Goal: Task Accomplishment & Management: Manage account settings

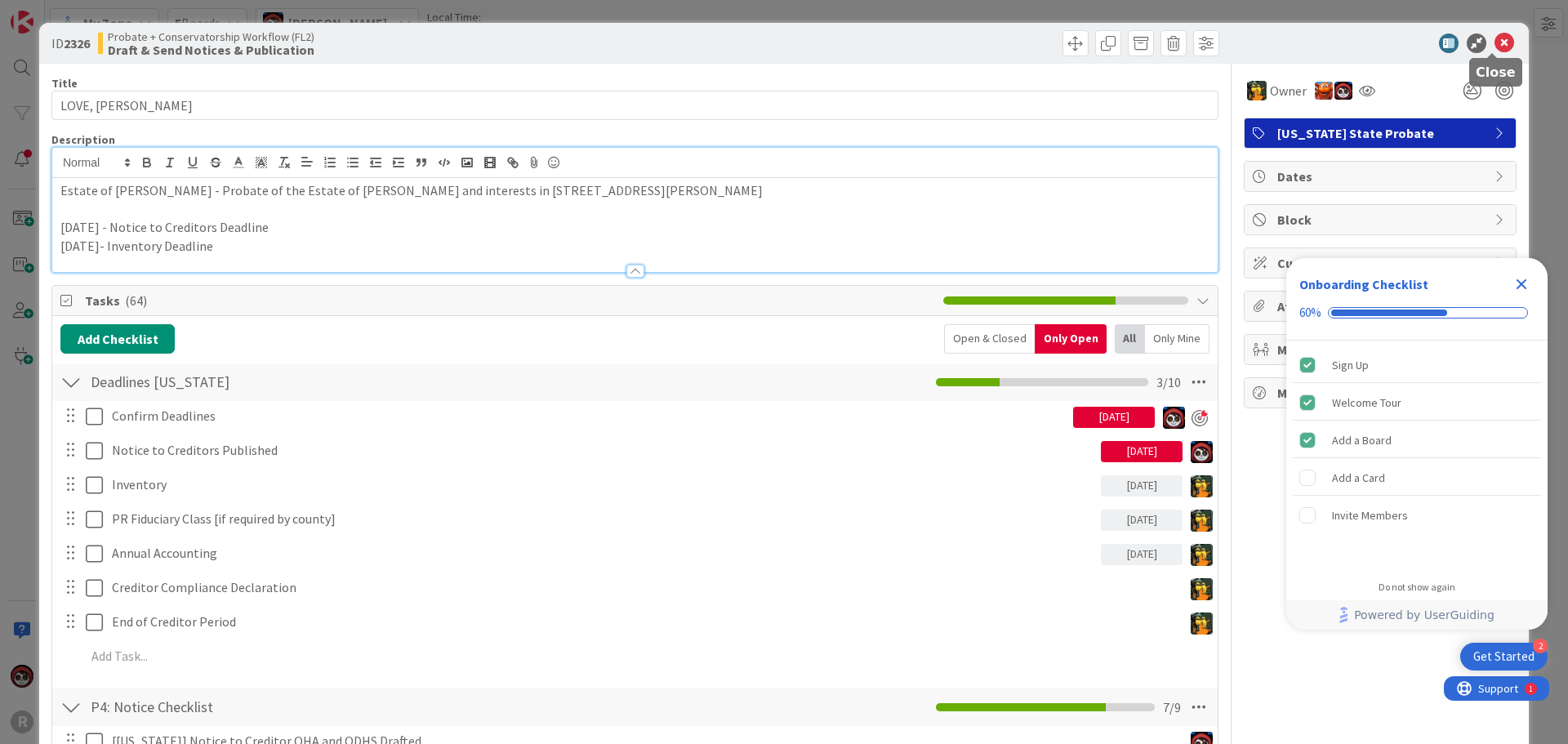
click at [1494, 41] on icon at bounding box center [1504, 44] width 20 height 20
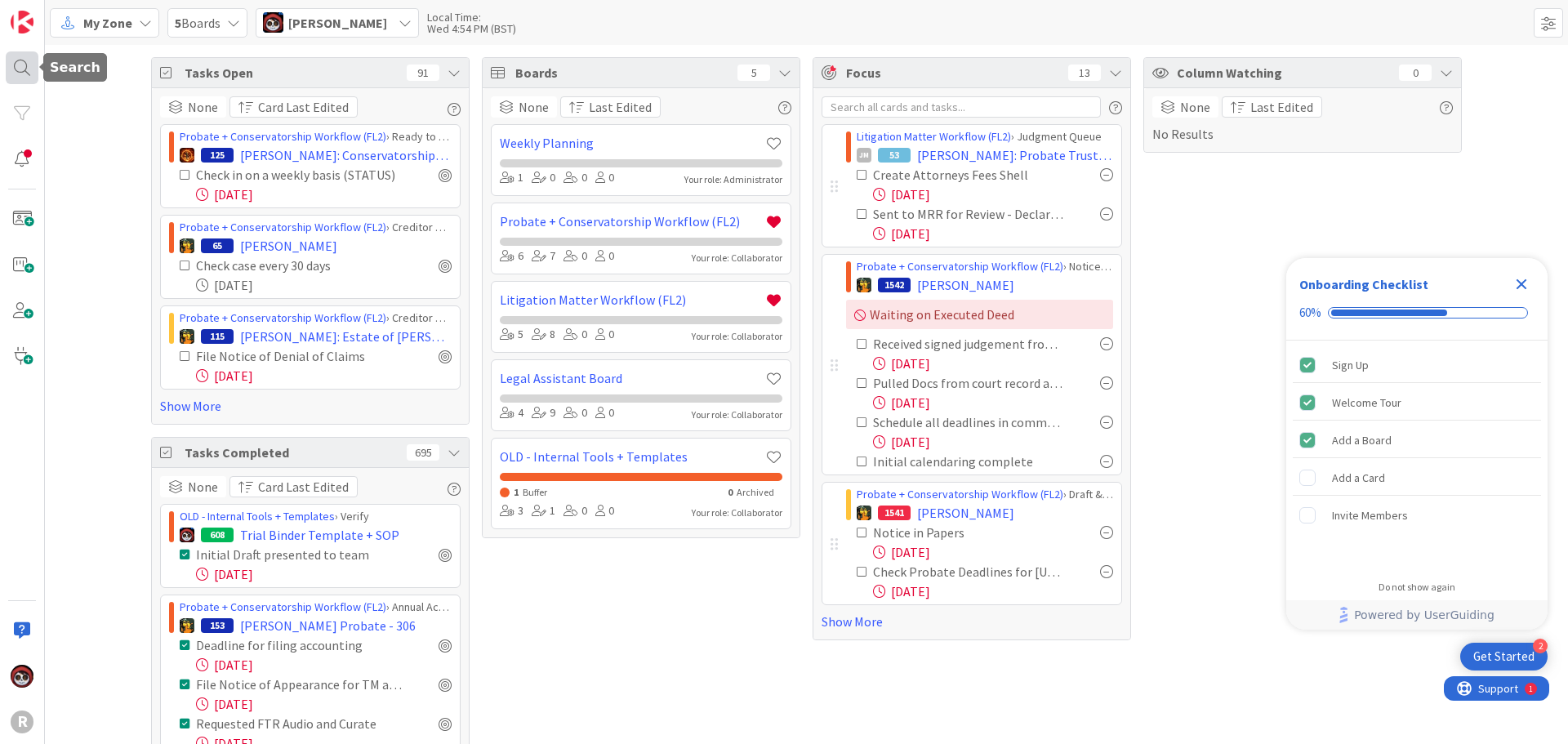
click at [32, 63] on div at bounding box center [22, 68] width 33 height 33
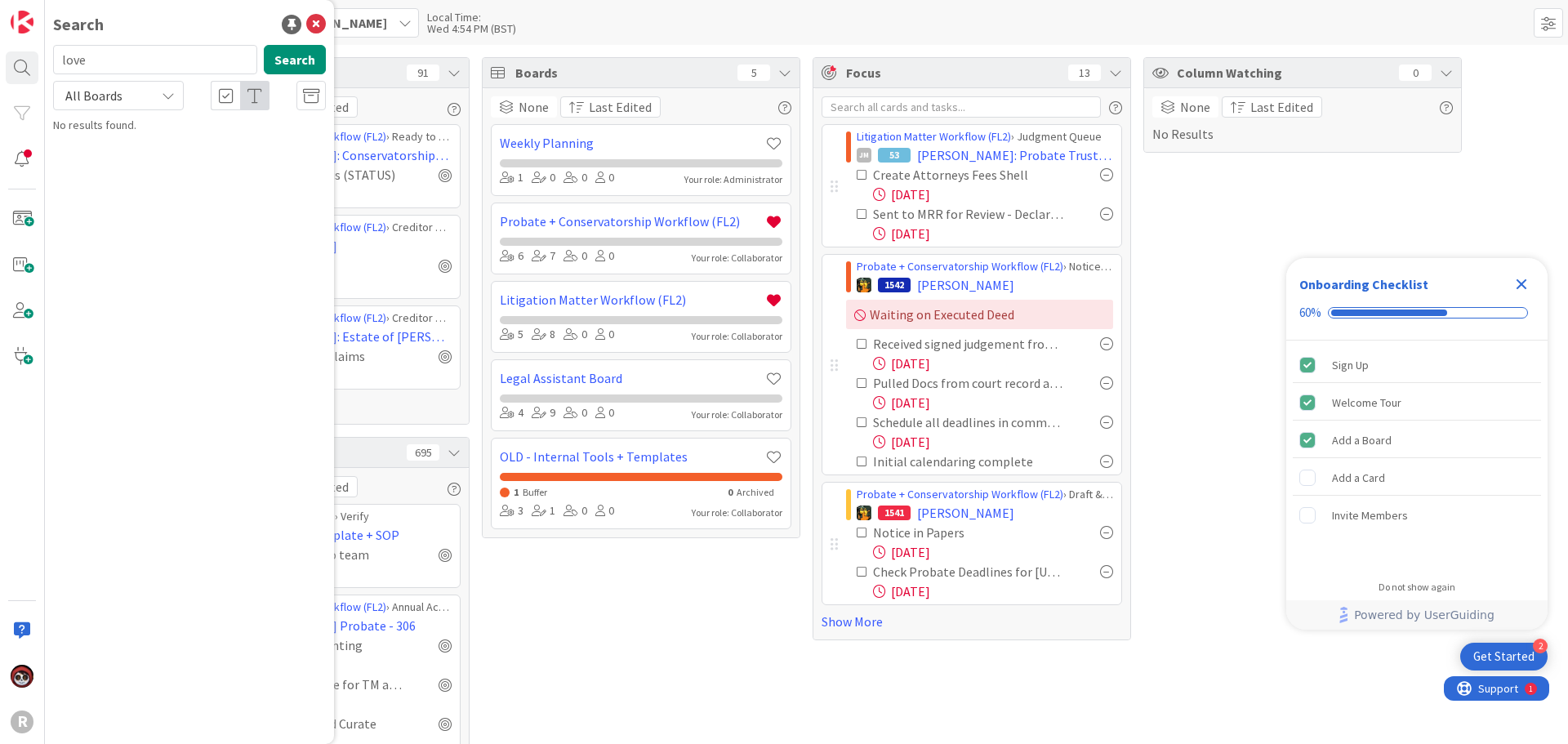
click at [112, 57] on input "love" at bounding box center [155, 60] width 204 height 30
drag, startPoint x: 112, startPoint y: 57, endPoint x: 25, endPoint y: 55, distance: 87.0
click at [25, 55] on div "R Search love Search All Boards No results found." at bounding box center [22, 372] width 45 height 744
type input "love"
click at [291, 60] on button "Search" at bounding box center [294, 60] width 62 height 30
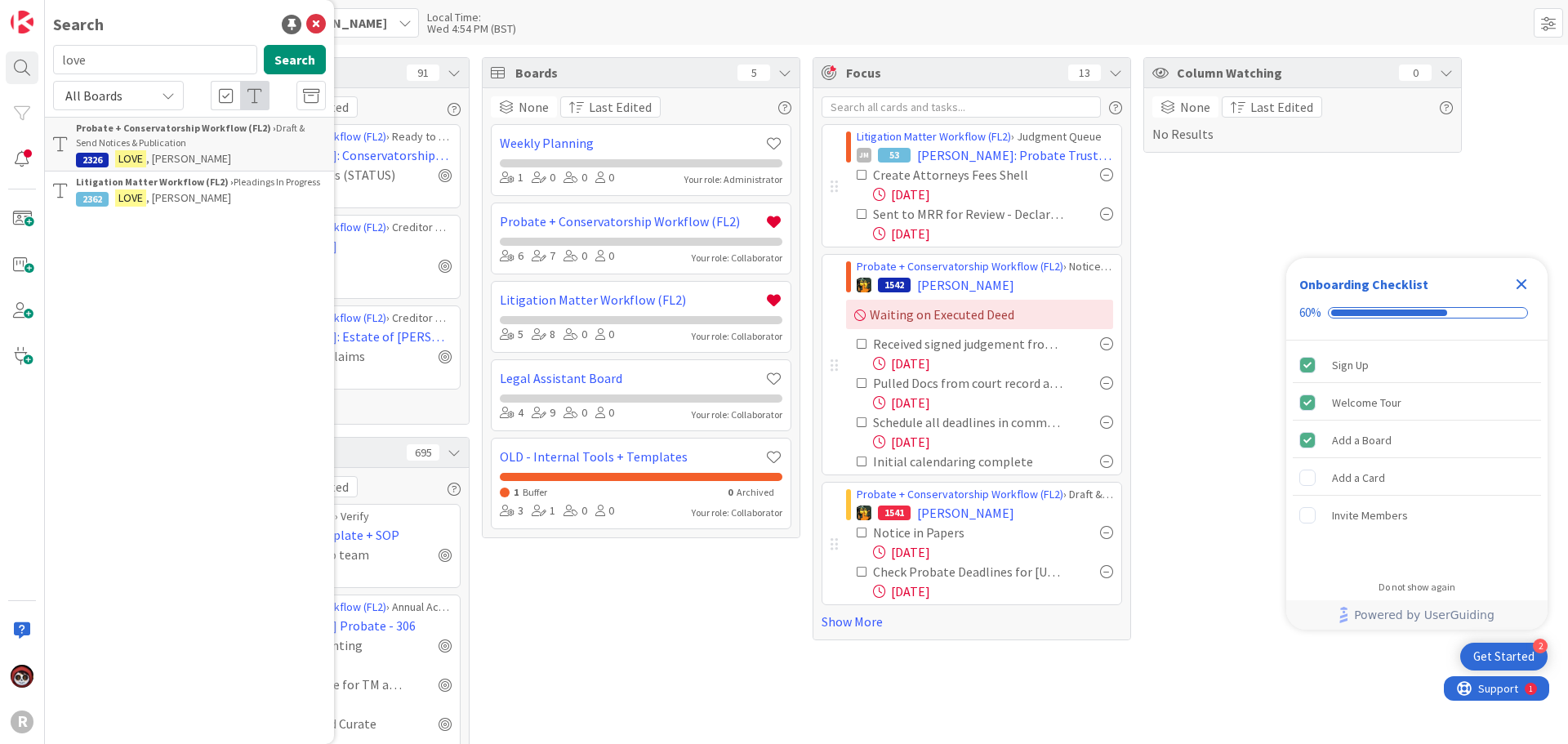
click at [195, 208] on link "Litigation Matter Workflow (FL2) › Pleadings In Progress 2362 LOVE , [PERSON_NA…" at bounding box center [189, 191] width 289 height 38
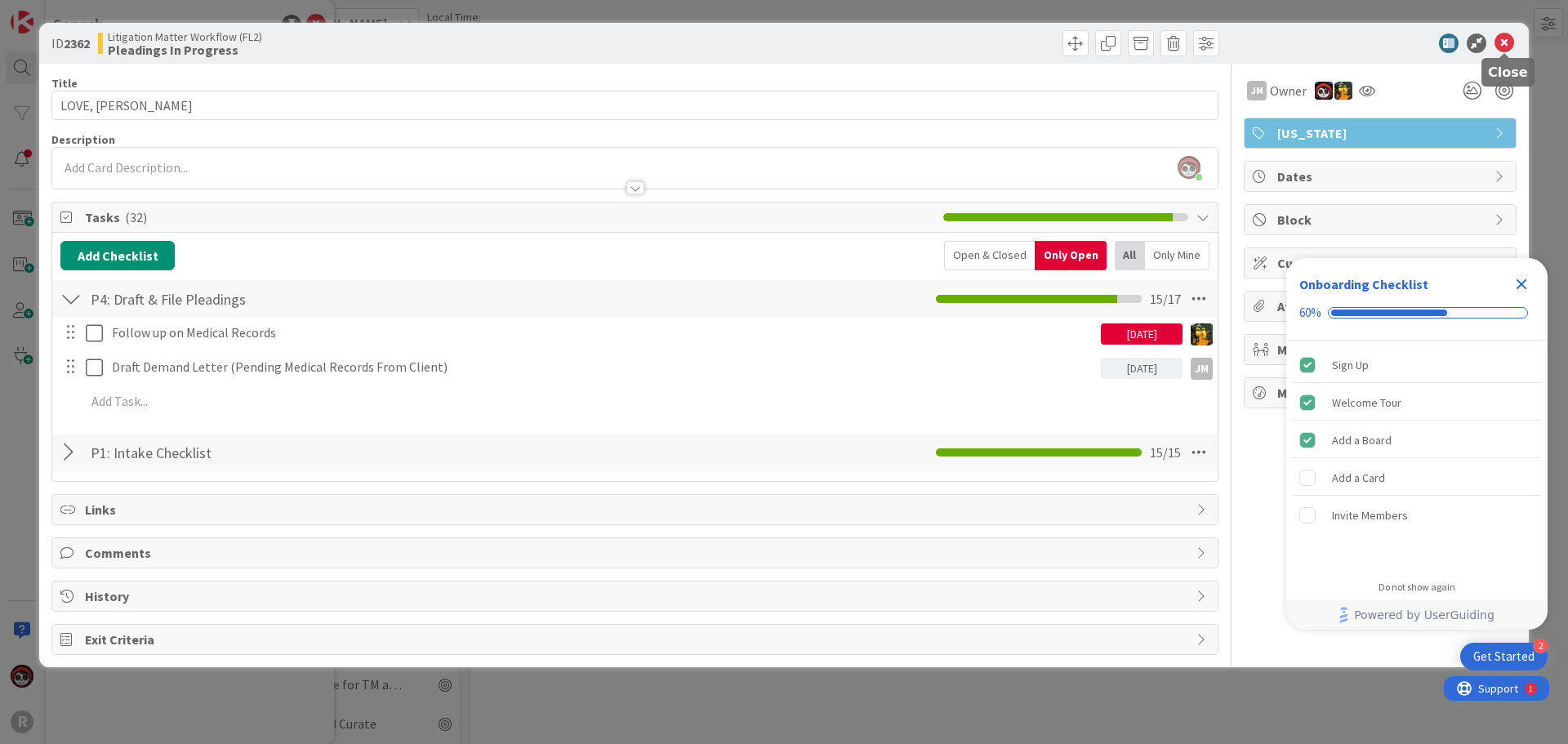
click at [1505, 38] on icon at bounding box center [1504, 44] width 20 height 20
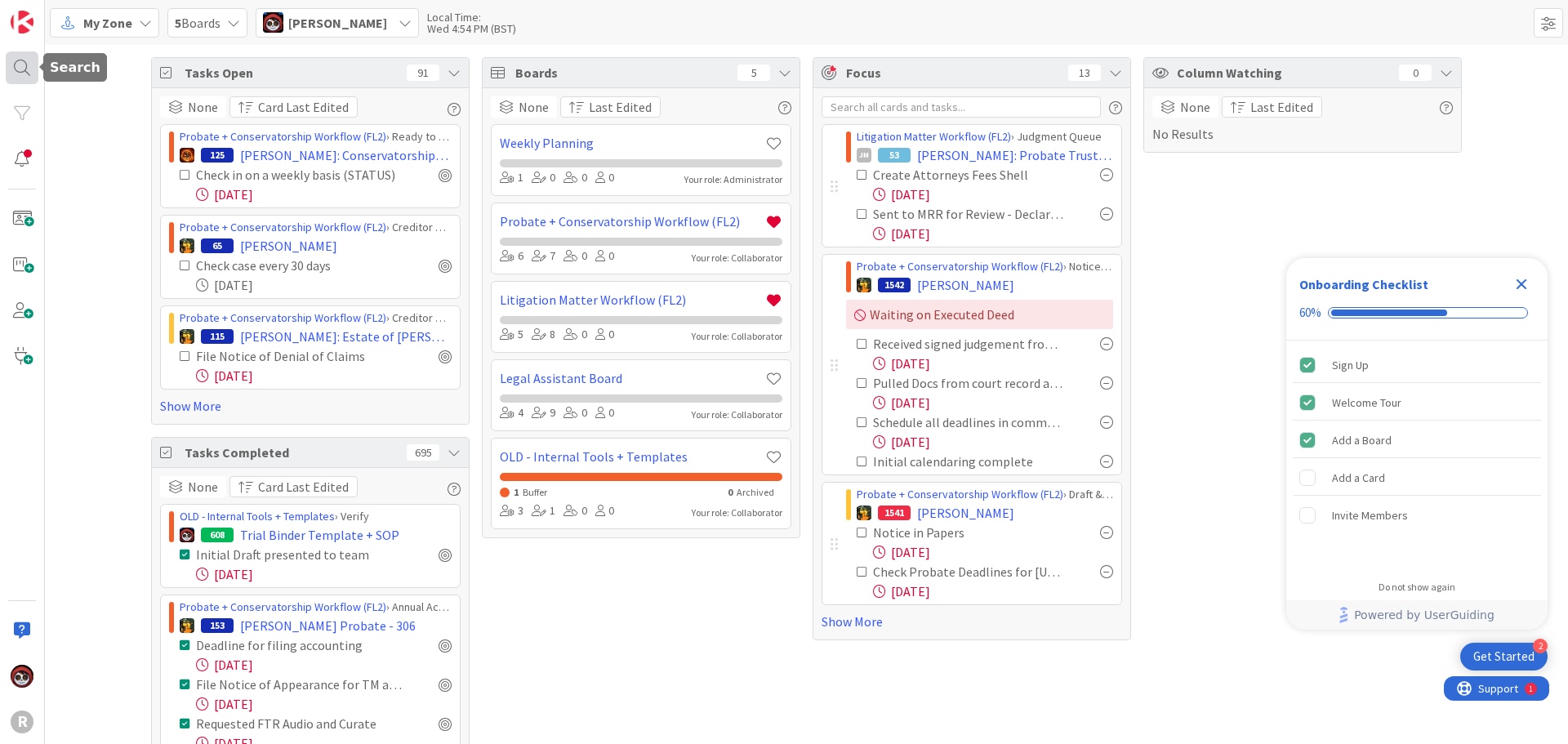
click at [25, 70] on div at bounding box center [22, 68] width 33 height 33
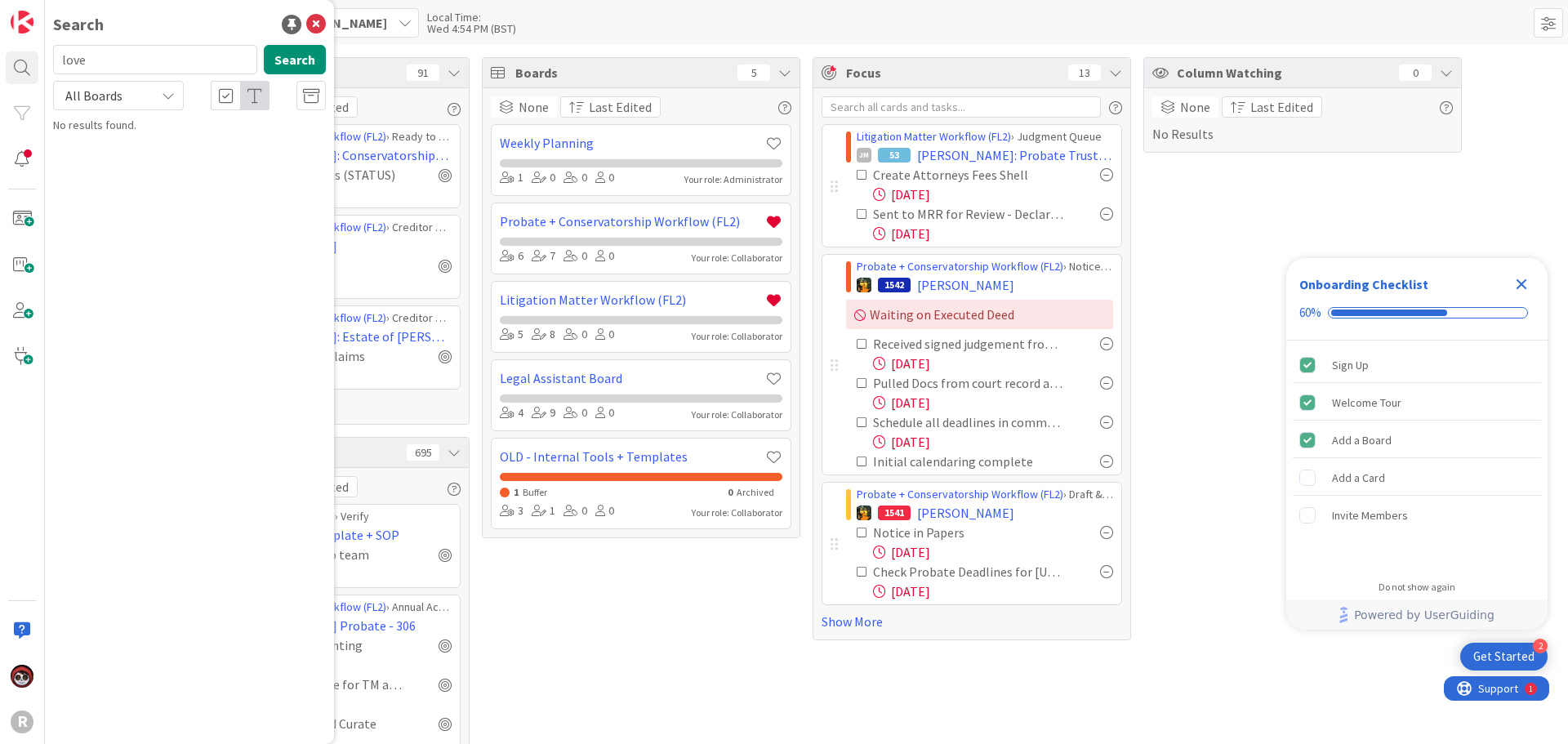
click at [122, 55] on input "love" at bounding box center [155, 60] width 204 height 30
click at [300, 58] on button "Search" at bounding box center [294, 60] width 62 height 30
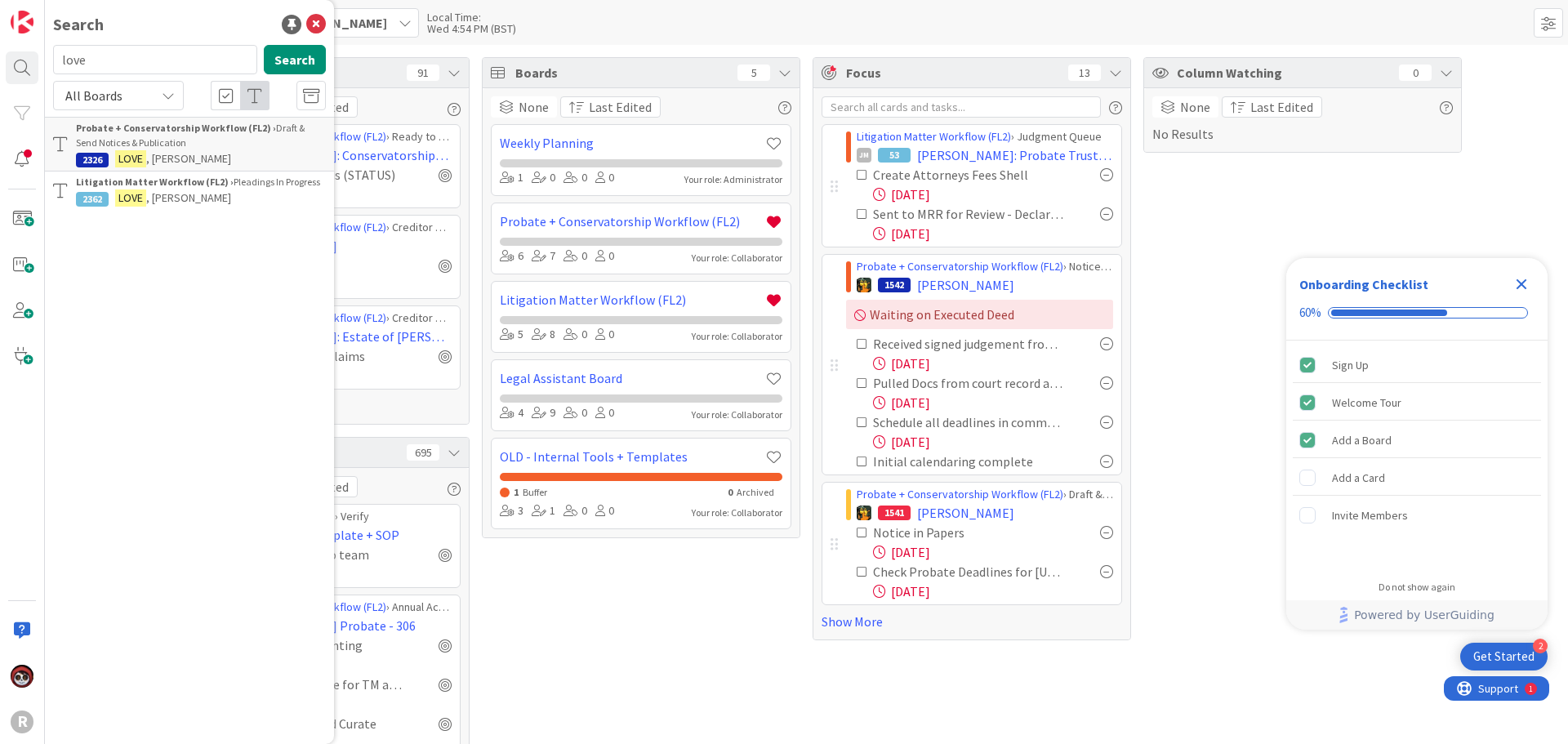
click at [162, 145] on div "Probate + Conservatorship Workflow (FL2) › Draft & [PERSON_NAME] Notices & Publ…" at bounding box center [201, 136] width 250 height 30
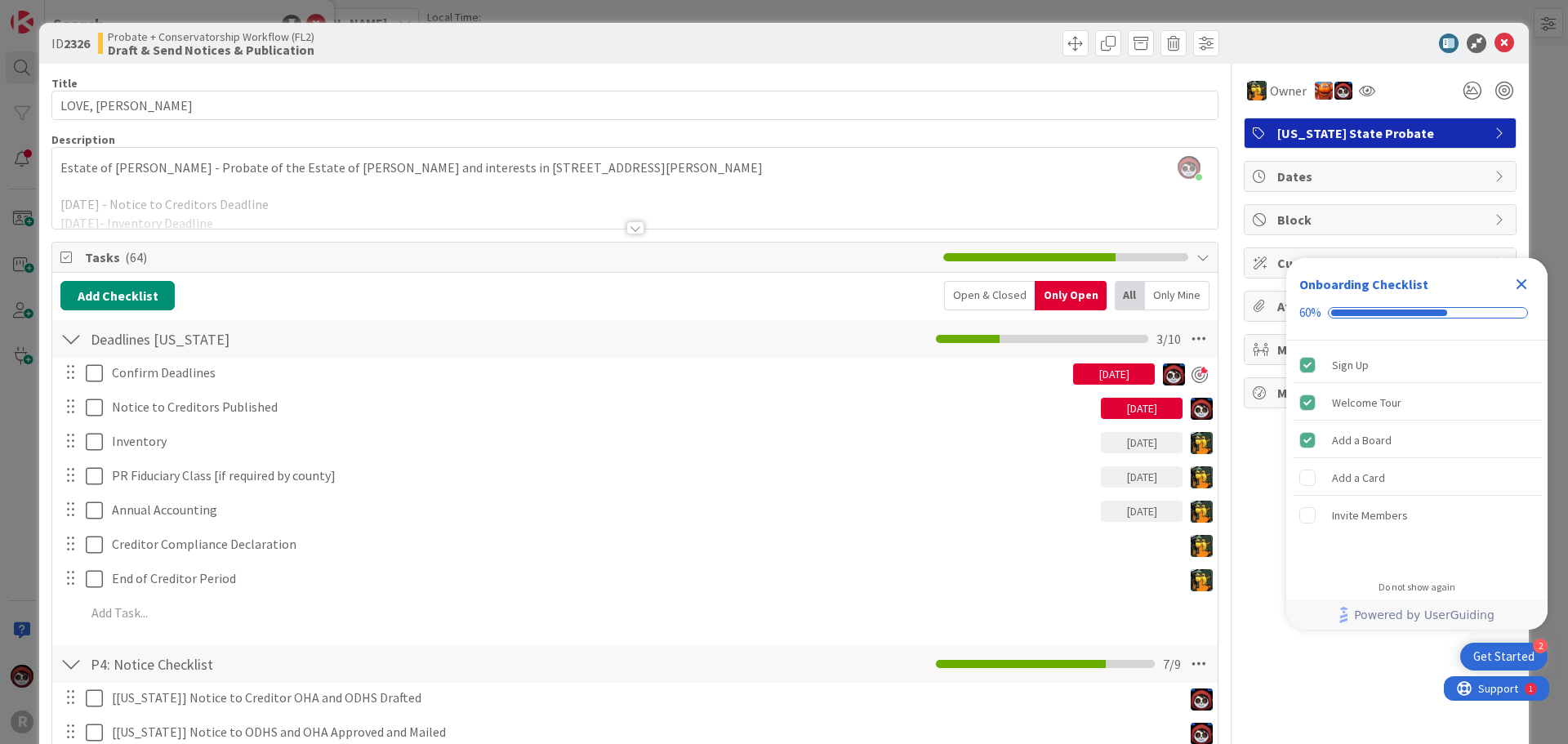
scroll to position [82, 0]
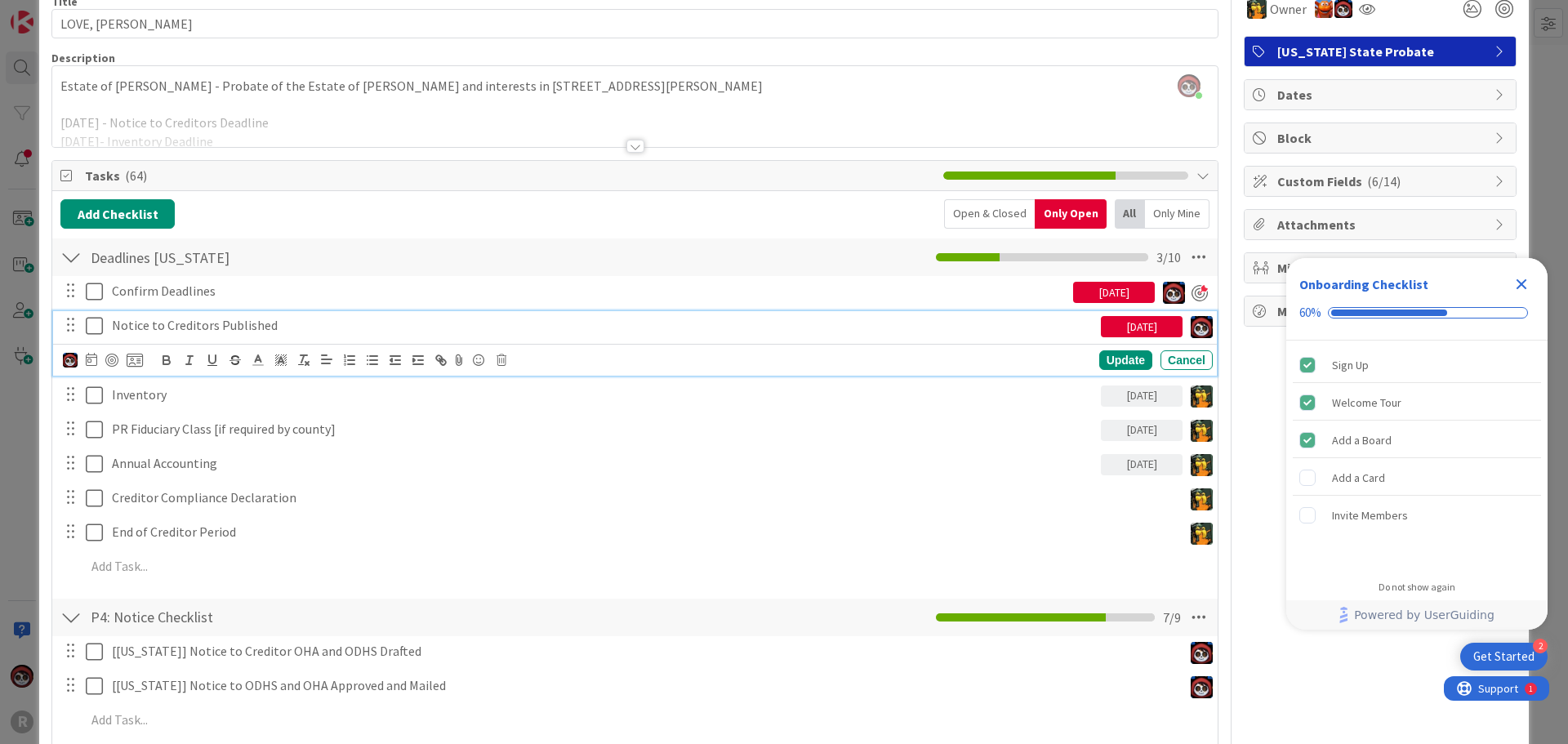
click at [208, 327] on p "Notice to Creditors Published" at bounding box center [603, 325] width 983 height 19
click at [111, 360] on div at bounding box center [112, 360] width 13 height 13
click at [1099, 362] on div "Update" at bounding box center [1126, 361] width 53 height 20
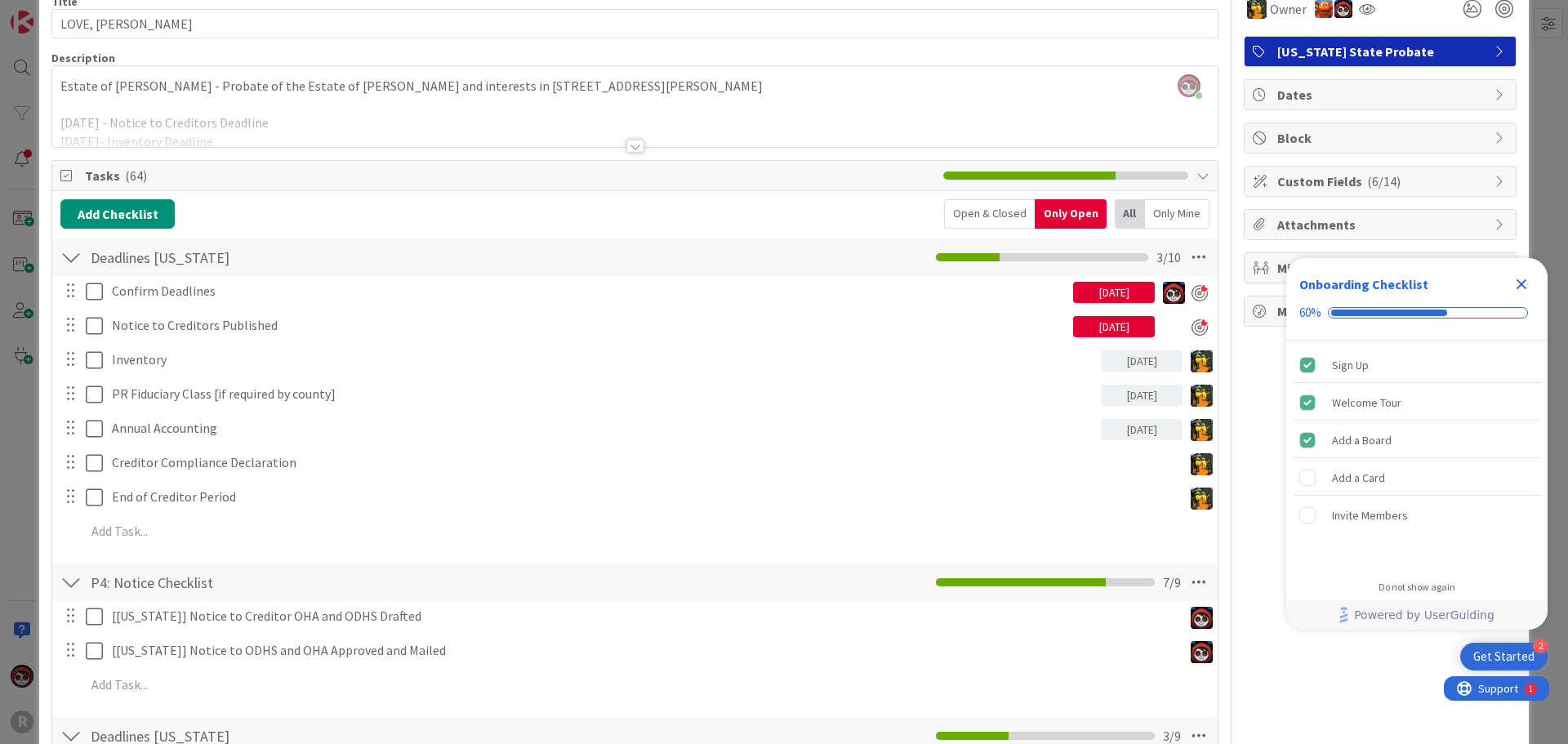
scroll to position [0, 0]
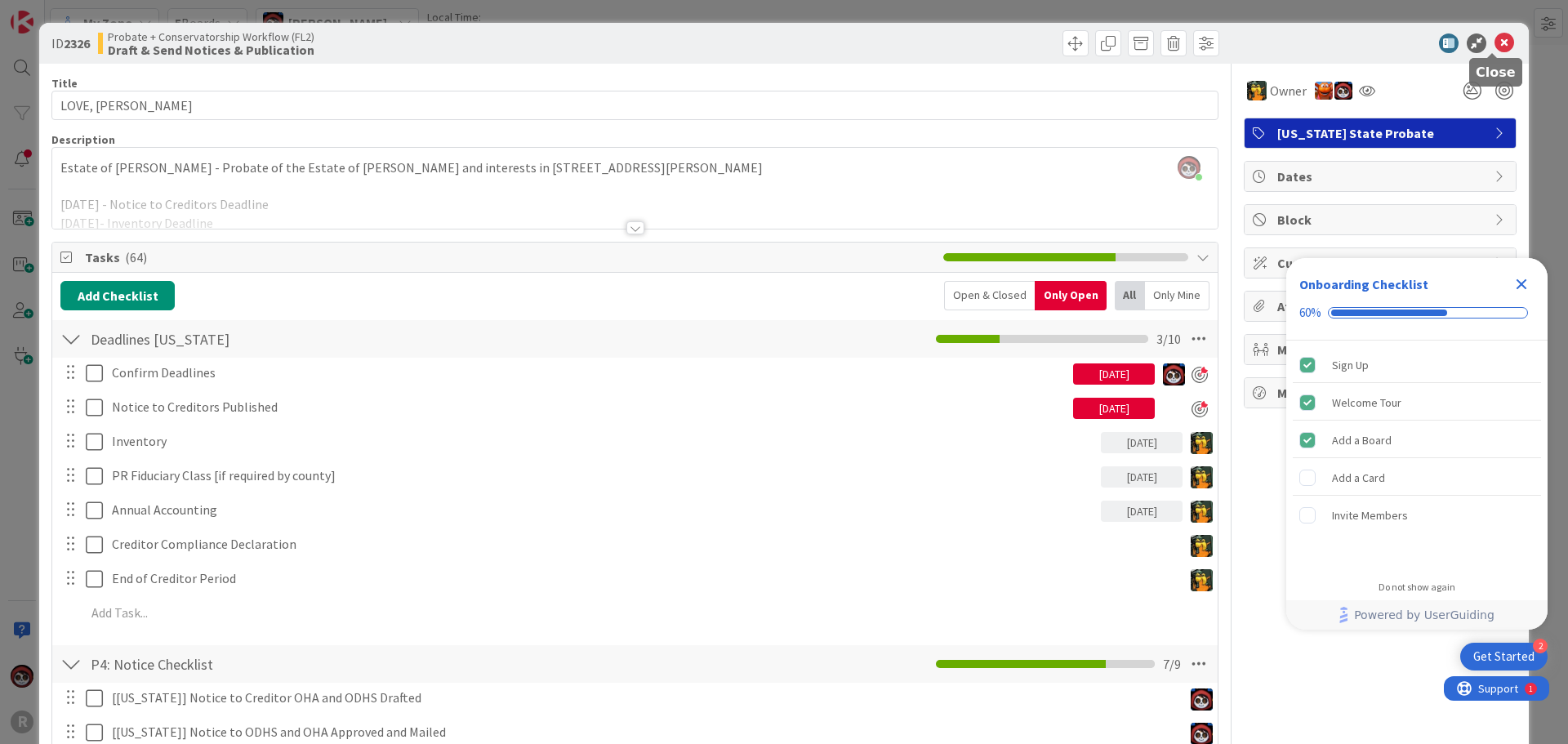
click at [1494, 43] on icon at bounding box center [1504, 44] width 20 height 20
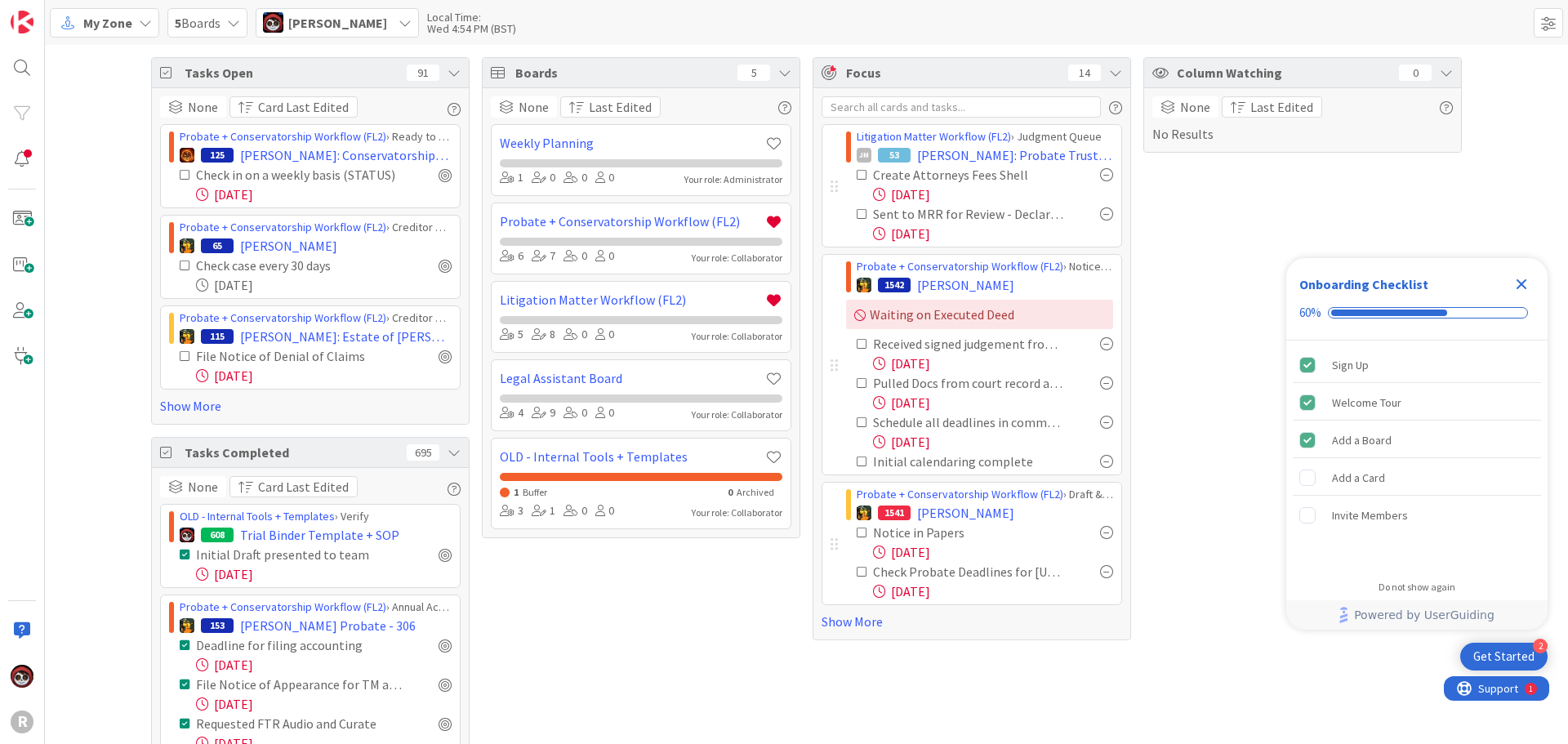
click at [881, 632] on div "Litigation Matter Workflow (FL2) › Judgment Queue JM 53 [PERSON_NAME]: Probate …" at bounding box center [971, 364] width 317 height 551
click at [875, 628] on link "Show More" at bounding box center [972, 622] width 301 height 20
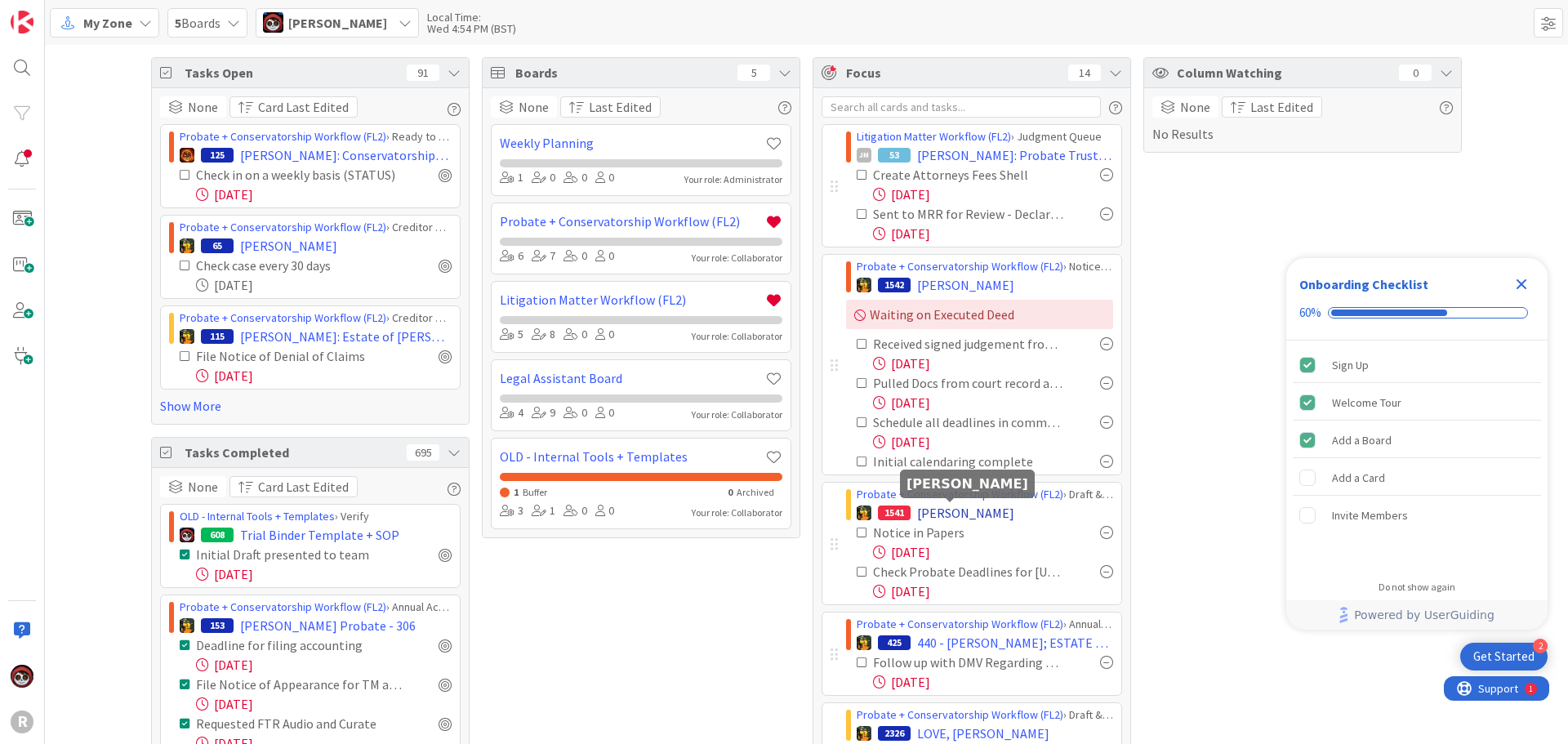
click at [959, 514] on span "[PERSON_NAME]" at bounding box center [966, 513] width 98 height 20
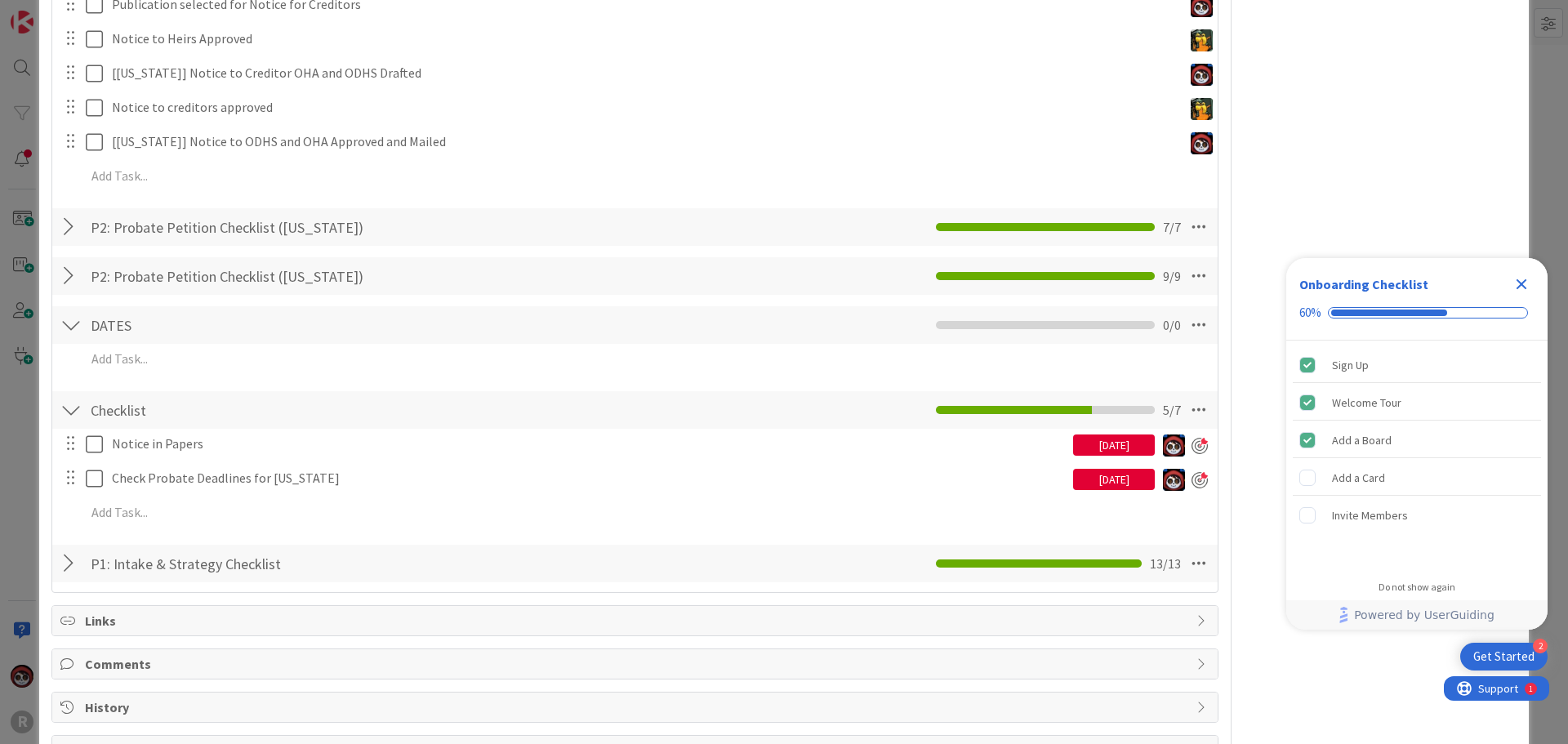
scroll to position [841, 0]
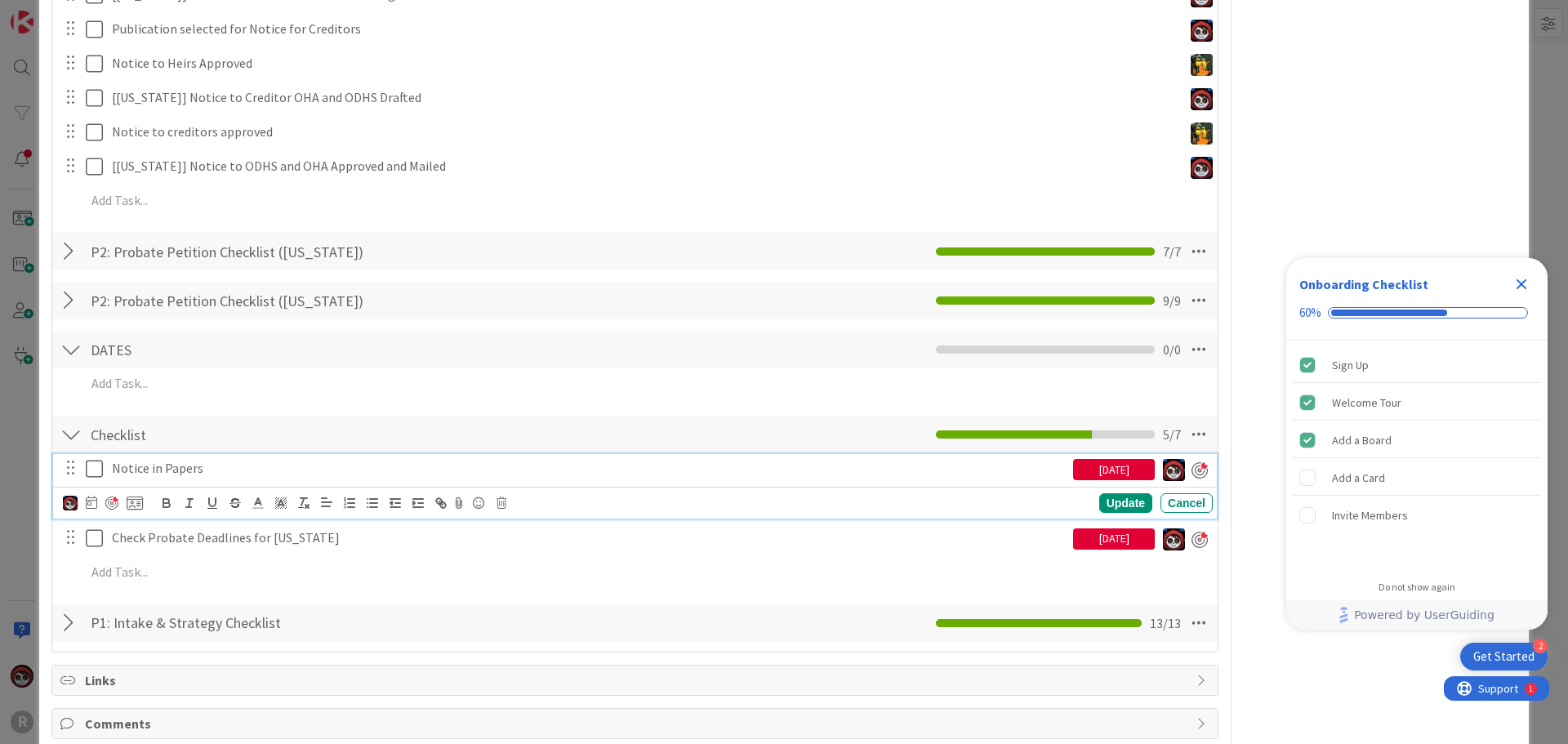
click at [182, 473] on p "Notice in Papers" at bounding box center [589, 468] width 955 height 19
click at [96, 504] on icon at bounding box center [92, 503] width 12 height 13
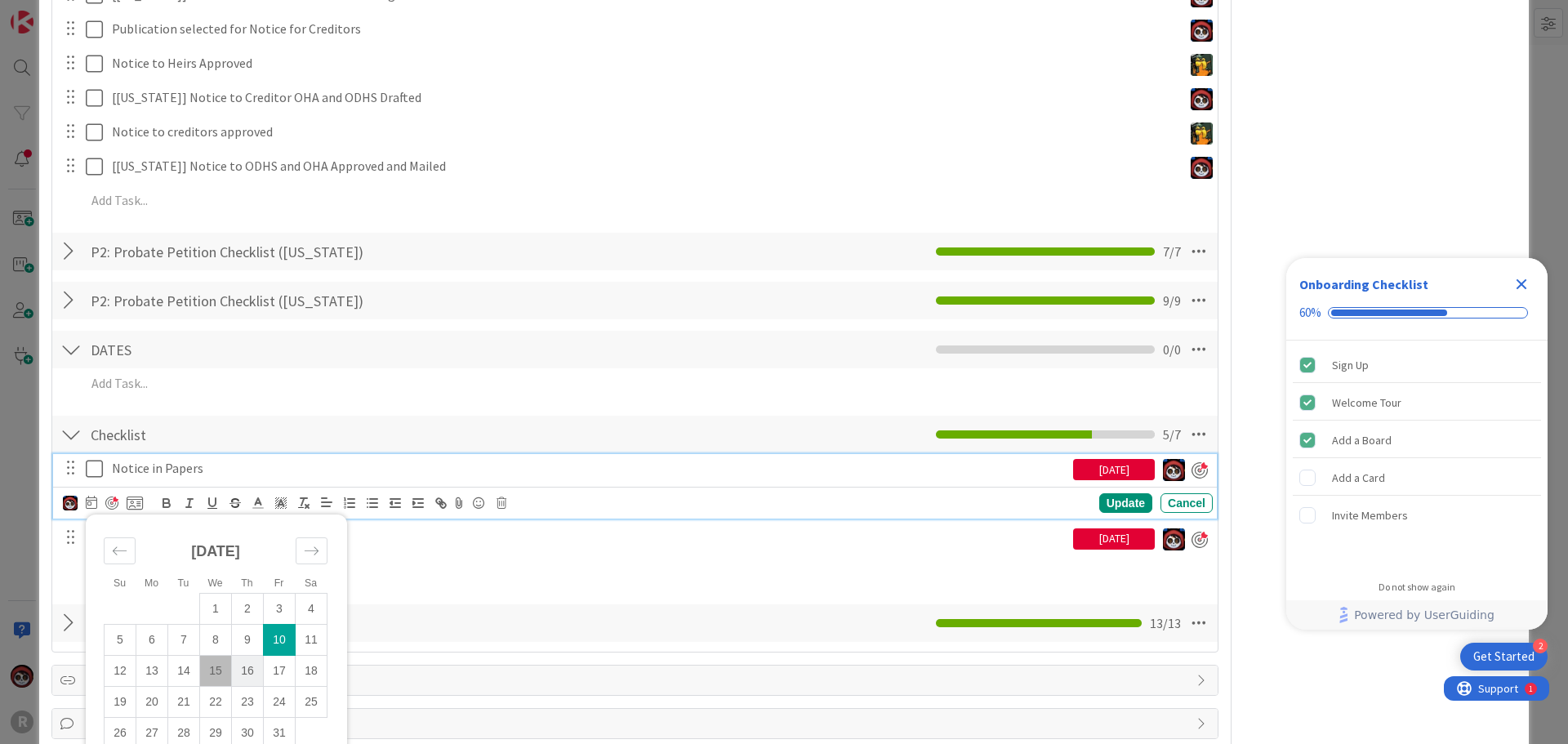
click at [243, 665] on td "16" at bounding box center [248, 670] width 32 height 31
type input "[DATE]"
click at [239, 670] on td "16" at bounding box center [244, 672] width 32 height 31
drag, startPoint x: 1118, startPoint y: 500, endPoint x: 1086, endPoint y: 503, distance: 32.1
click at [1118, 499] on div "Update" at bounding box center [1126, 504] width 53 height 20
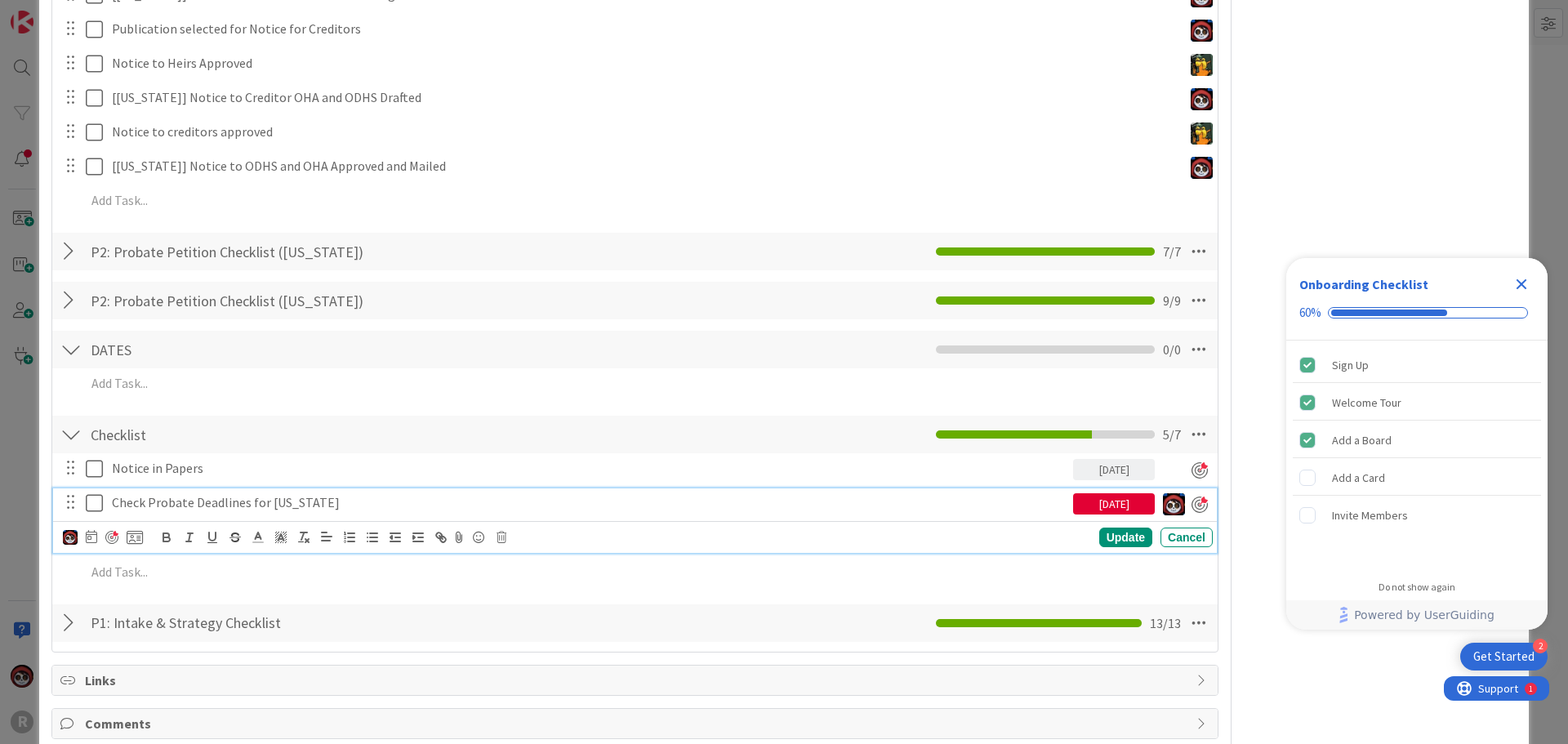
click at [279, 505] on p "Check Probate Deadlines for [US_STATE]" at bounding box center [589, 503] width 955 height 19
click at [93, 541] on icon at bounding box center [92, 537] width 12 height 13
click at [256, 695] on td "16" at bounding box center [248, 705] width 32 height 31
type input "[DATE]"
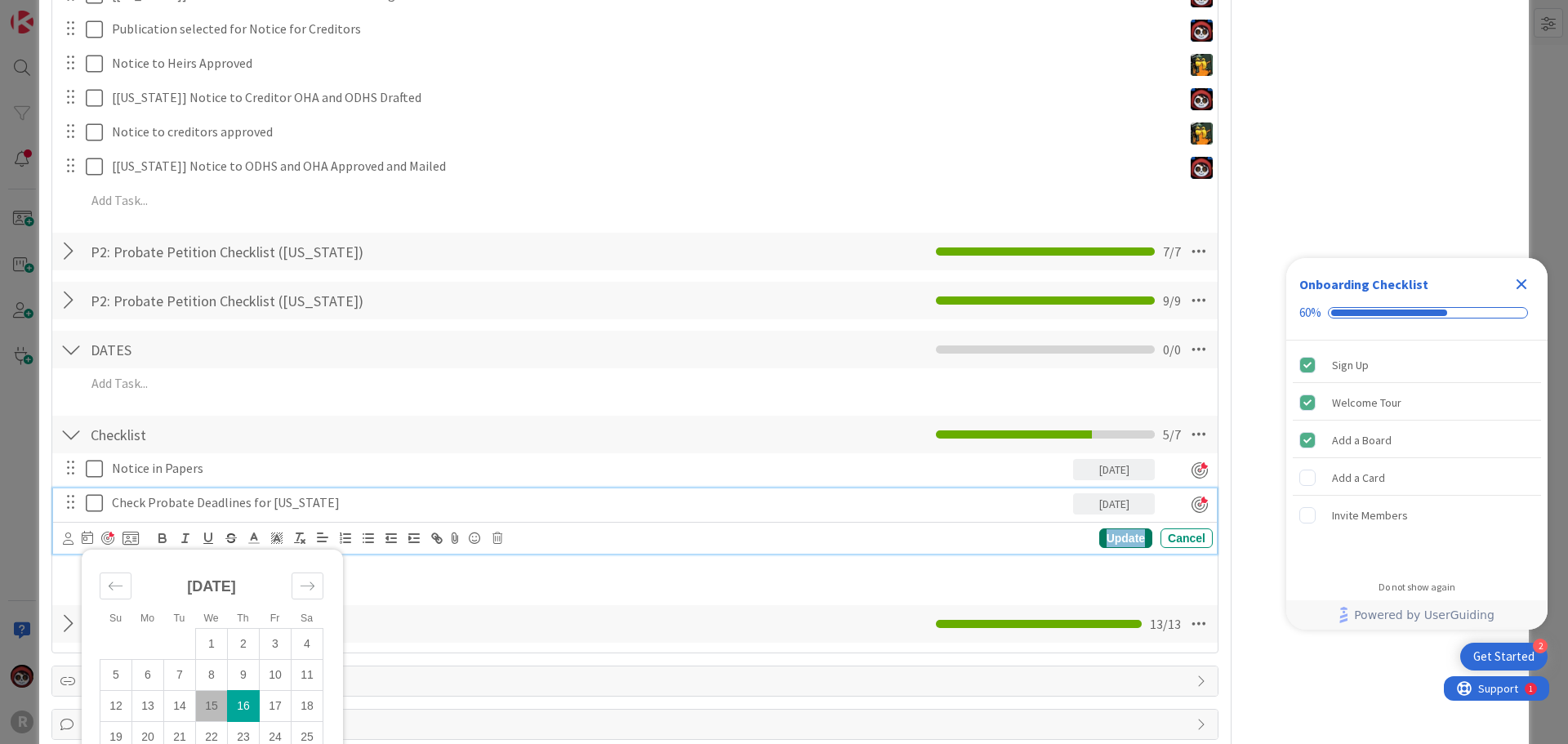
click at [1111, 541] on div "Update" at bounding box center [1126, 538] width 53 height 20
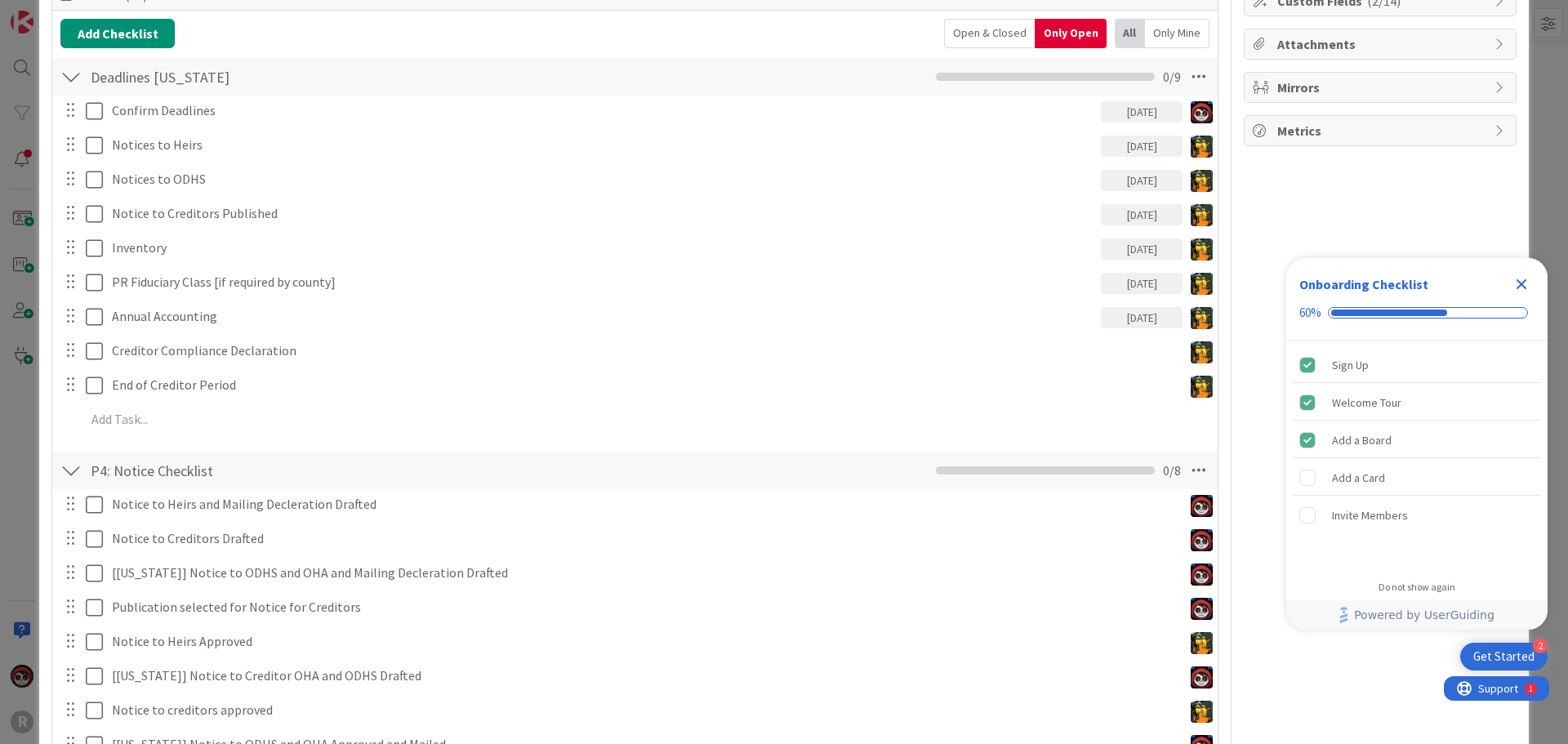
scroll to position [0, 0]
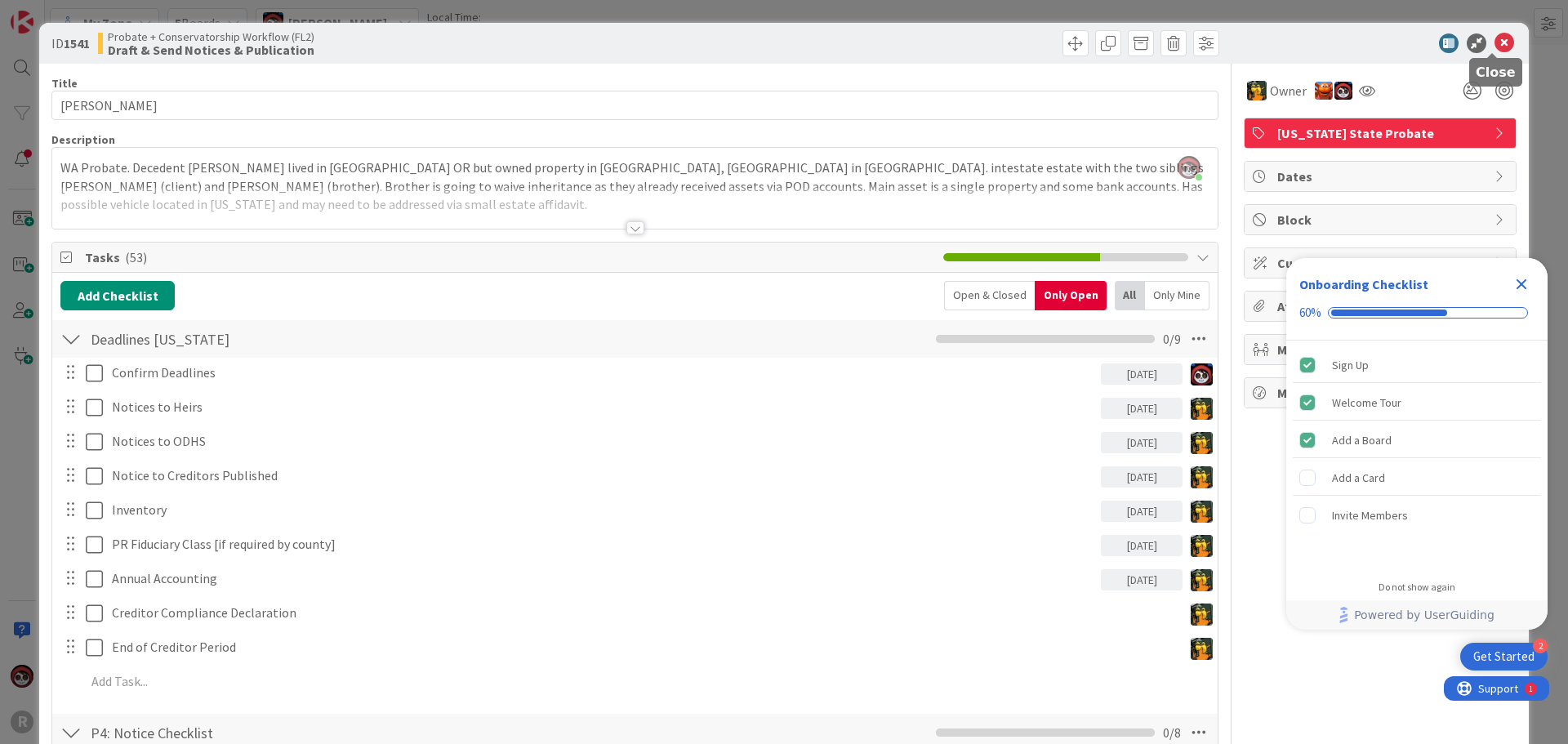
click at [1495, 38] on icon at bounding box center [1504, 44] width 20 height 20
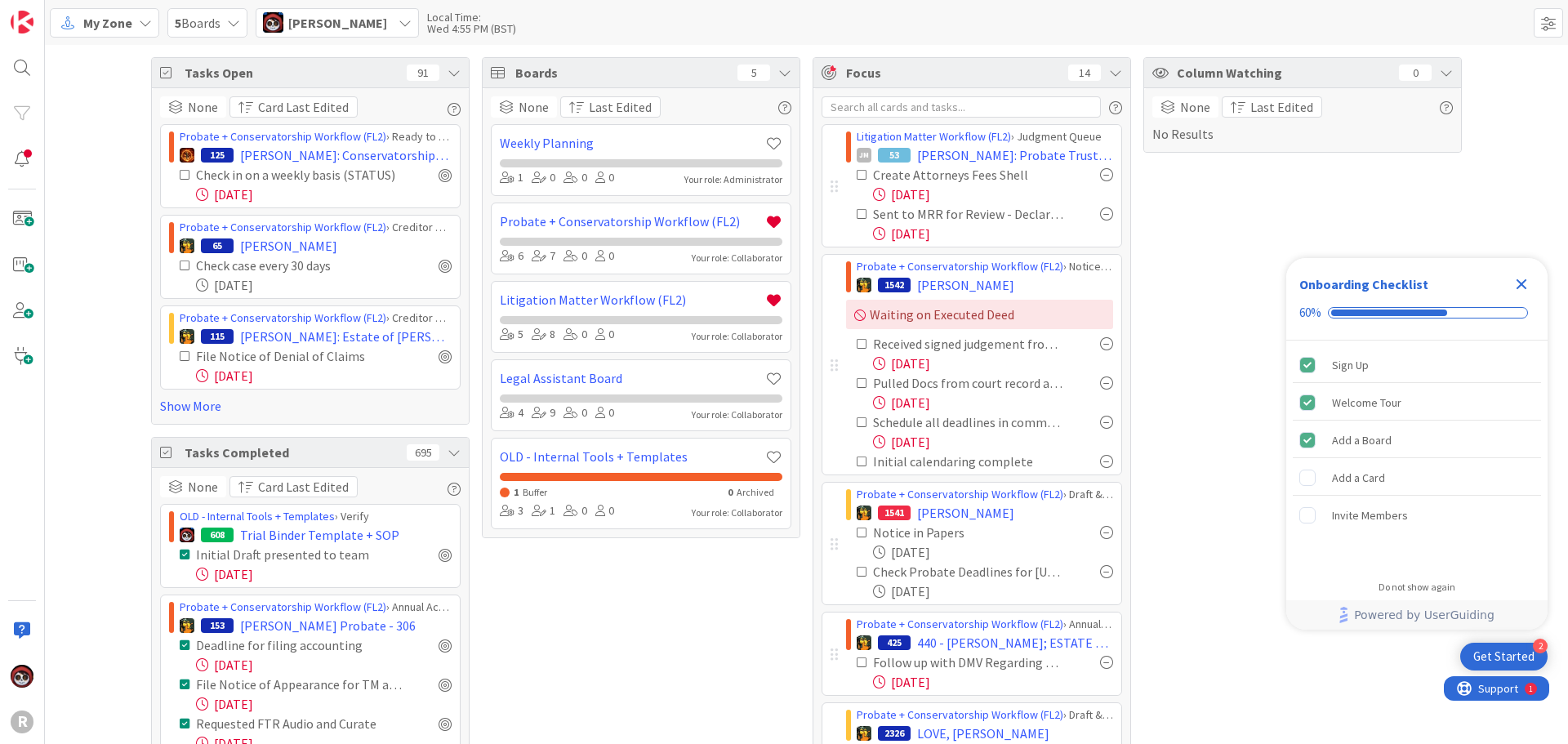
click at [1193, 483] on div "Column Watching 0 None Last Edited No Results" at bounding box center [1302, 607] width 318 height 1100
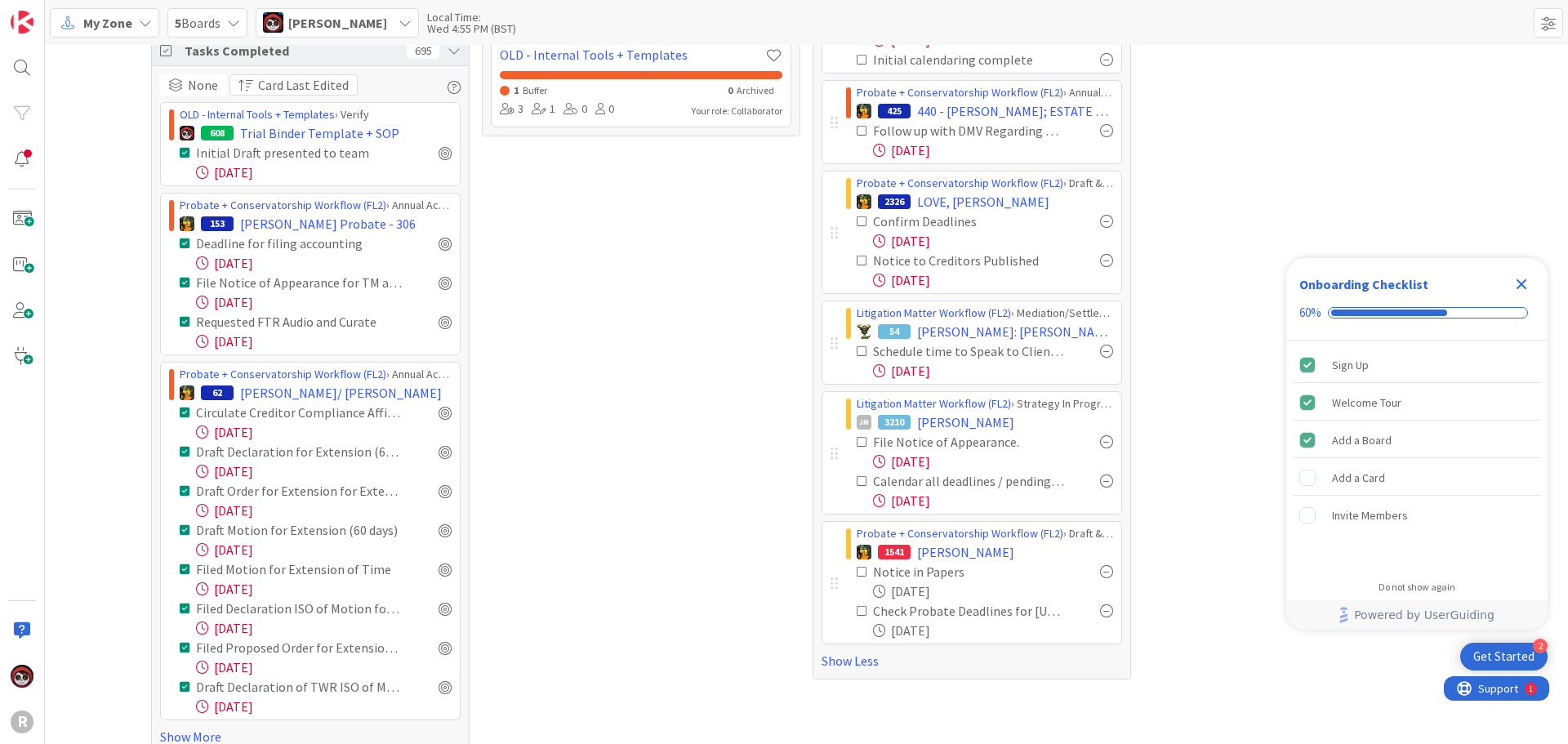
scroll to position [408, 0]
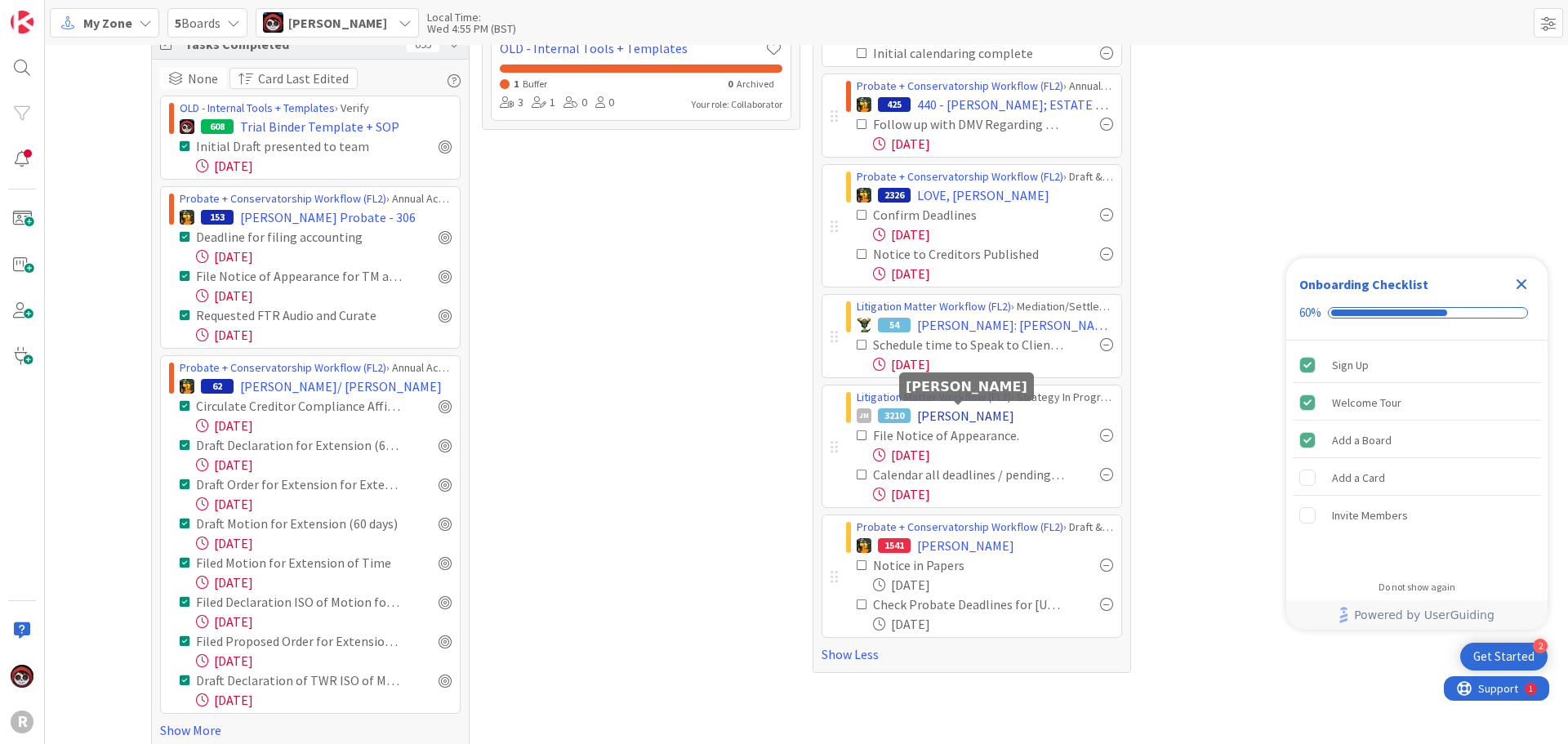
click at [946, 417] on span "[PERSON_NAME]" at bounding box center [966, 416] width 98 height 20
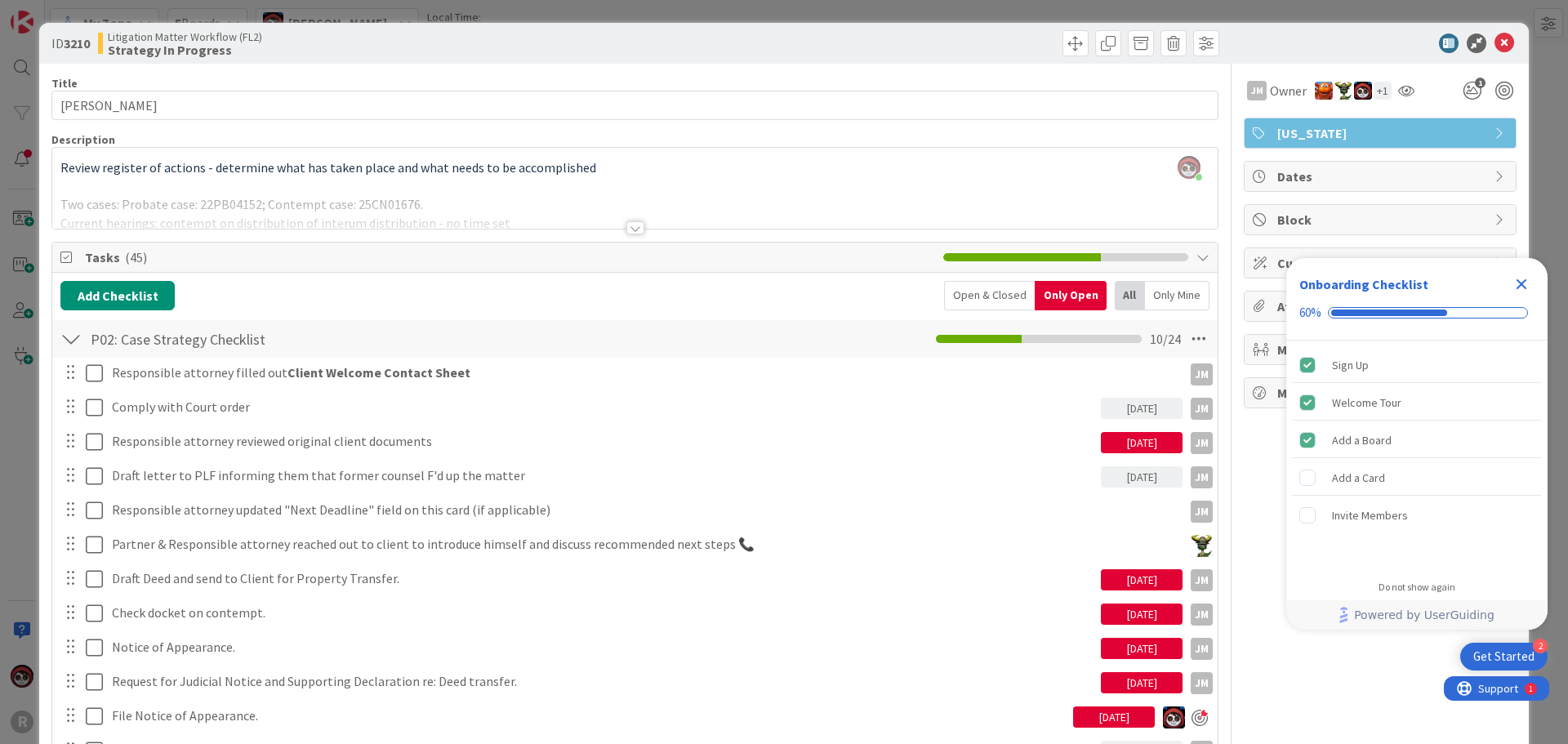
scroll to position [245, 0]
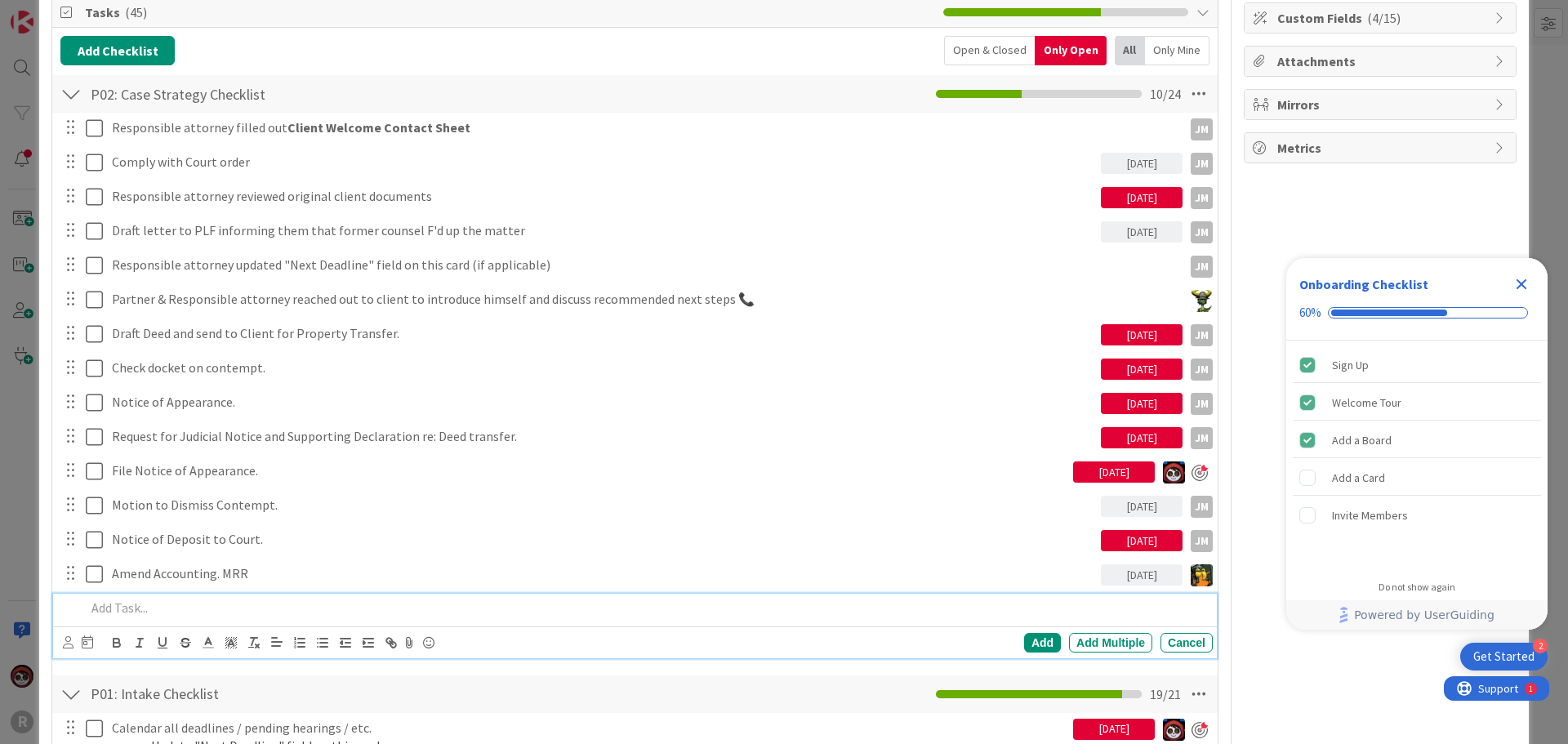
click at [167, 605] on p at bounding box center [646, 608] width 1121 height 19
click at [69, 644] on icon at bounding box center [68, 642] width 11 height 12
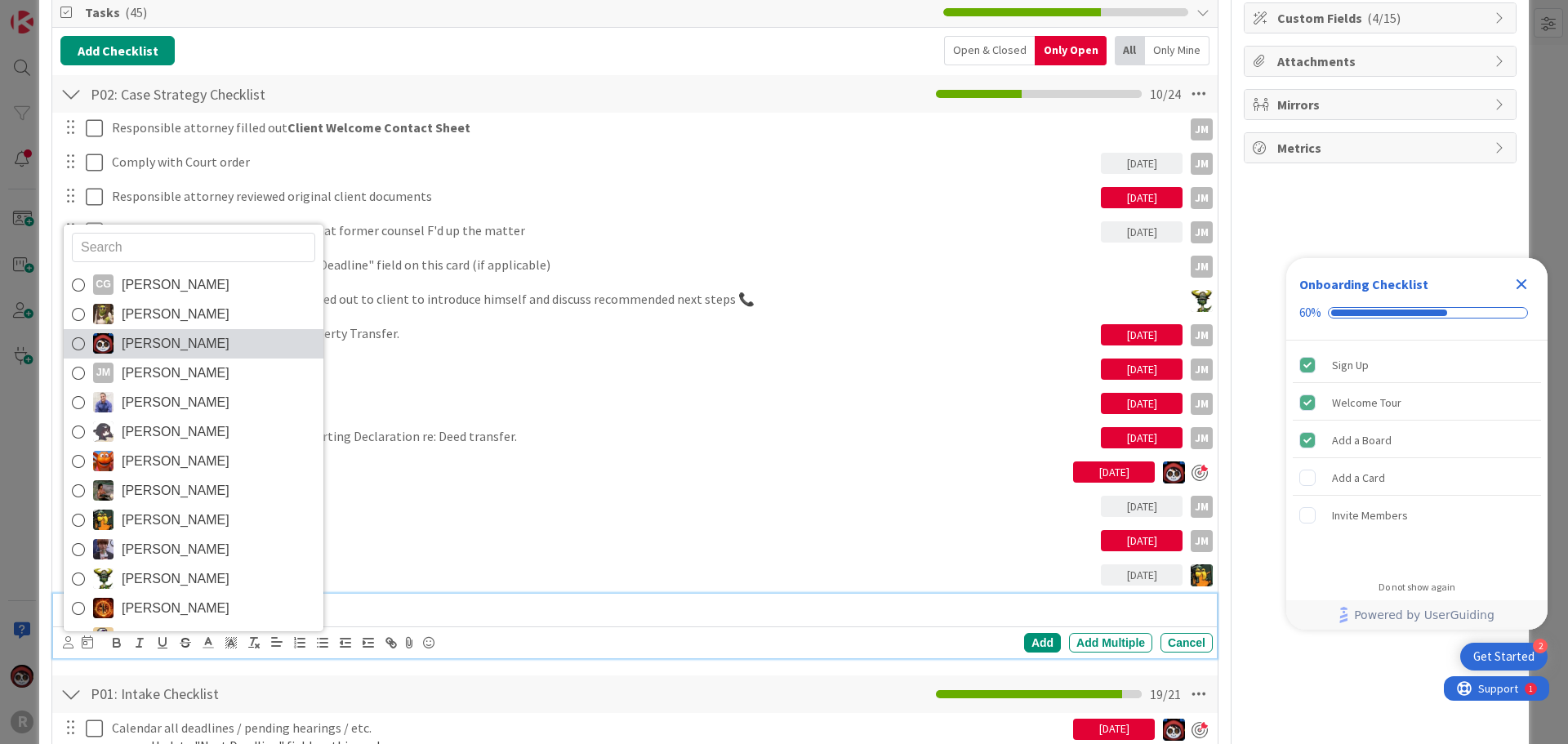
click at [183, 333] on span "[PERSON_NAME]" at bounding box center [175, 344] width 107 height 25
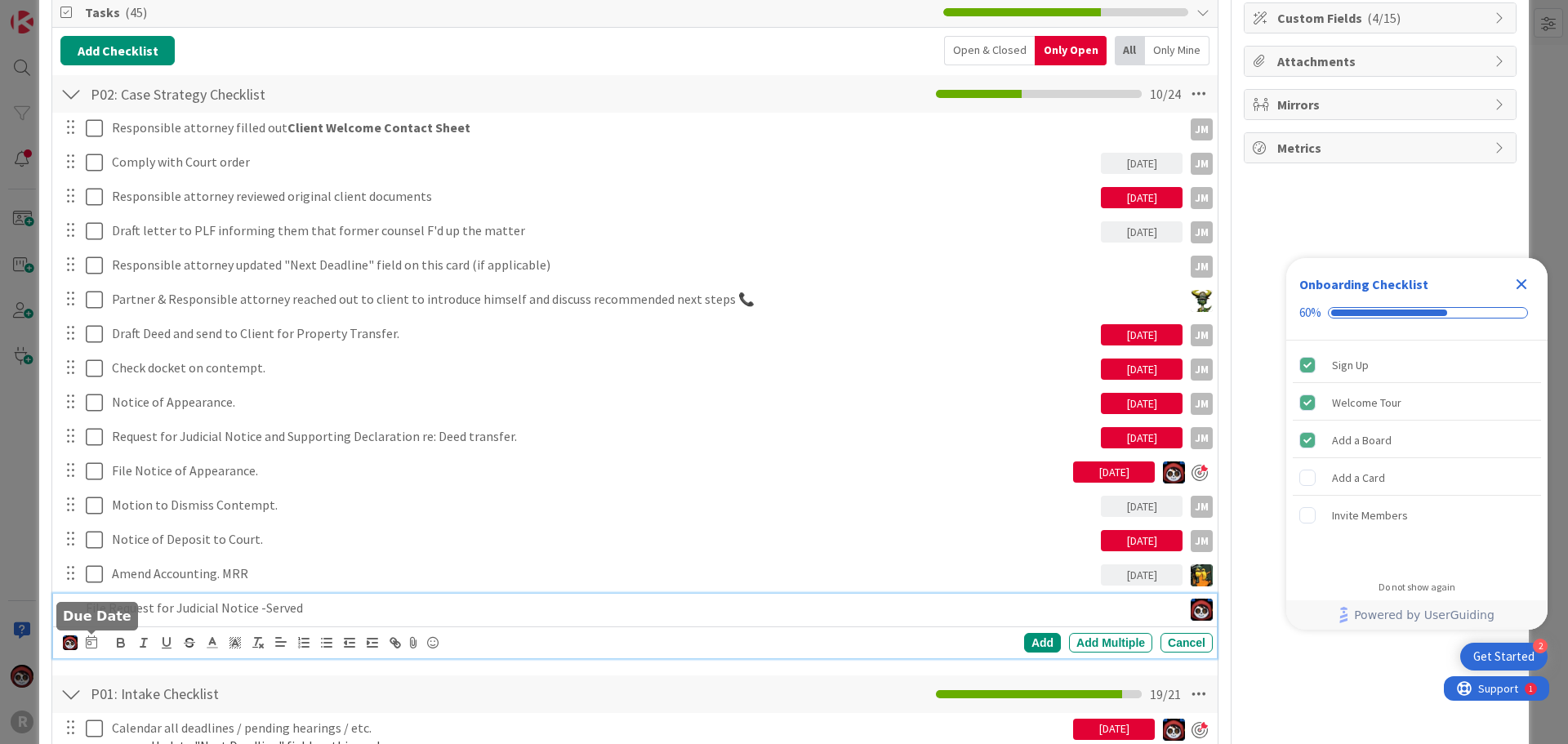
click at [96, 645] on icon at bounding box center [92, 642] width 12 height 13
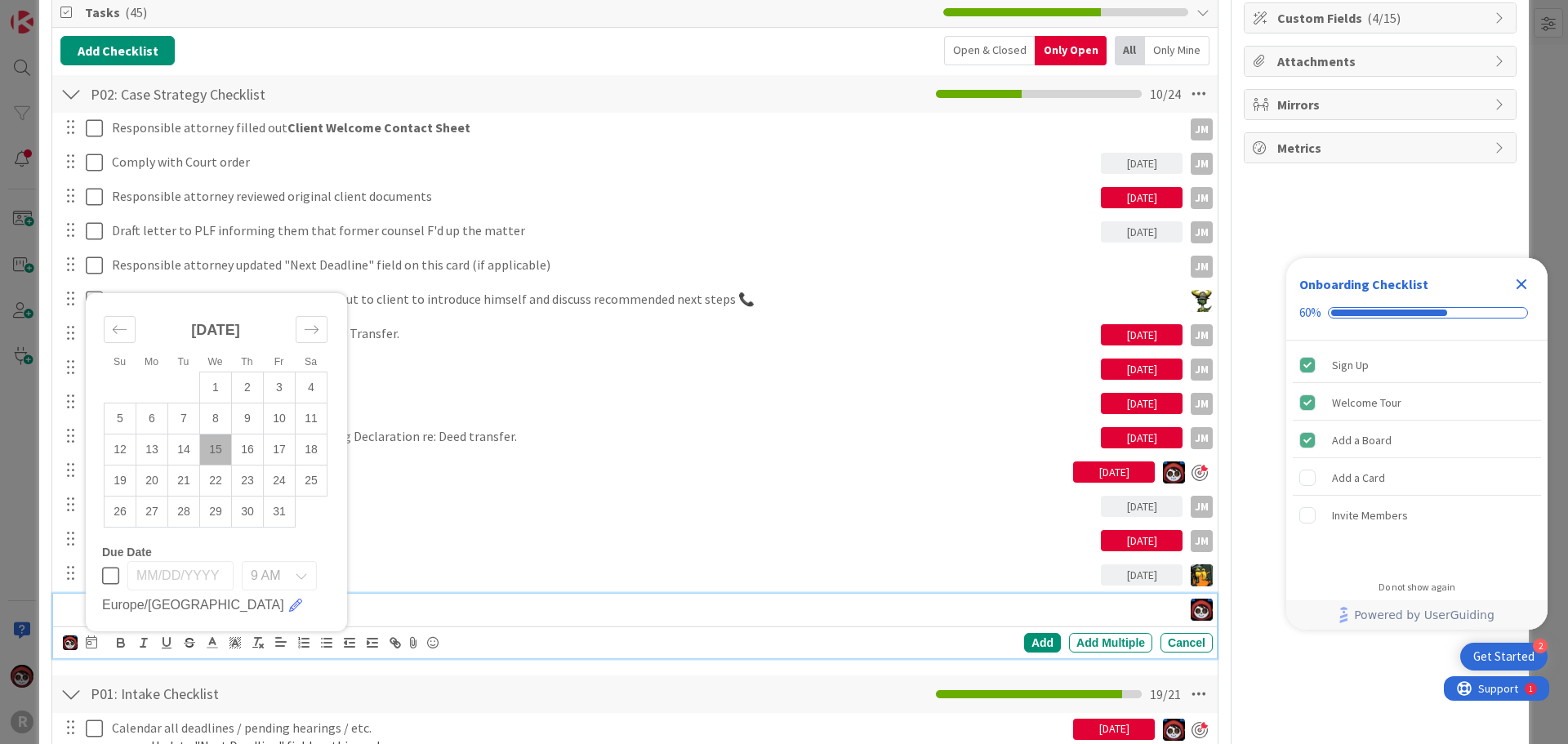
click at [212, 456] on td "15" at bounding box center [216, 450] width 32 height 31
click at [1033, 642] on div "Add" at bounding box center [1042, 643] width 36 height 20
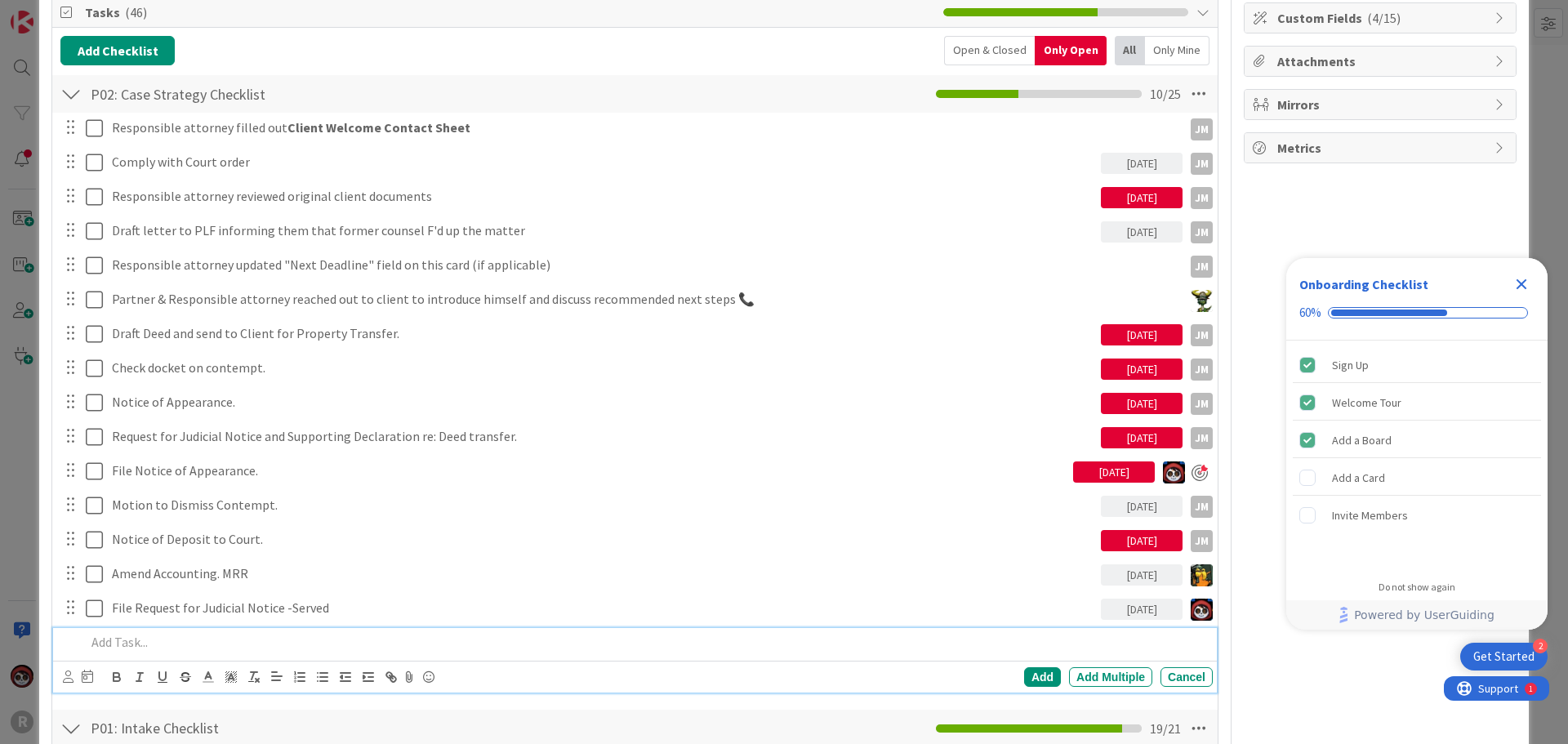
click at [255, 641] on p at bounding box center [646, 642] width 1121 height 19
click at [63, 680] on icon at bounding box center [68, 676] width 11 height 12
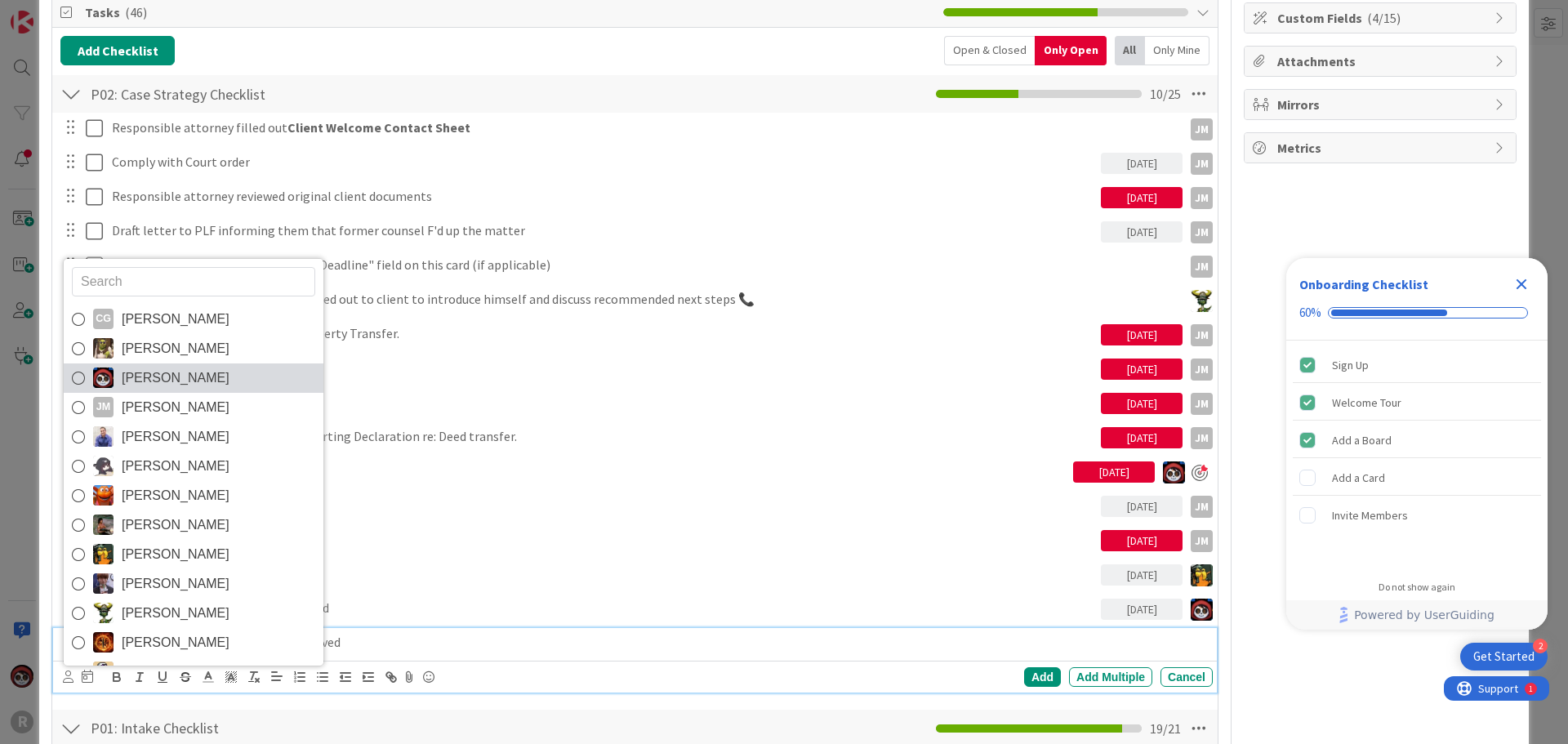
click at [165, 379] on span "[PERSON_NAME]" at bounding box center [175, 379] width 107 height 25
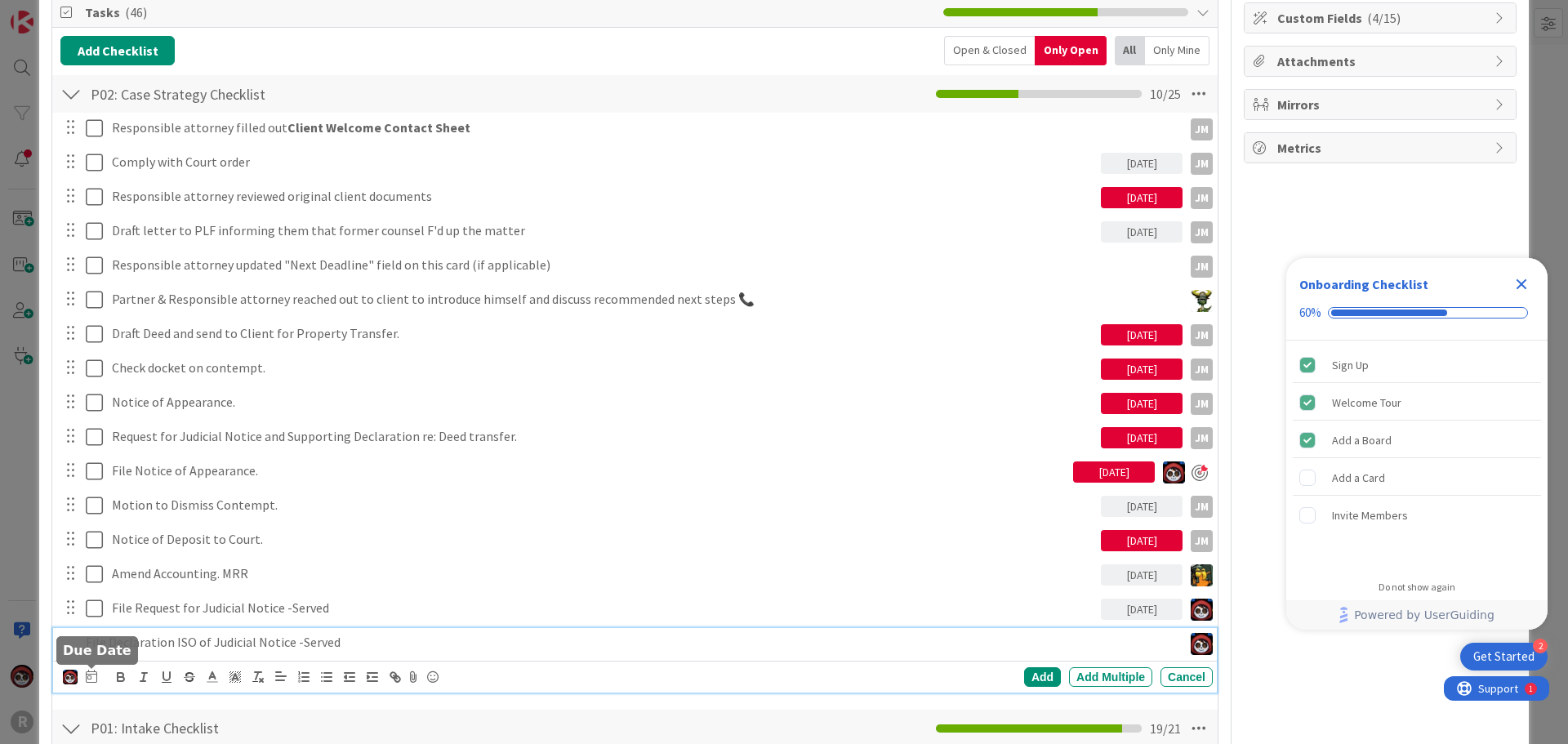
click at [90, 673] on icon at bounding box center [92, 676] width 12 height 13
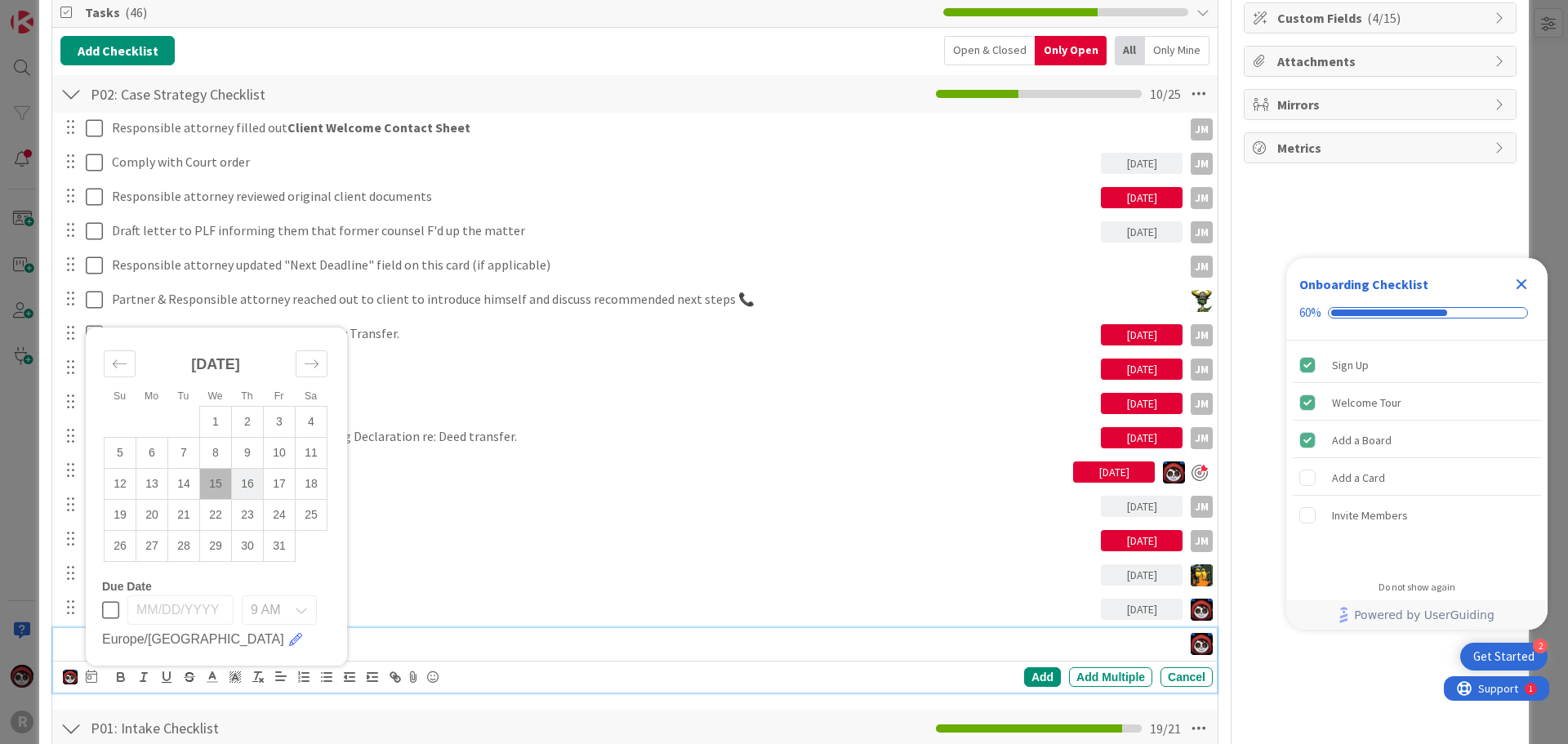
click at [249, 479] on td "16" at bounding box center [248, 484] width 32 height 31
click at [218, 484] on td "15" at bounding box center [216, 484] width 32 height 31
type input "[DATE]"
click at [1024, 670] on div "Add" at bounding box center [1042, 677] width 36 height 20
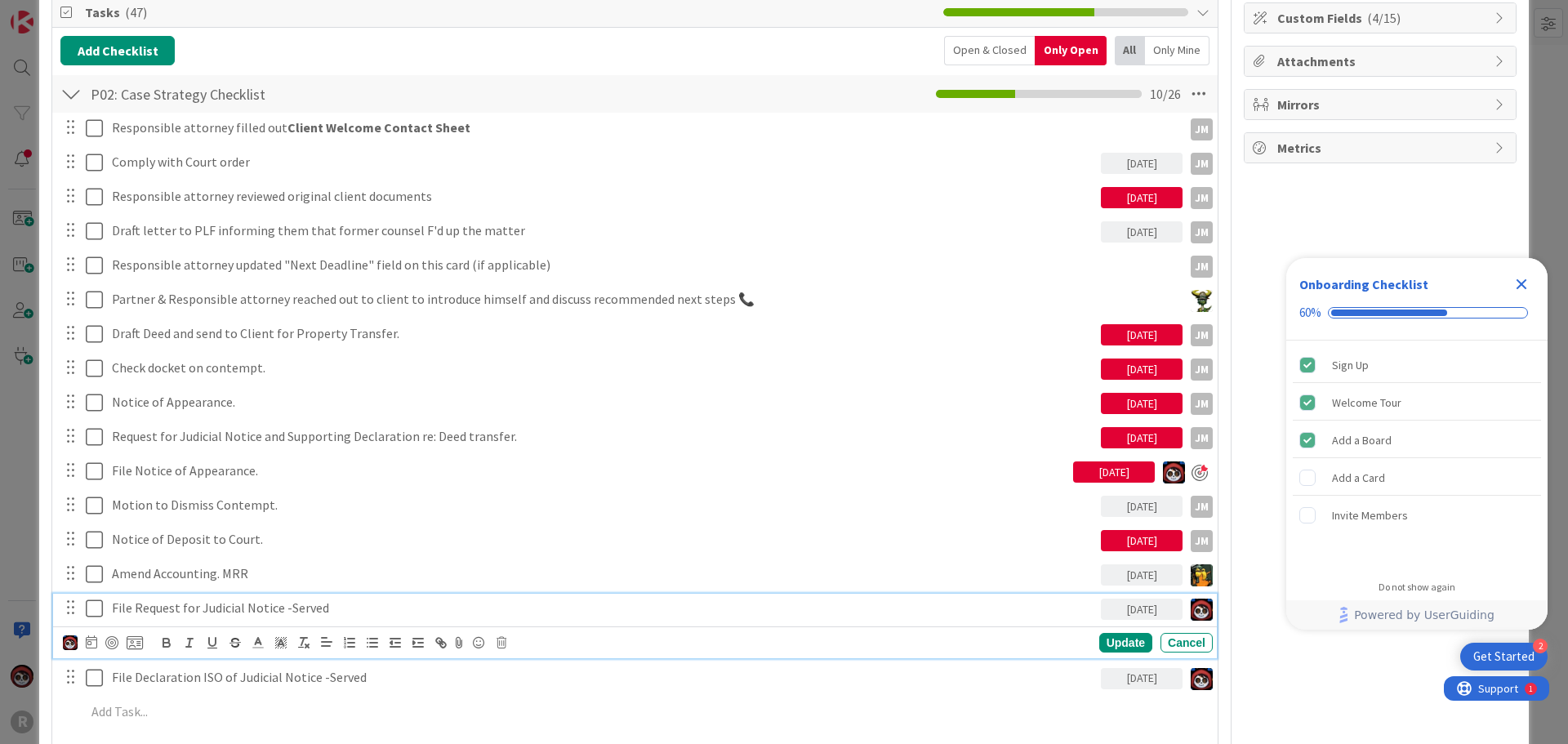
click at [255, 614] on p "File Request for Judicial Notice -Served" at bounding box center [603, 608] width 983 height 19
click at [111, 640] on div at bounding box center [112, 643] width 13 height 13
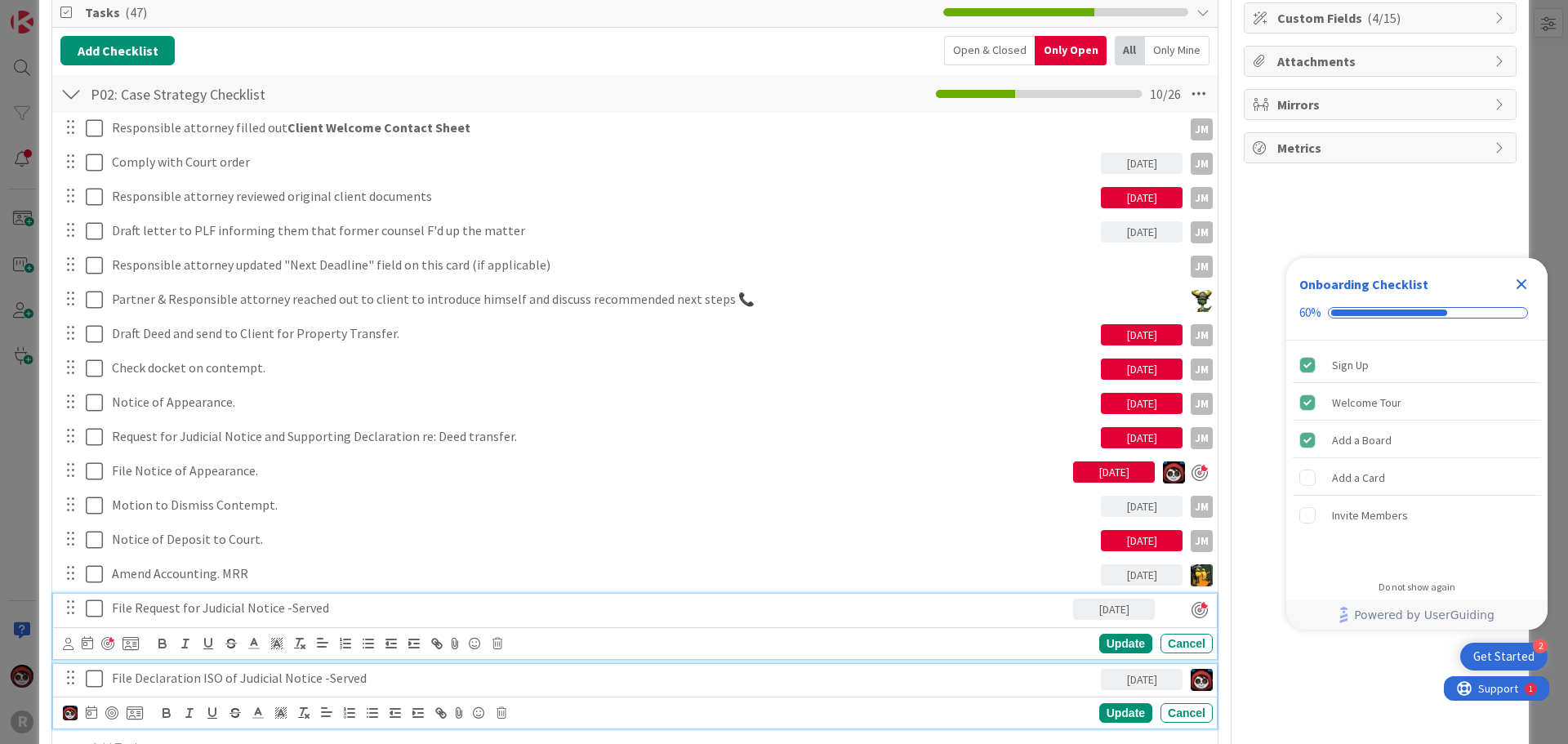
click at [154, 684] on p "File Declaration ISO of Judicial Notice -Served" at bounding box center [603, 678] width 983 height 19
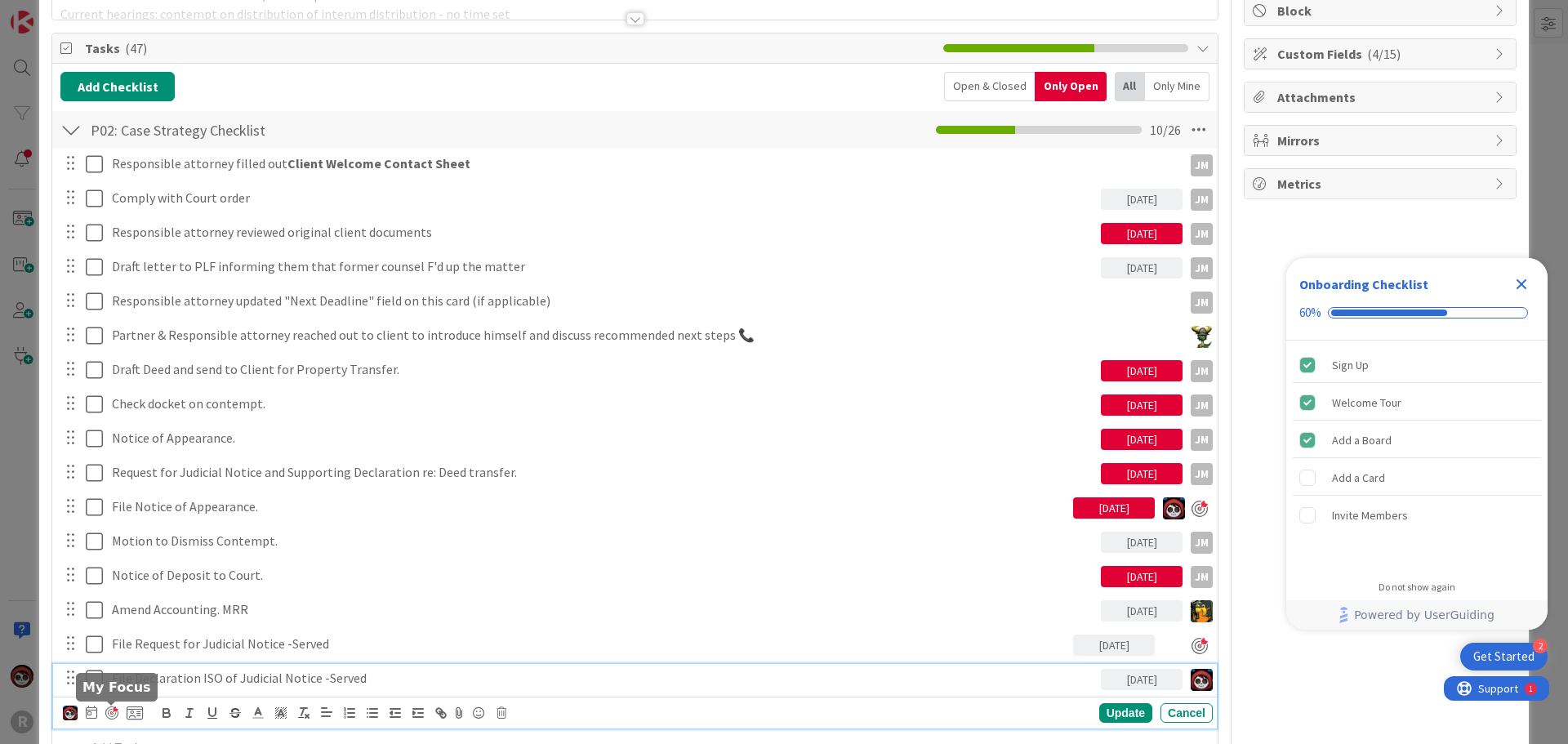
click at [114, 713] on div at bounding box center [112, 713] width 13 height 13
click at [1108, 711] on div "Update" at bounding box center [1126, 714] width 53 height 20
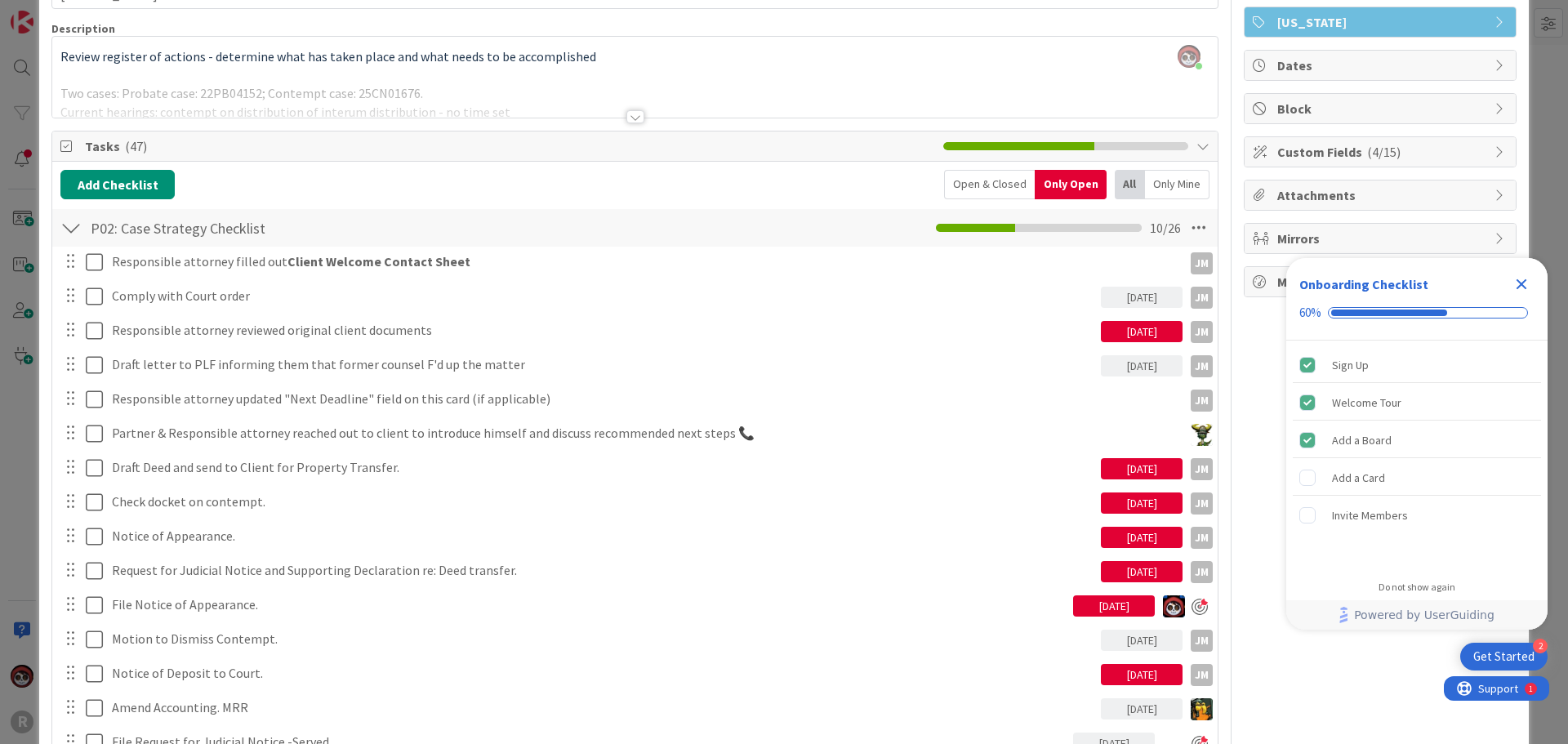
scroll to position [0, 0]
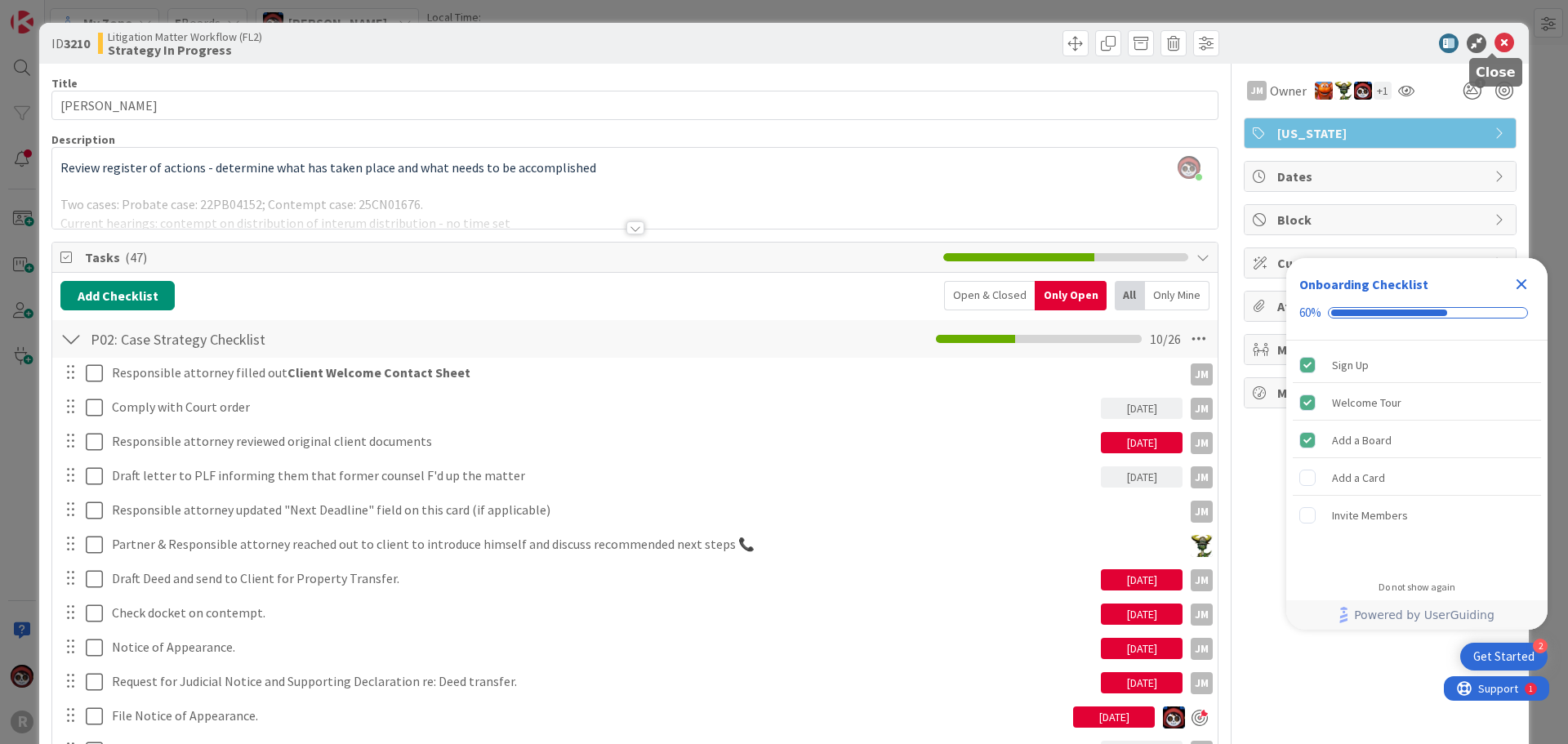
click at [1494, 43] on icon at bounding box center [1504, 44] width 20 height 20
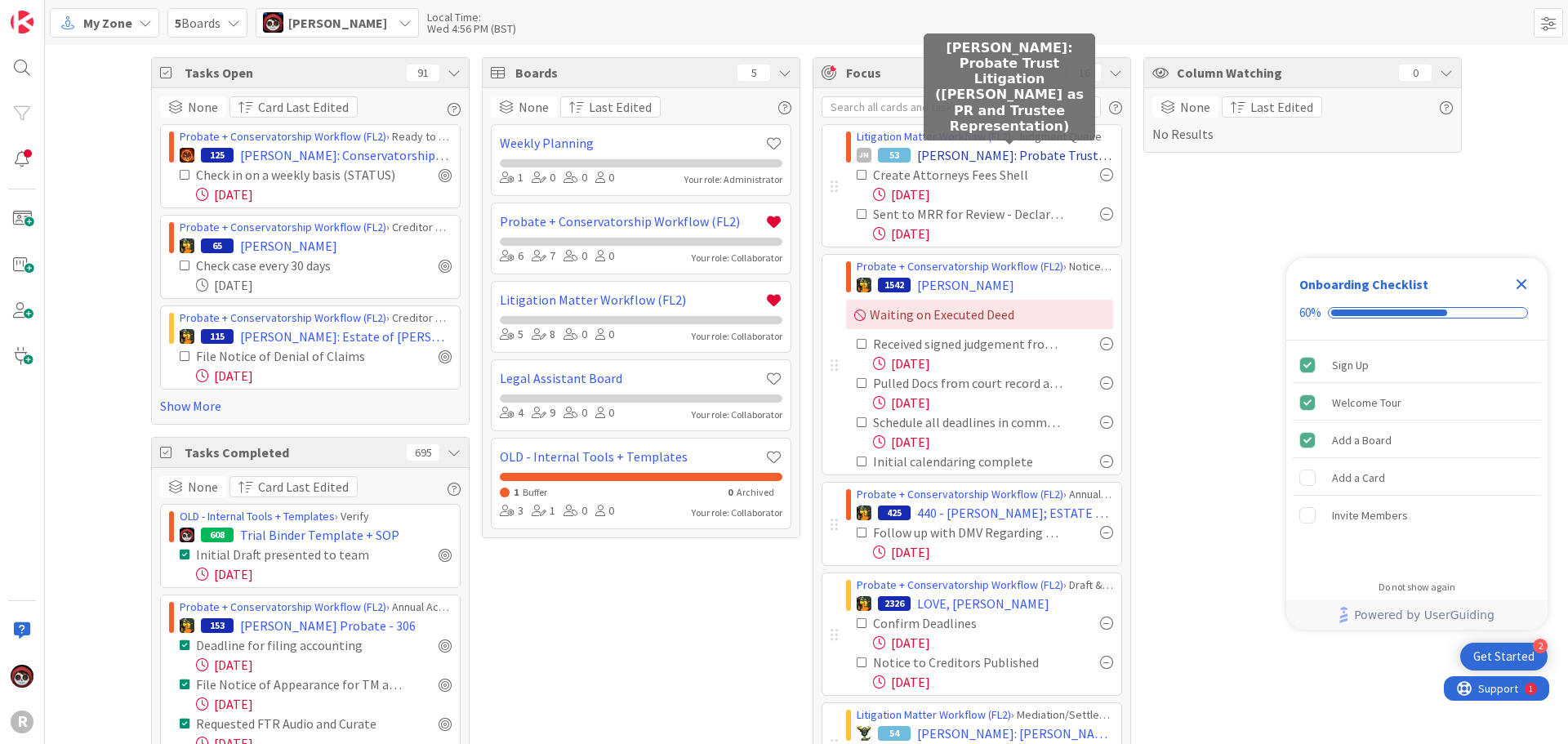
click at [948, 155] on span "[PERSON_NAME]: Probate Trust Litigation ([PERSON_NAME] as PR and Trustee Repres…" at bounding box center [1015, 155] width 196 height 20
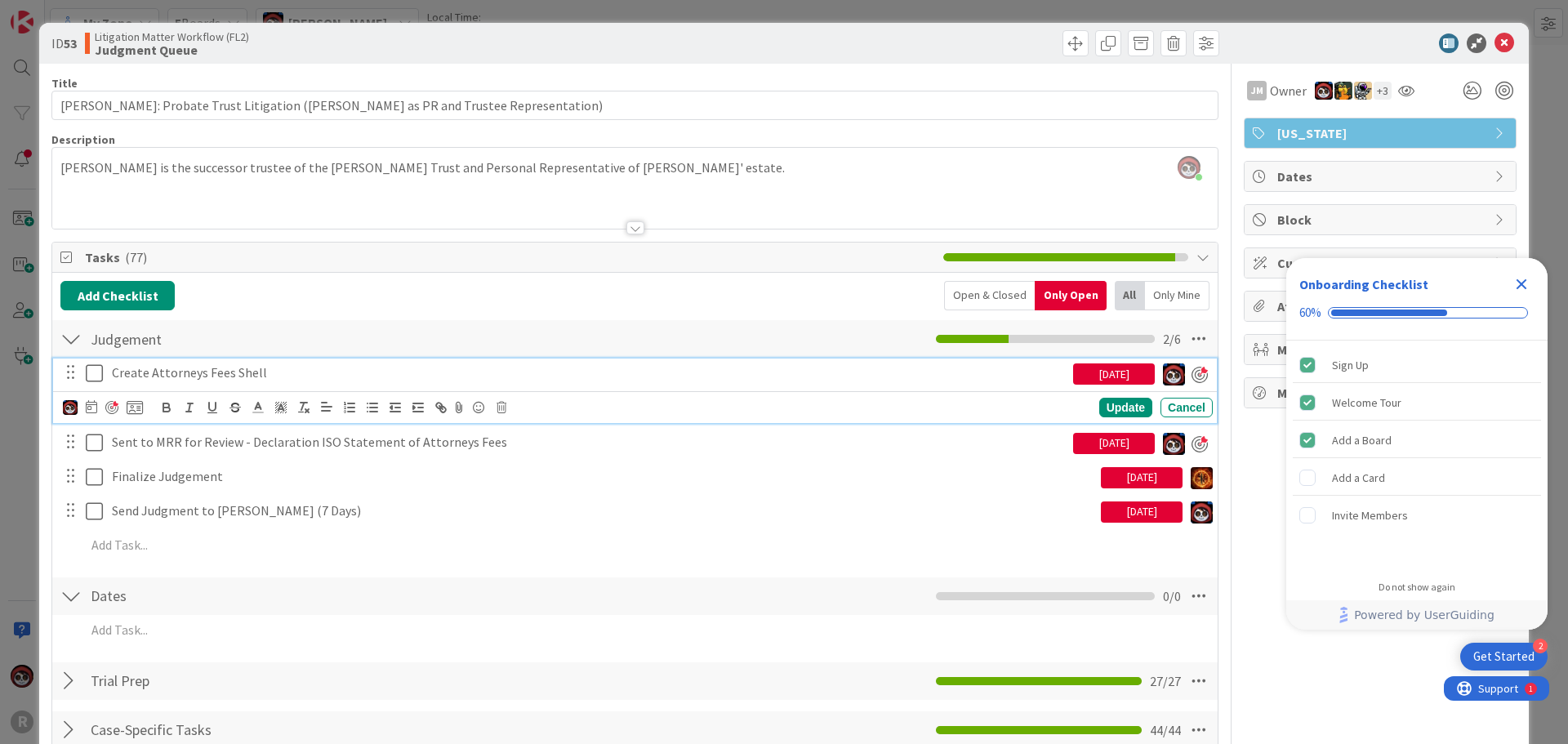
click at [176, 372] on p "Create Attorneys Fees Shell" at bounding box center [589, 373] width 955 height 19
click at [89, 409] on icon at bounding box center [92, 407] width 12 height 13
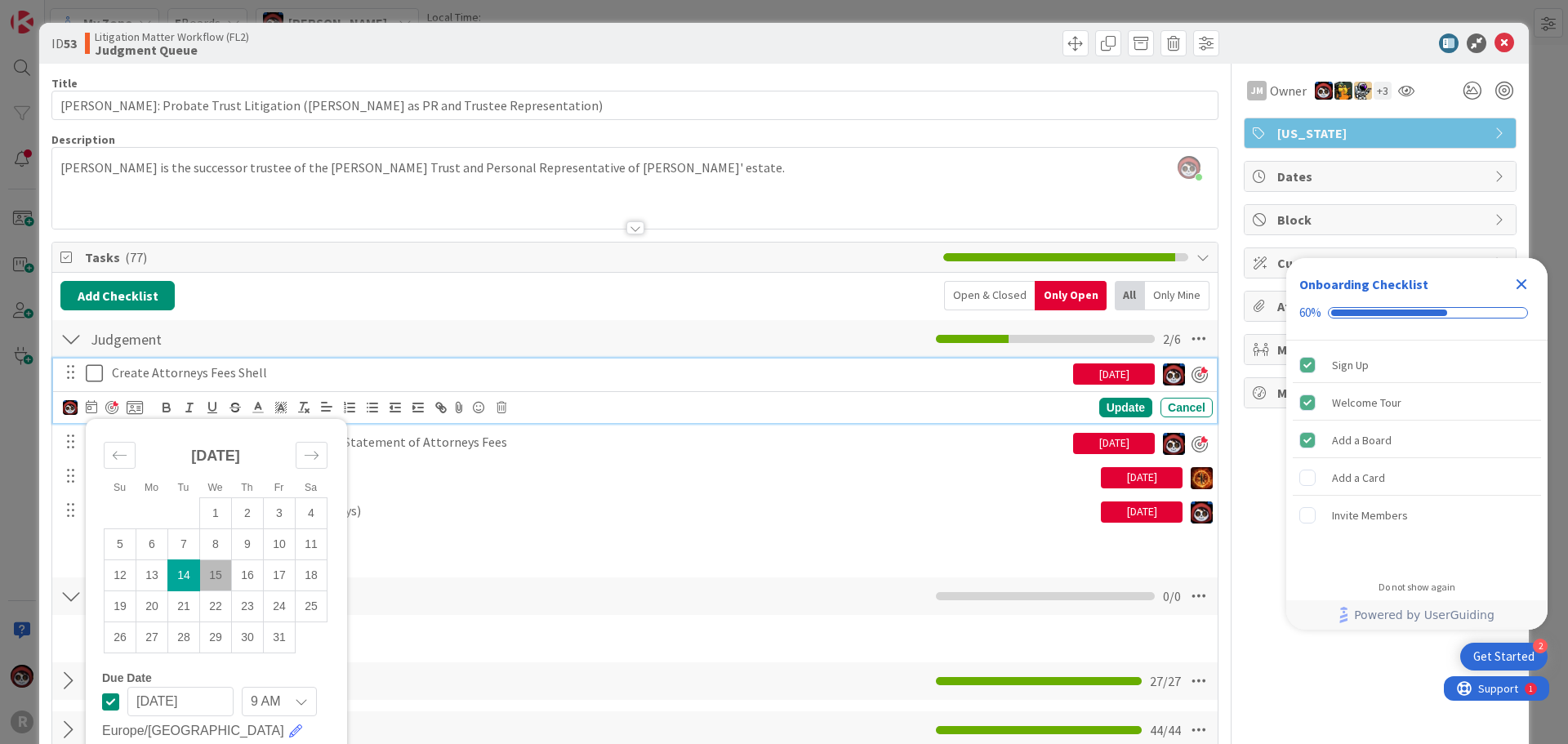
click at [221, 573] on td "15" at bounding box center [216, 575] width 32 height 31
type input "[DATE]"
click at [1099, 406] on div "Update" at bounding box center [1126, 408] width 53 height 20
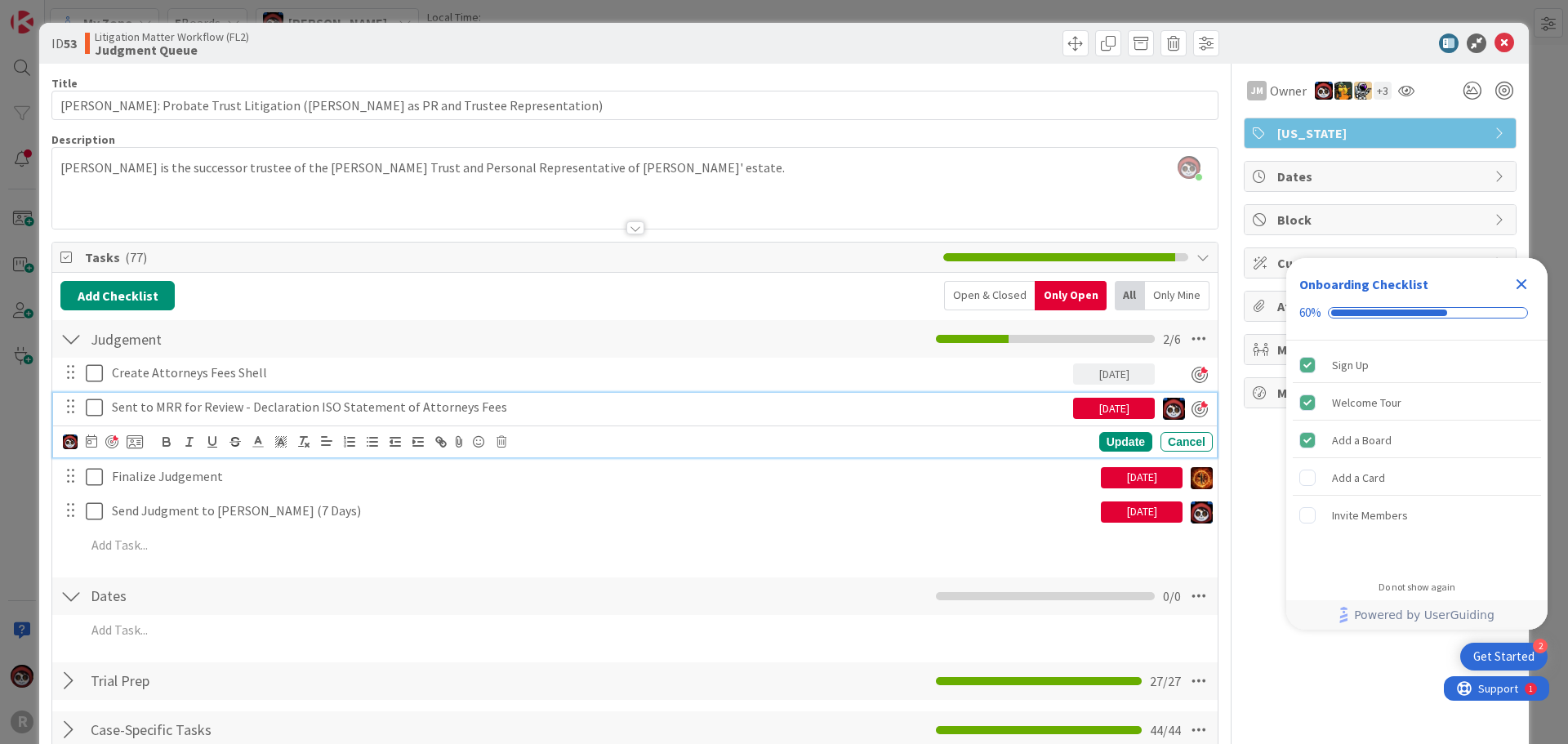
click at [228, 408] on p "Sent to MRR for Review - Declaration ISO Statement of Attorneys Fees" at bounding box center [589, 407] width 955 height 19
click at [97, 444] on icon at bounding box center [92, 441] width 12 height 13
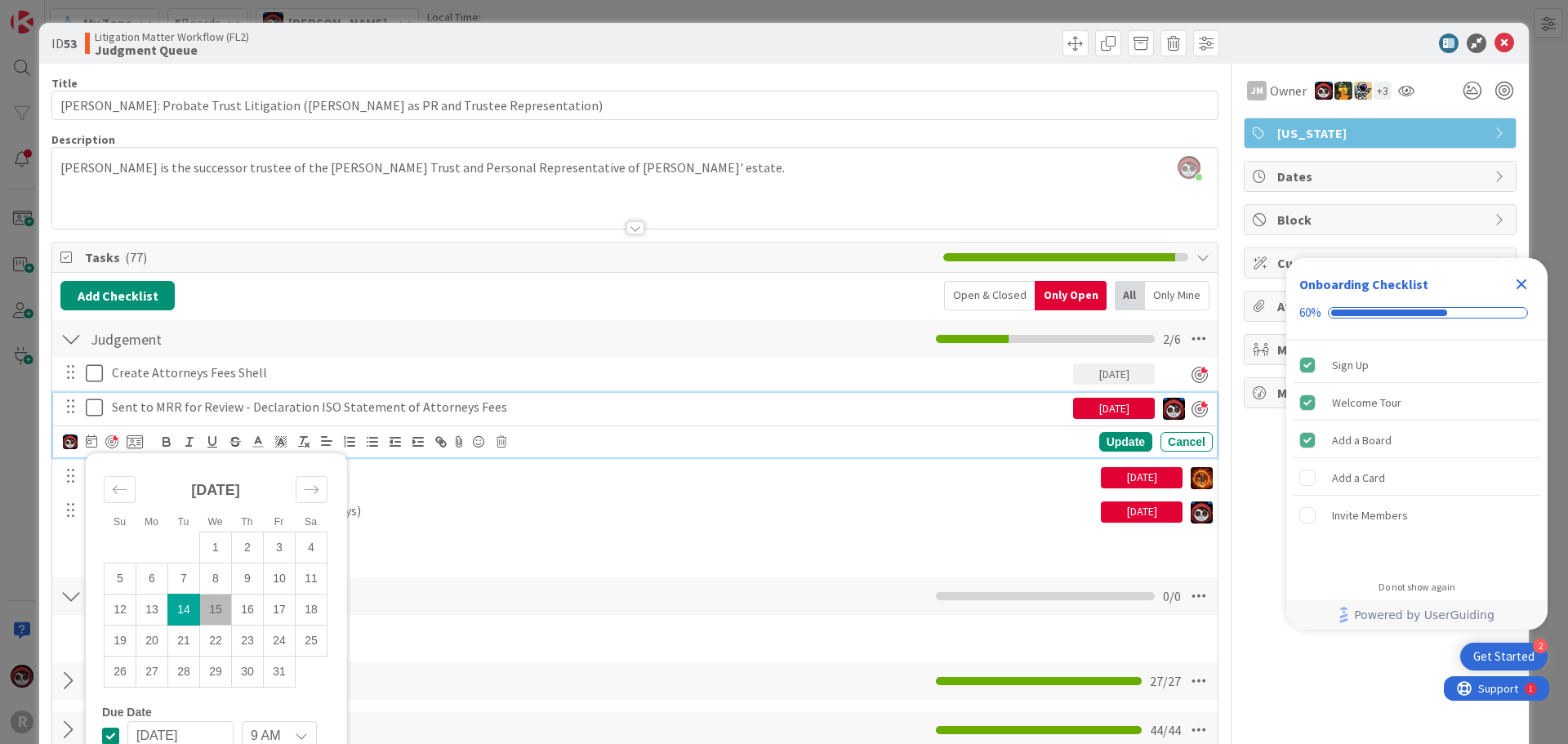
click at [222, 613] on td "15" at bounding box center [216, 609] width 32 height 31
type input "[DATE]"
click at [1101, 439] on div "Update" at bounding box center [1126, 443] width 53 height 20
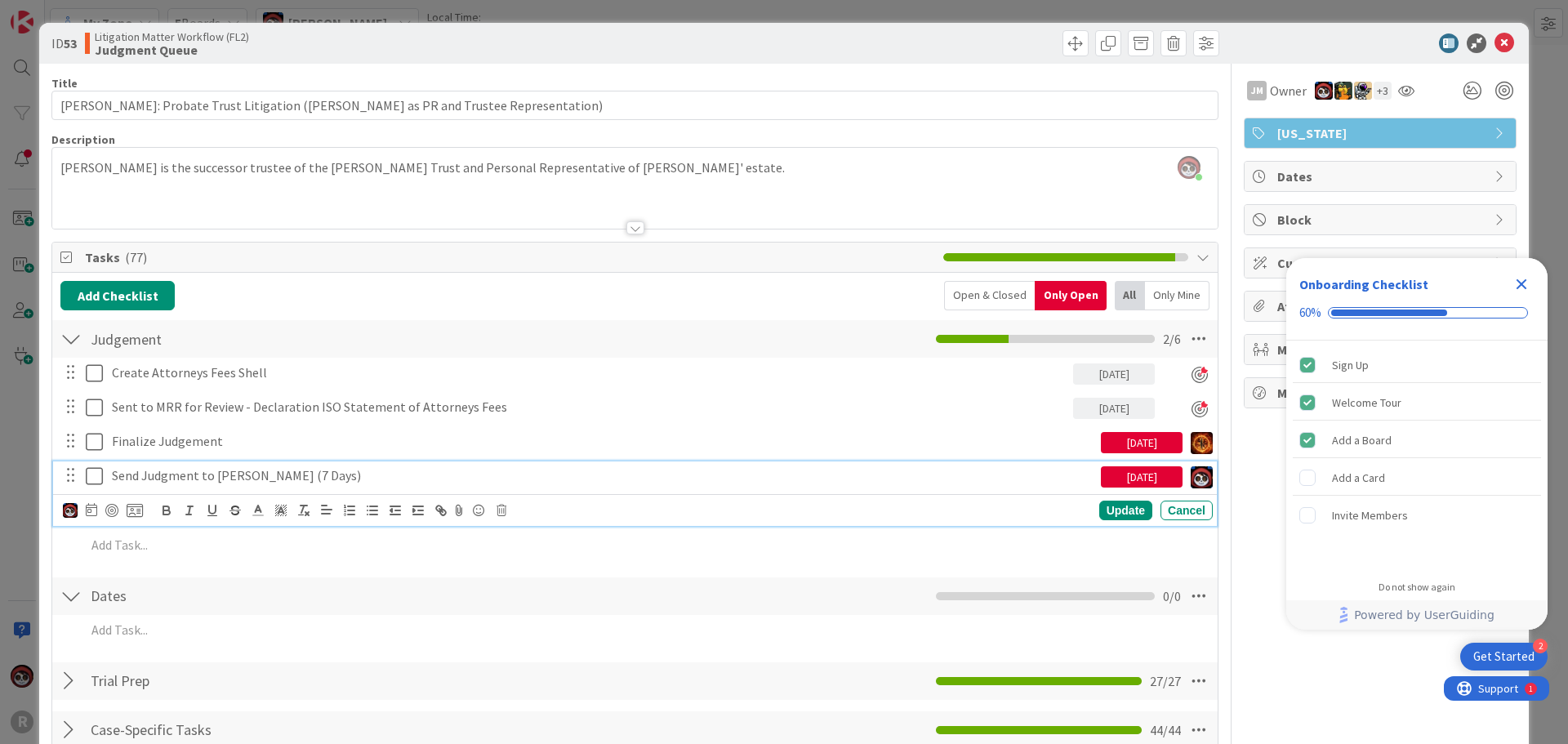
click at [222, 478] on p "Send Judgment to [PERSON_NAME] (7 Days)" at bounding box center [603, 475] width 983 height 19
click at [93, 510] on icon at bounding box center [92, 510] width 12 height 13
click at [207, 678] on td "15" at bounding box center [216, 678] width 32 height 31
type input "[DATE]"
click at [1101, 504] on div "Update" at bounding box center [1126, 511] width 53 height 20
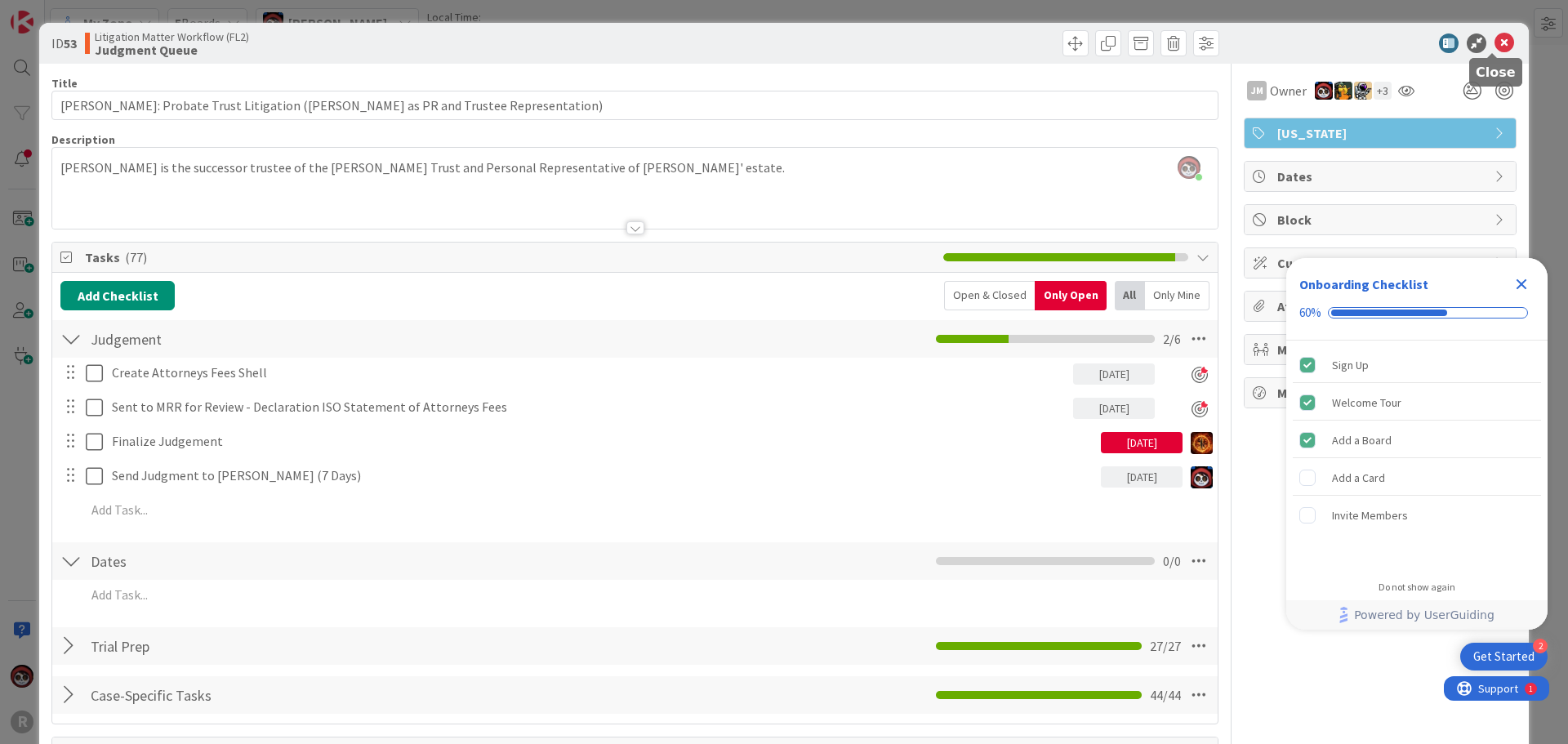
click at [1494, 38] on icon at bounding box center [1504, 44] width 20 height 20
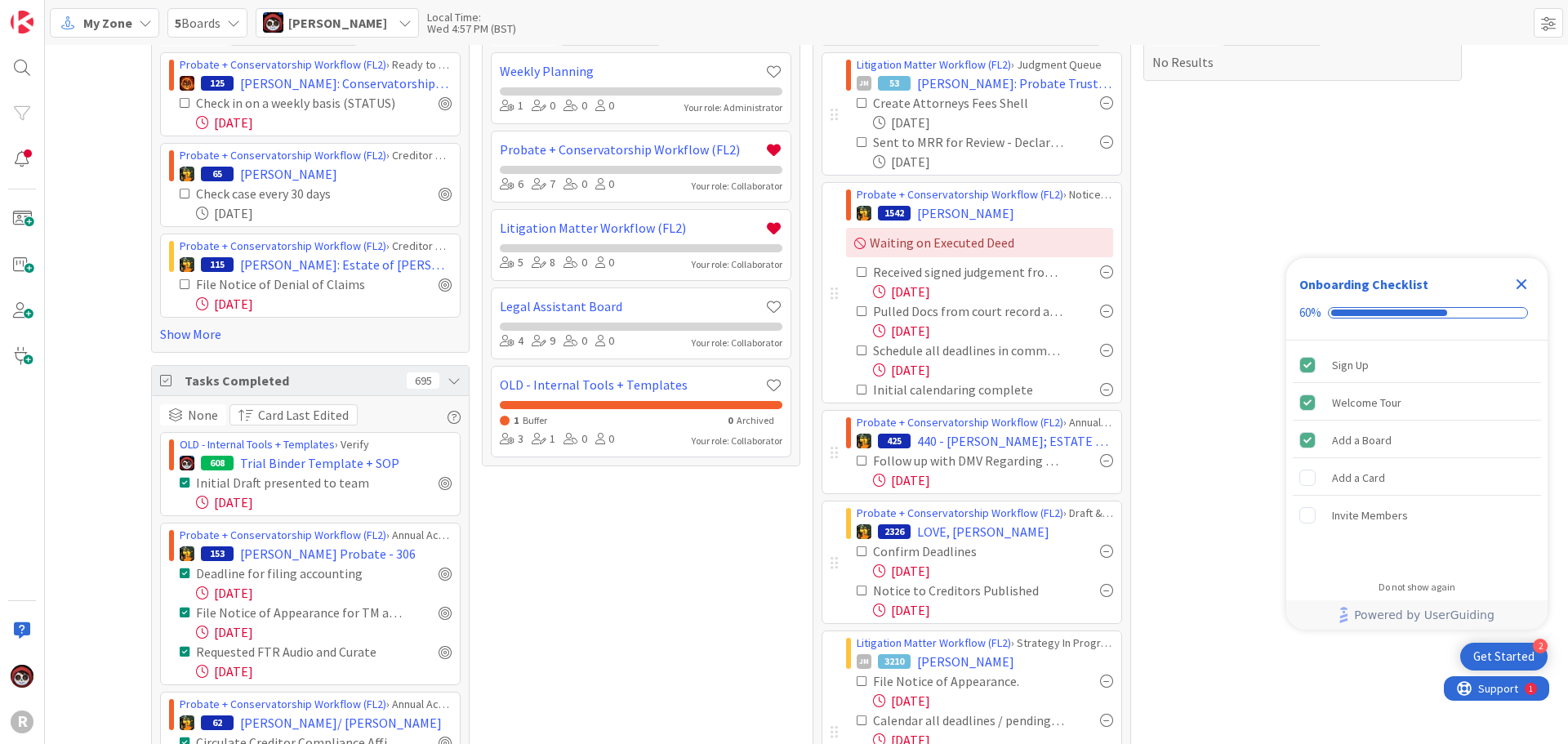
scroll to position [20, 0]
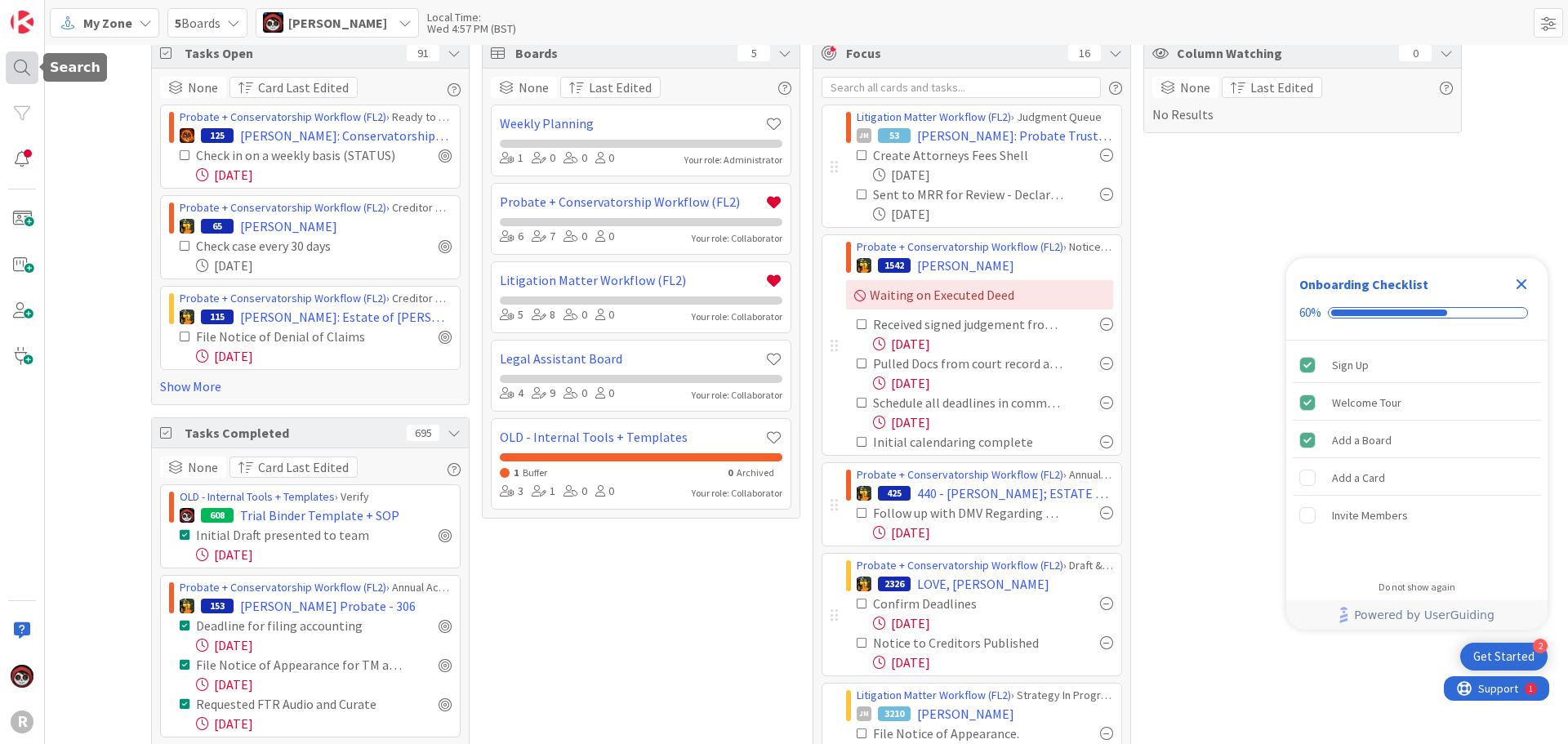
click at [29, 65] on div at bounding box center [22, 68] width 33 height 33
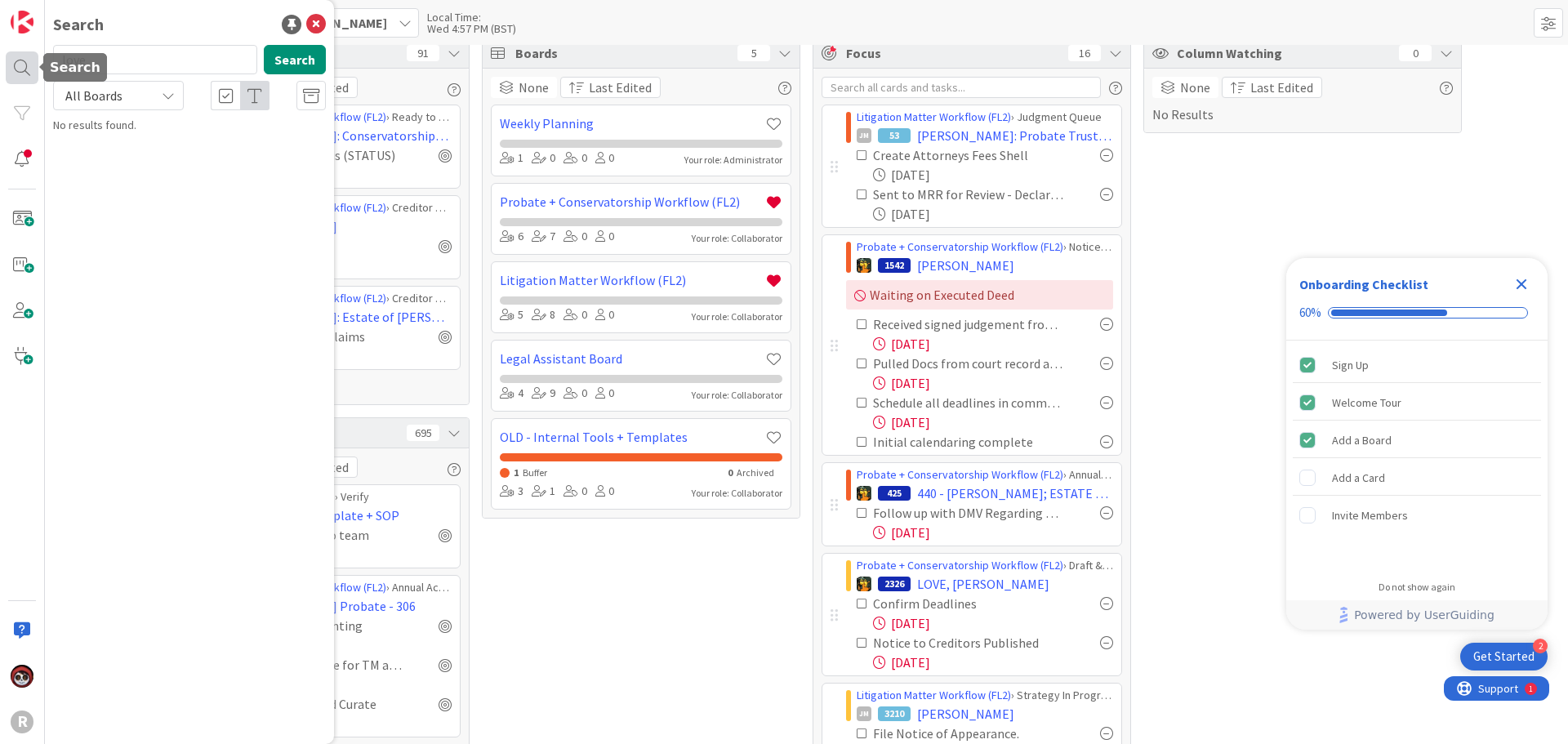
drag, startPoint x: 166, startPoint y: 54, endPoint x: 12, endPoint y: 56, distance: 154.0
click at [12, 57] on div "R Search love Search All Boards No results found." at bounding box center [22, 372] width 45 height 744
type input "dunsire"
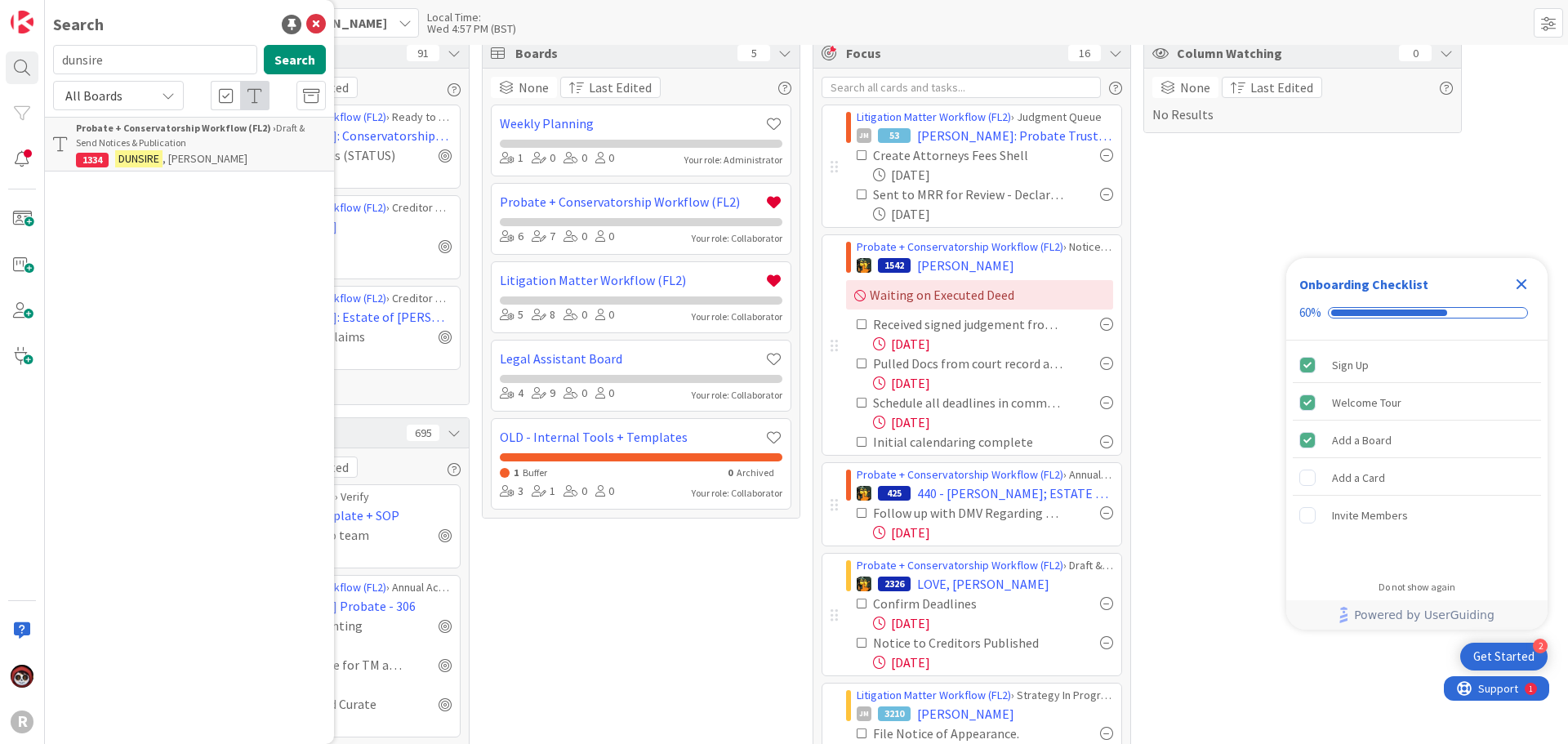
click at [166, 126] on b "Probate + Conservatorship Workflow (FL2) ›" at bounding box center [176, 127] width 200 height 12
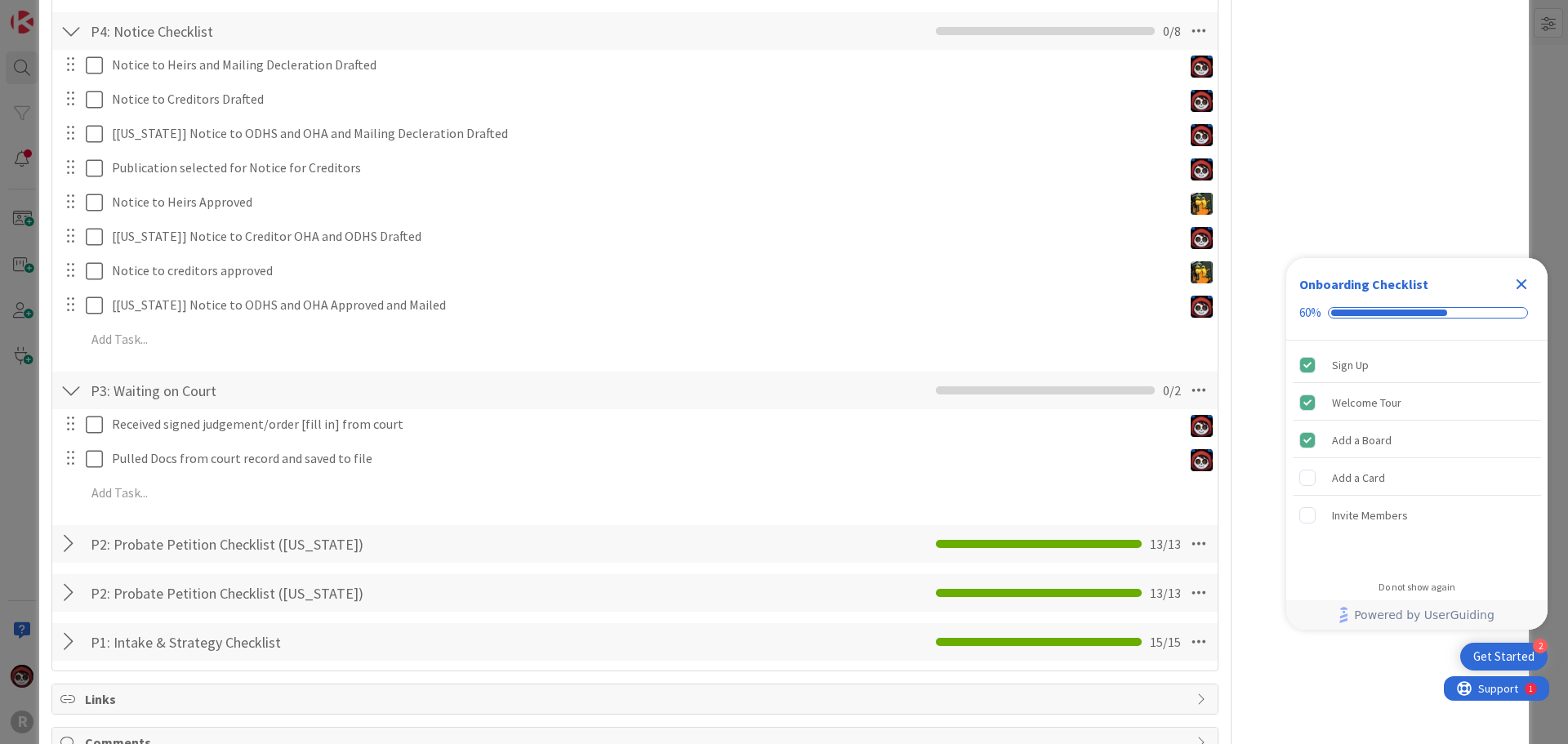
scroll to position [817, 0]
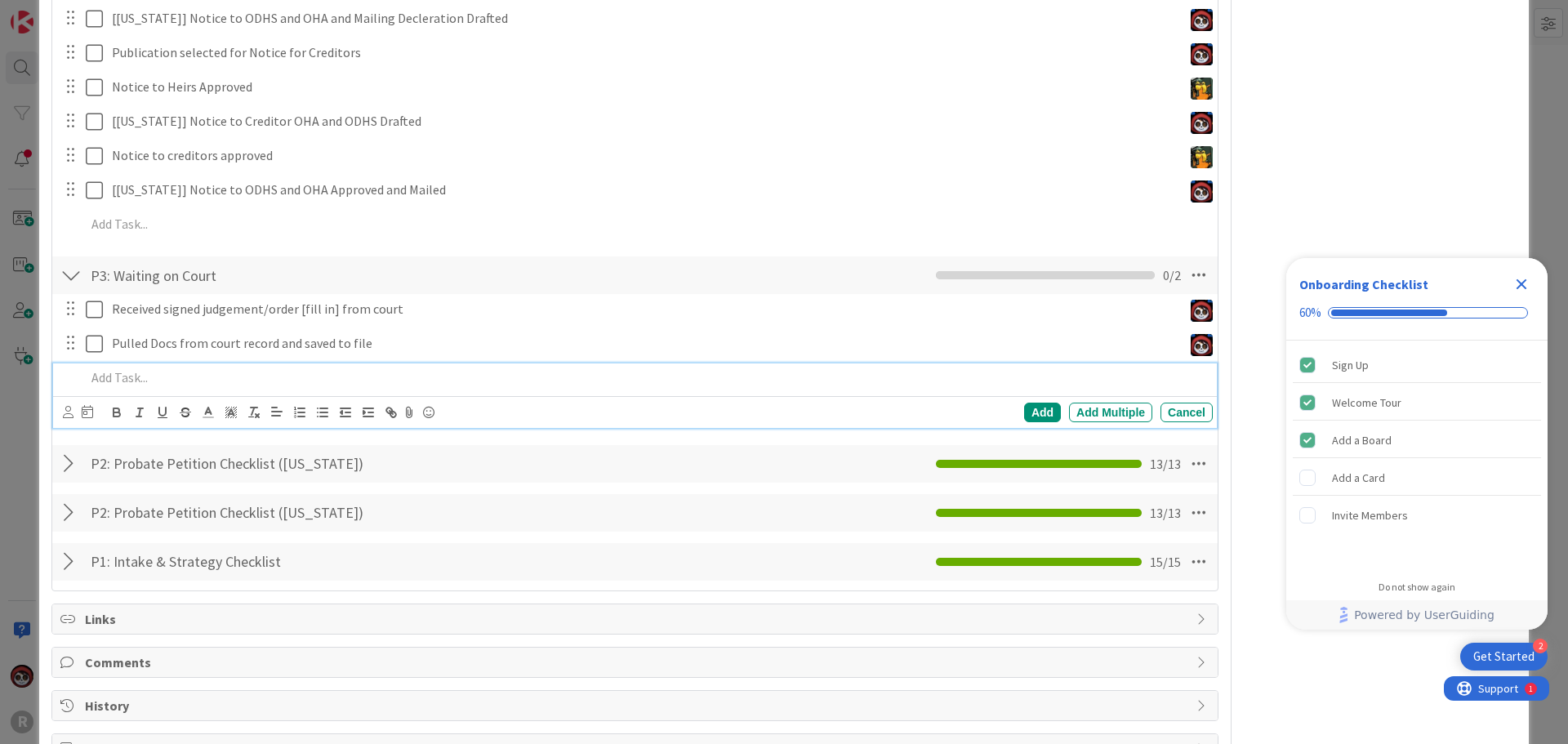
click at [155, 383] on p at bounding box center [646, 378] width 1121 height 19
click at [67, 413] on icon at bounding box center [68, 412] width 11 height 12
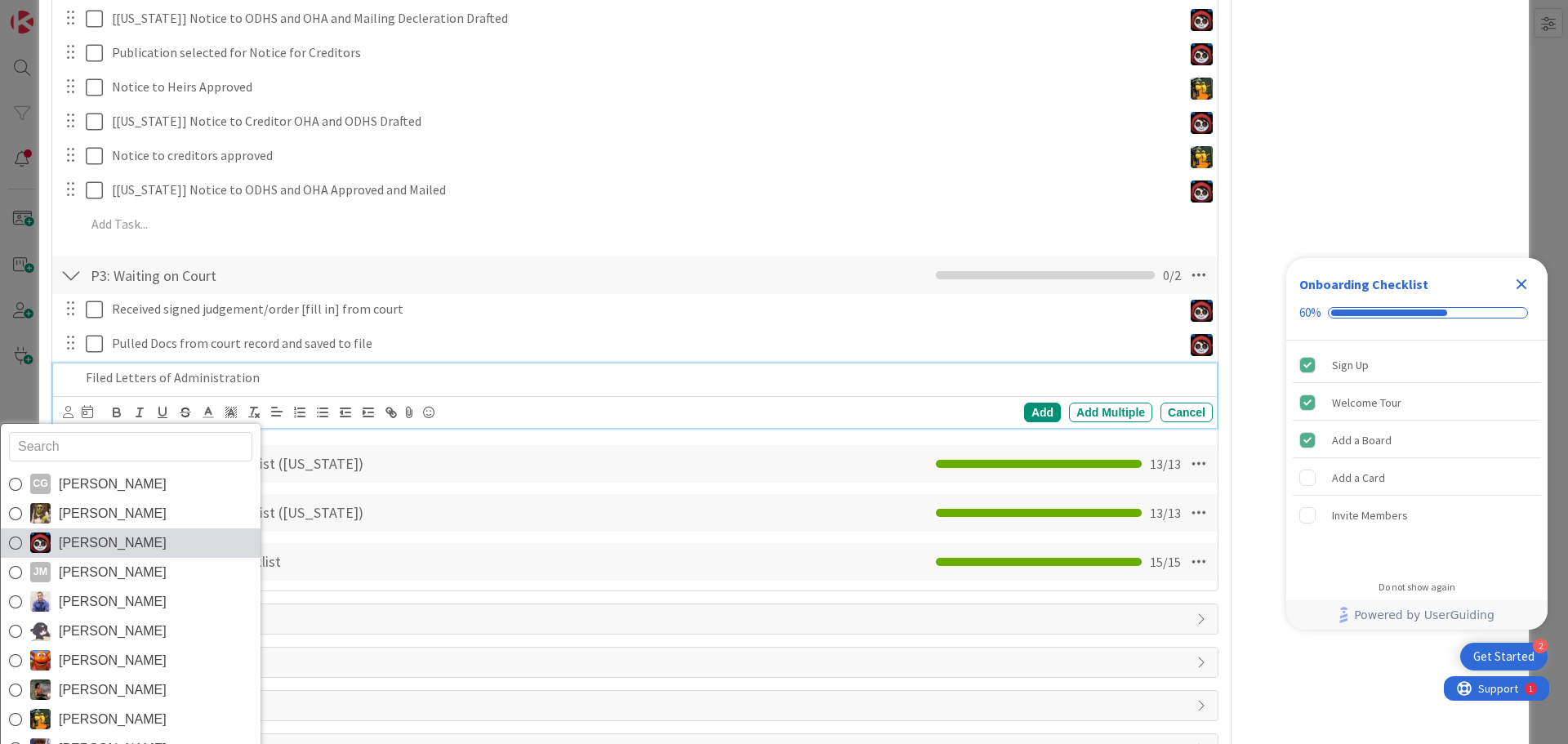
click at [95, 535] on span "[PERSON_NAME]" at bounding box center [112, 543] width 107 height 25
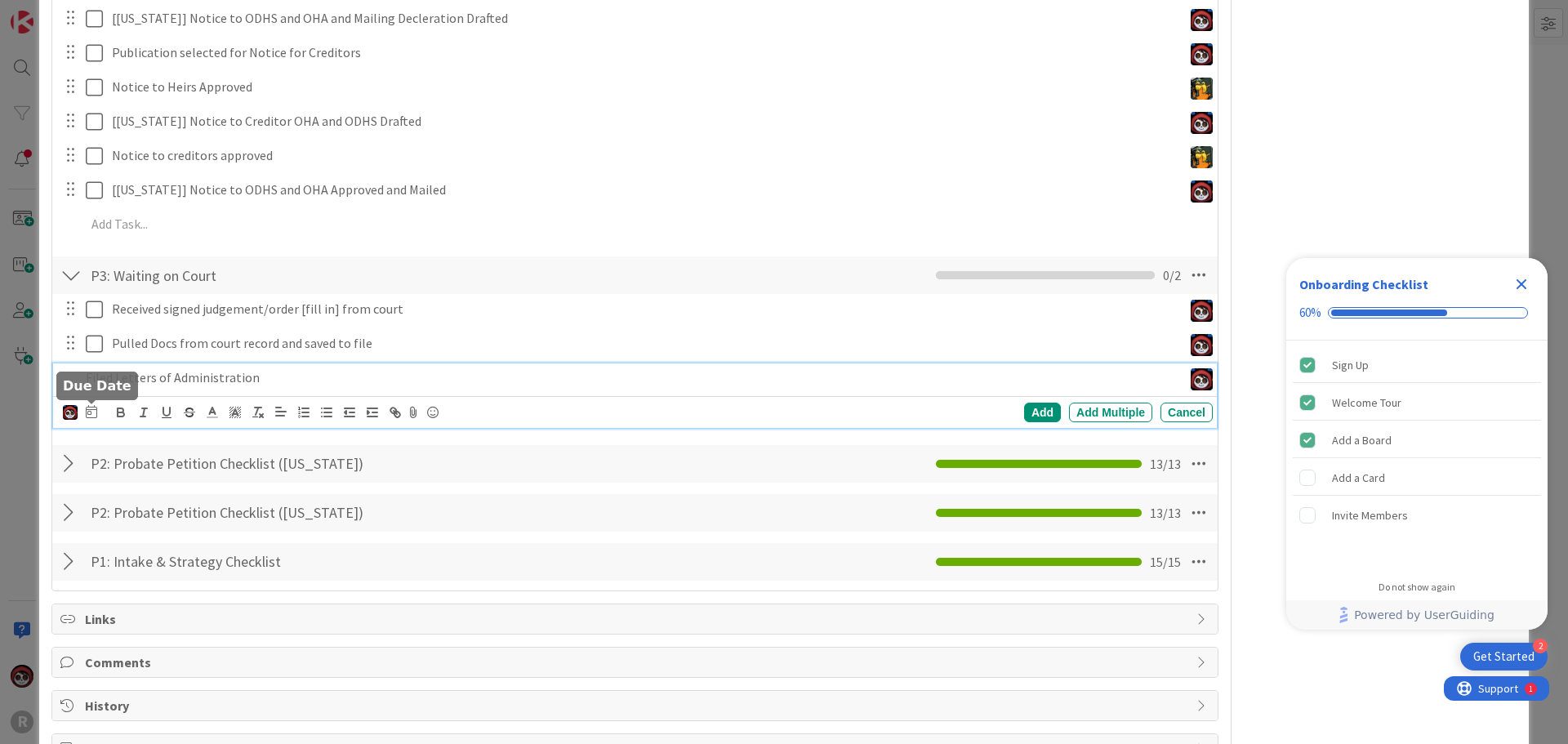
click at [96, 410] on icon at bounding box center [92, 412] width 12 height 13
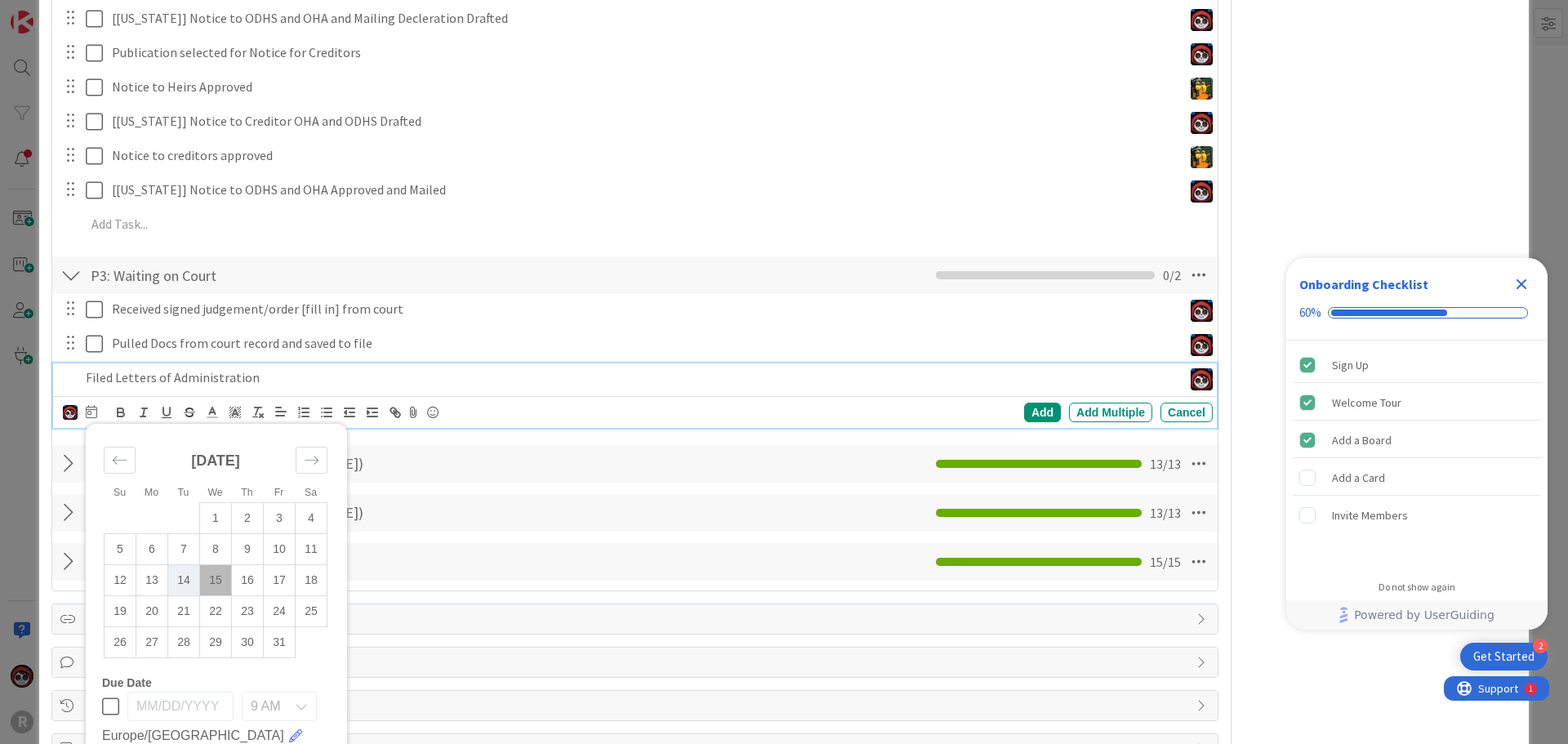
click at [189, 584] on td "14" at bounding box center [184, 580] width 32 height 31
type input "[DATE]"
click at [1032, 404] on div "Add" at bounding box center [1042, 413] width 36 height 20
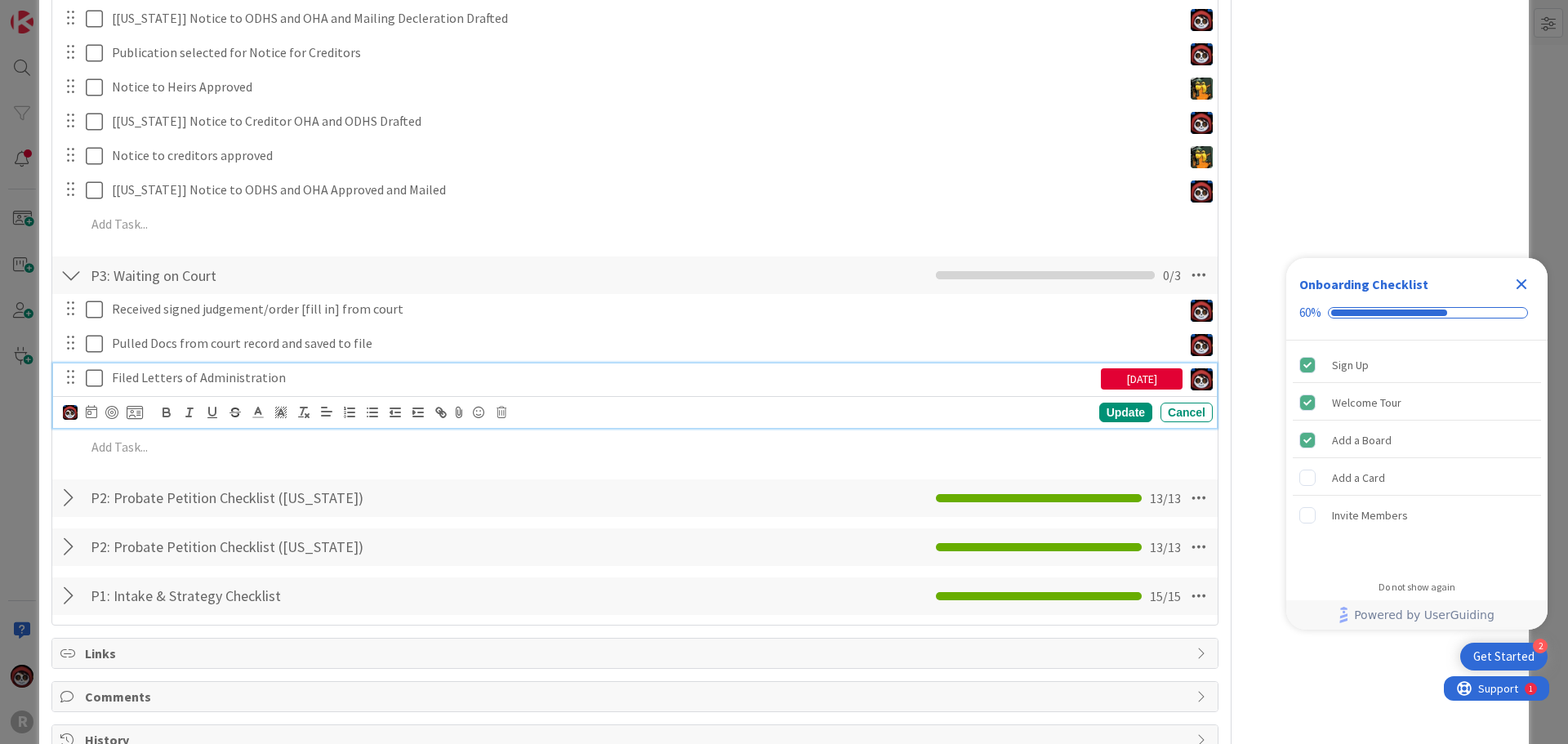
click at [213, 380] on p "Filed Letters of Administration" at bounding box center [603, 378] width 983 height 19
click at [112, 415] on div at bounding box center [112, 413] width 13 height 13
click at [1123, 414] on div "Update" at bounding box center [1126, 413] width 53 height 20
click at [270, 364] on div "Filed Letters of Administration" at bounding box center [589, 378] width 968 height 29
click at [300, 390] on div "Filed Letters of Administration" at bounding box center [589, 378] width 968 height 29
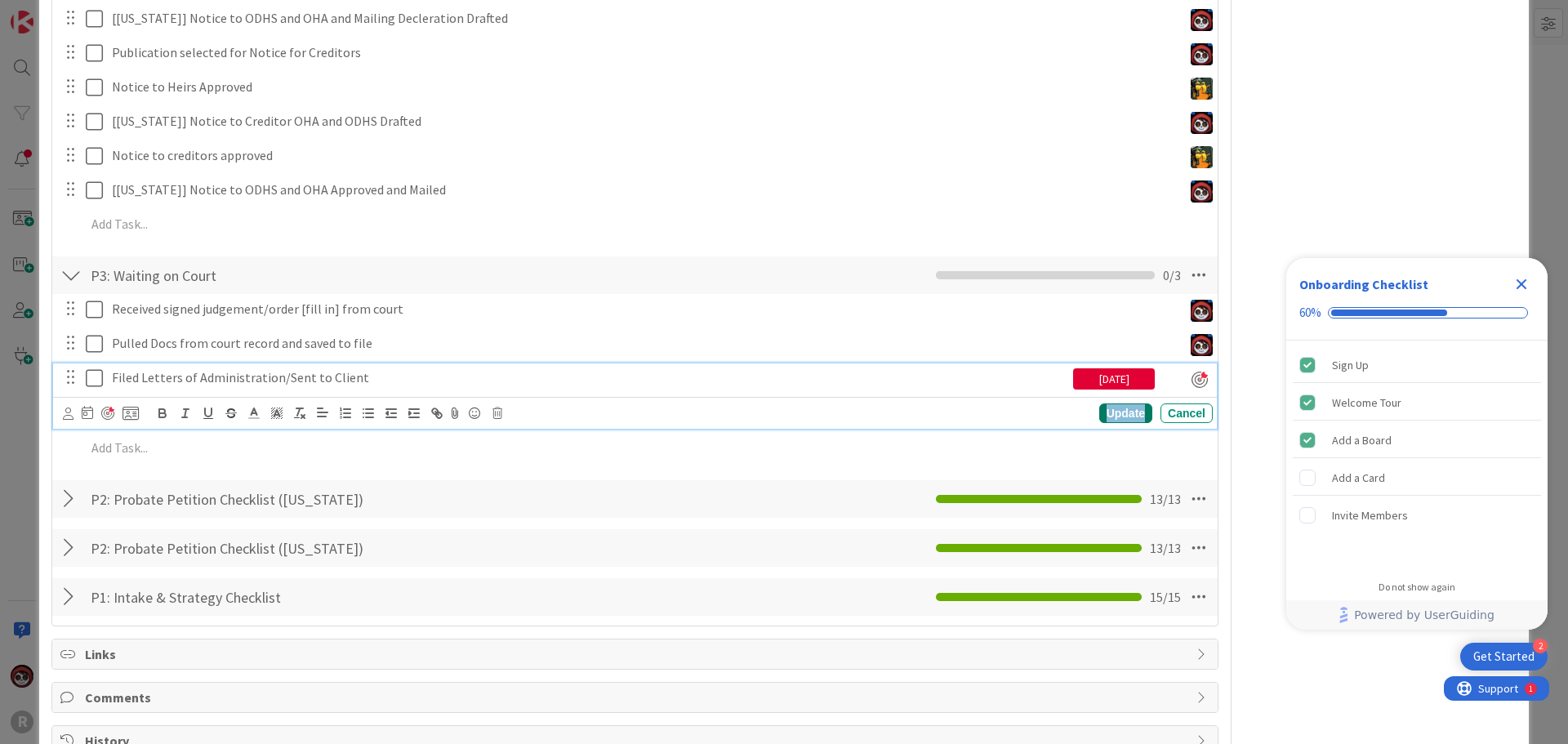
click at [1101, 413] on div "Update" at bounding box center [1126, 413] width 53 height 20
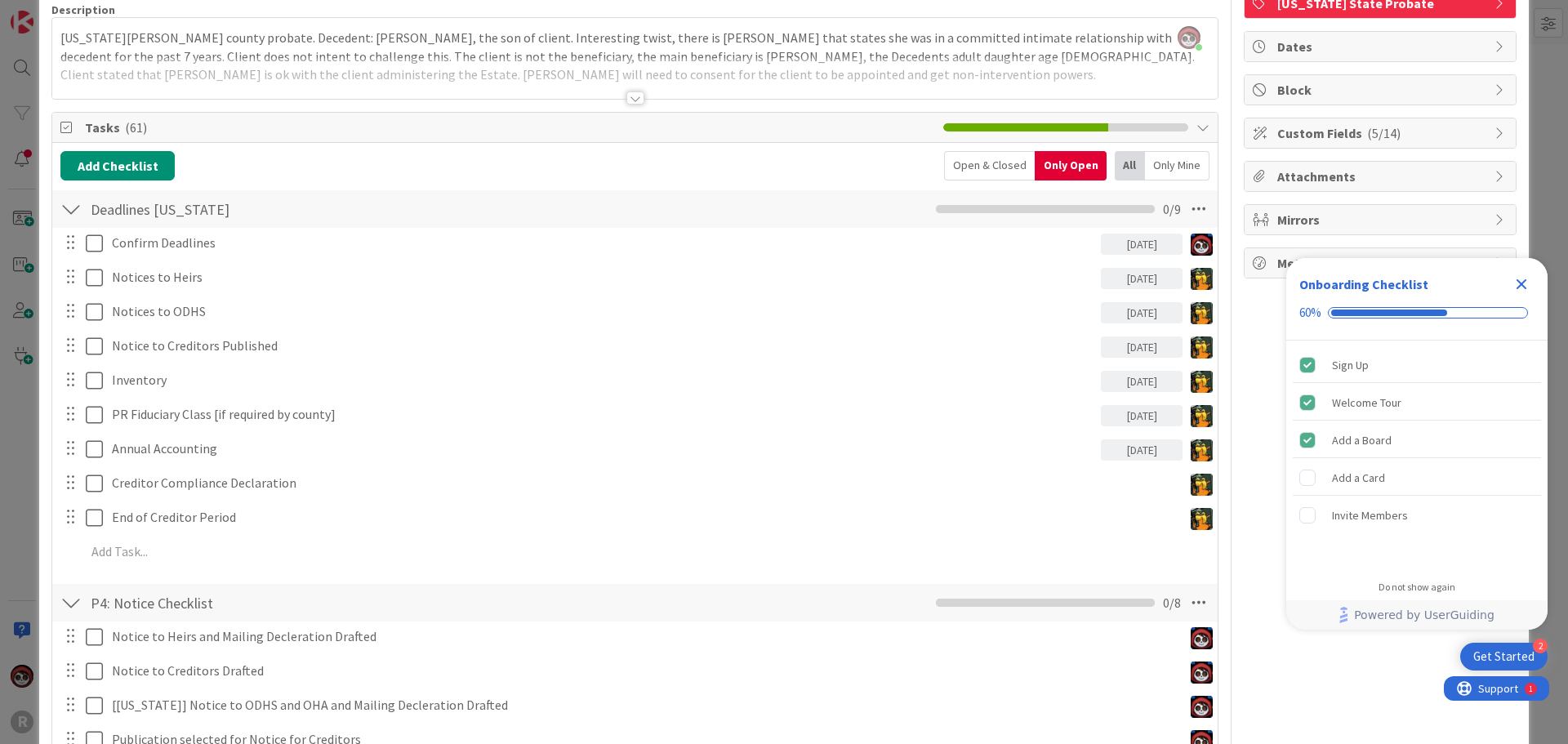
scroll to position [0, 0]
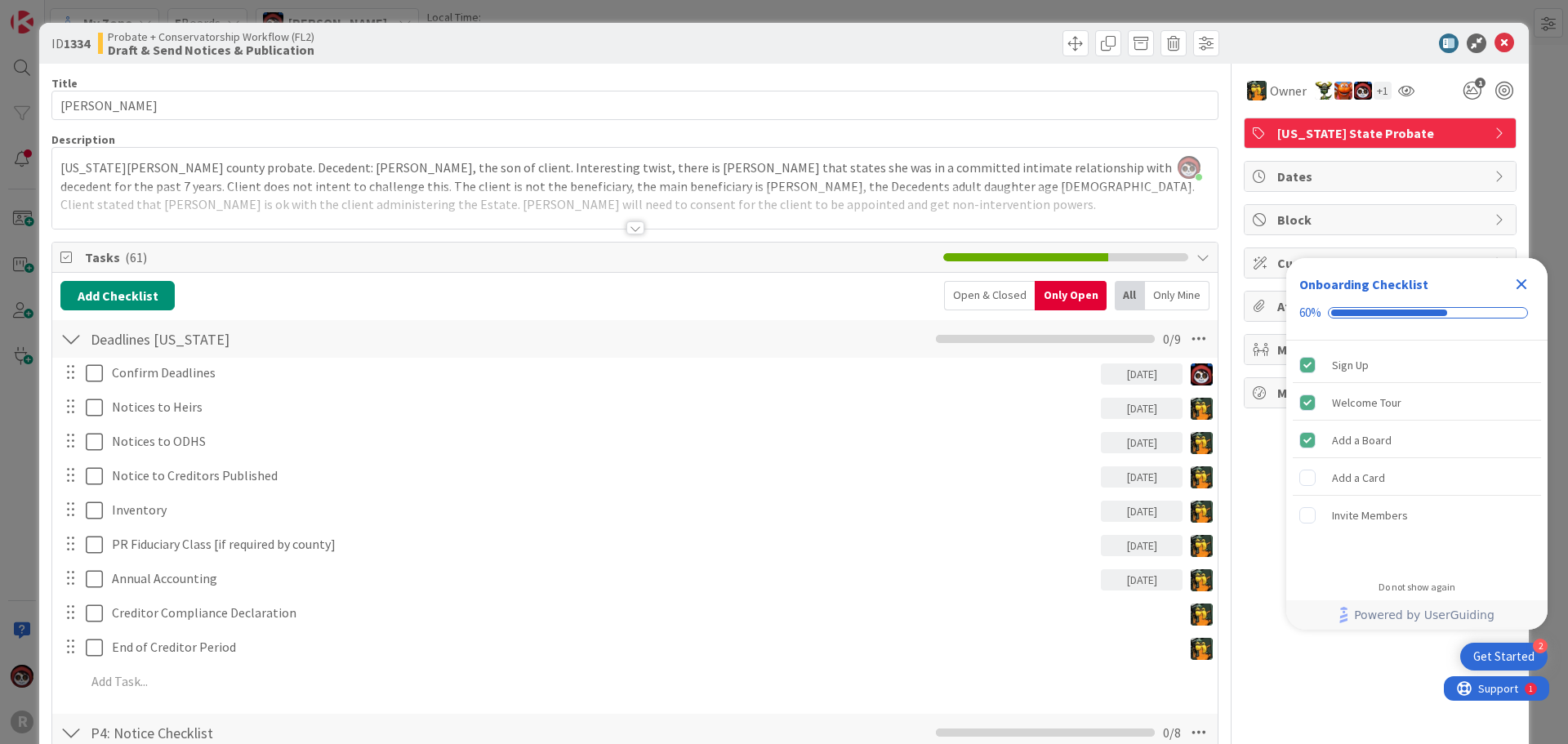
click at [1504, 47] on div at bounding box center [1372, 44] width 289 height 20
click at [1494, 47] on icon at bounding box center [1504, 44] width 20 height 20
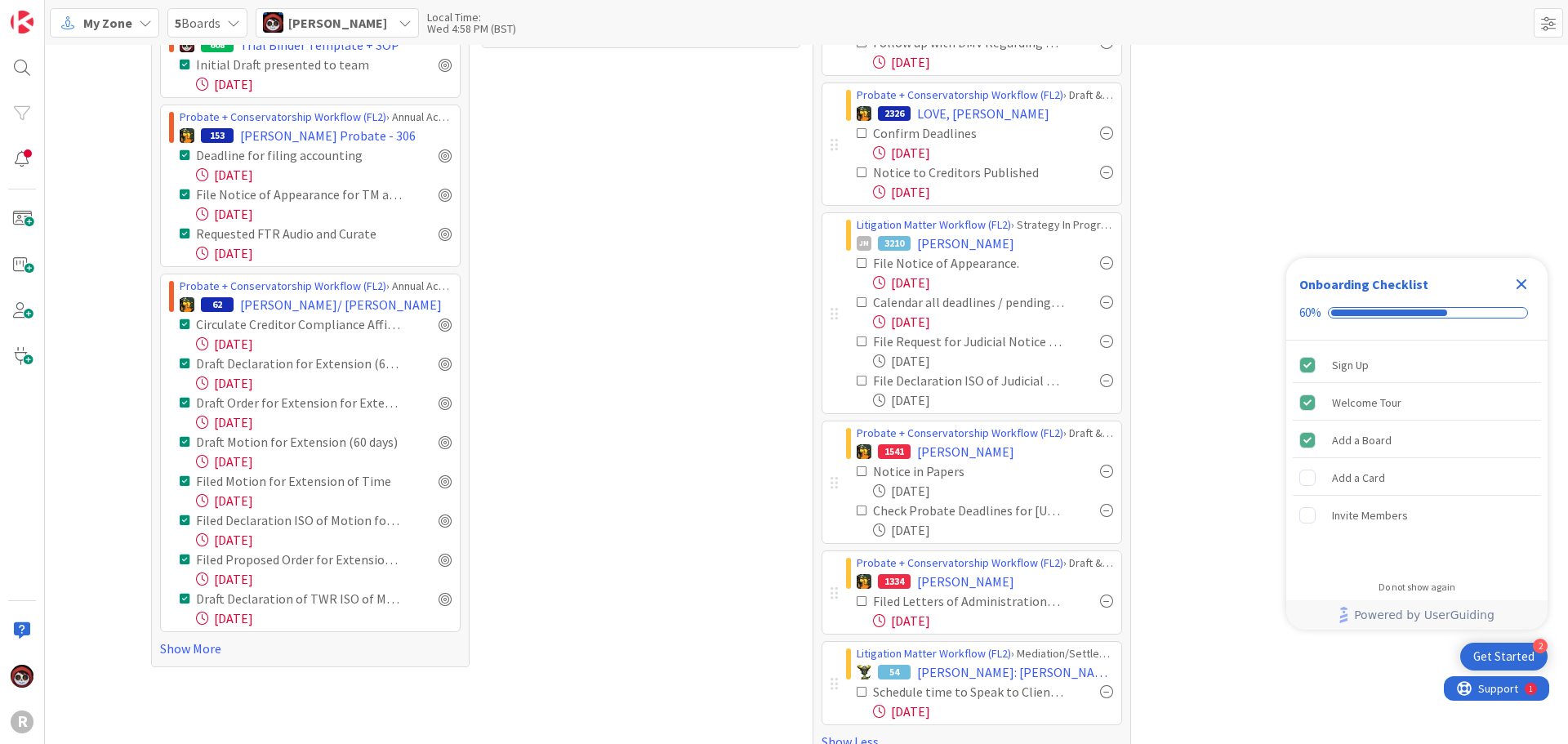
scroll to position [490, 0]
click at [934, 583] on span "[PERSON_NAME]" at bounding box center [966, 582] width 98 height 20
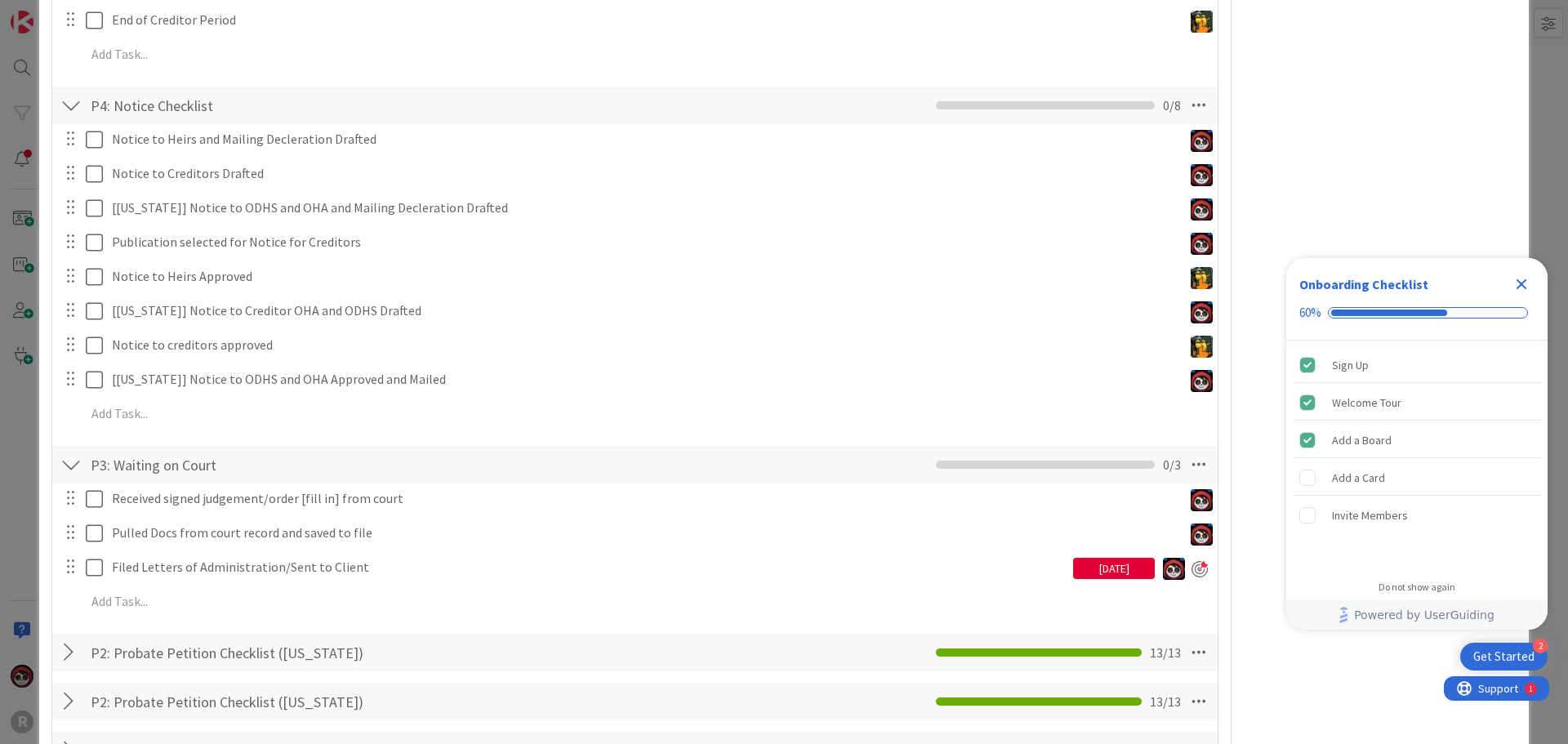
scroll to position [735, 0]
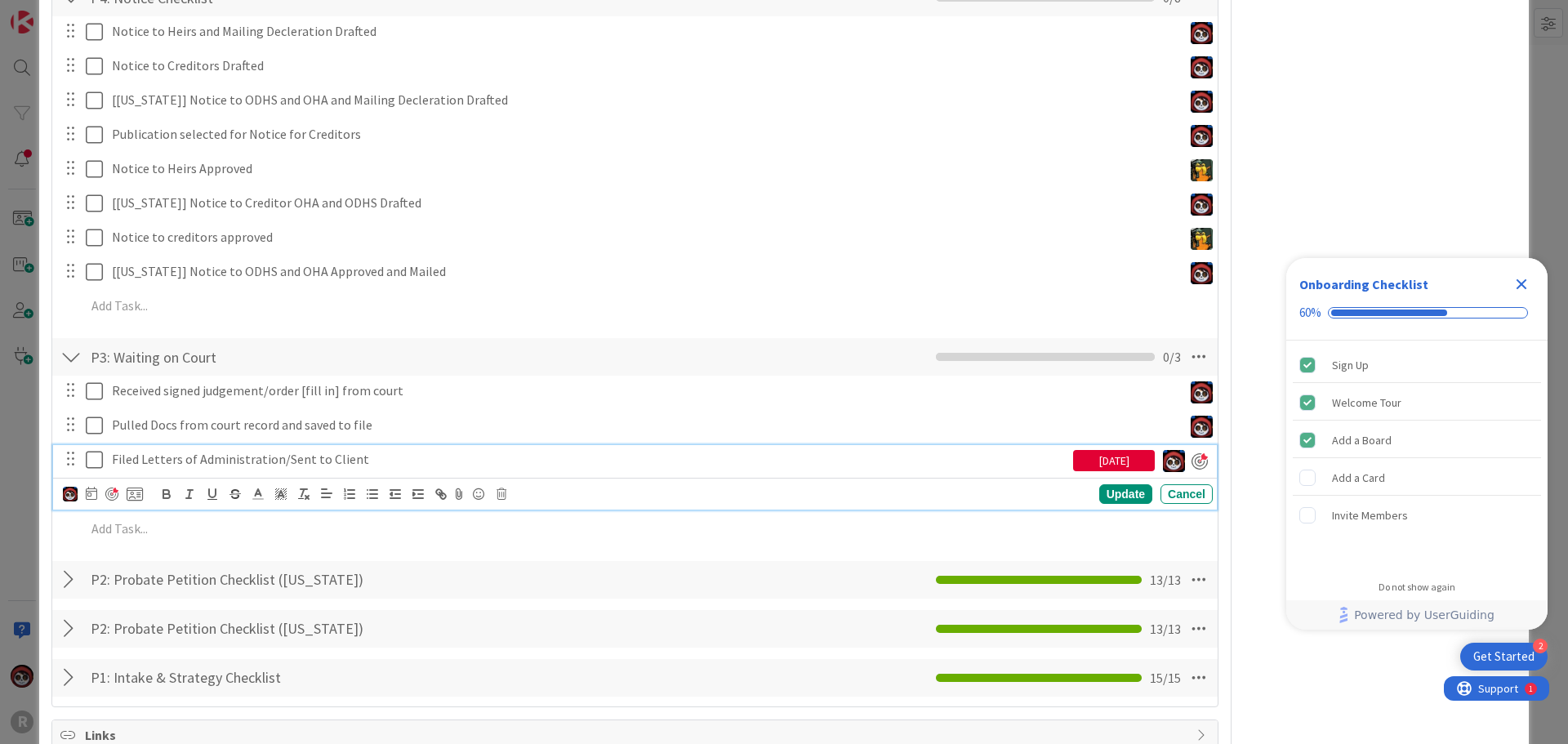
click at [235, 469] on div "Filed Letters of Administration/Sent to Client" at bounding box center [589, 460] width 968 height 29
click at [88, 495] on icon at bounding box center [92, 494] width 12 height 13
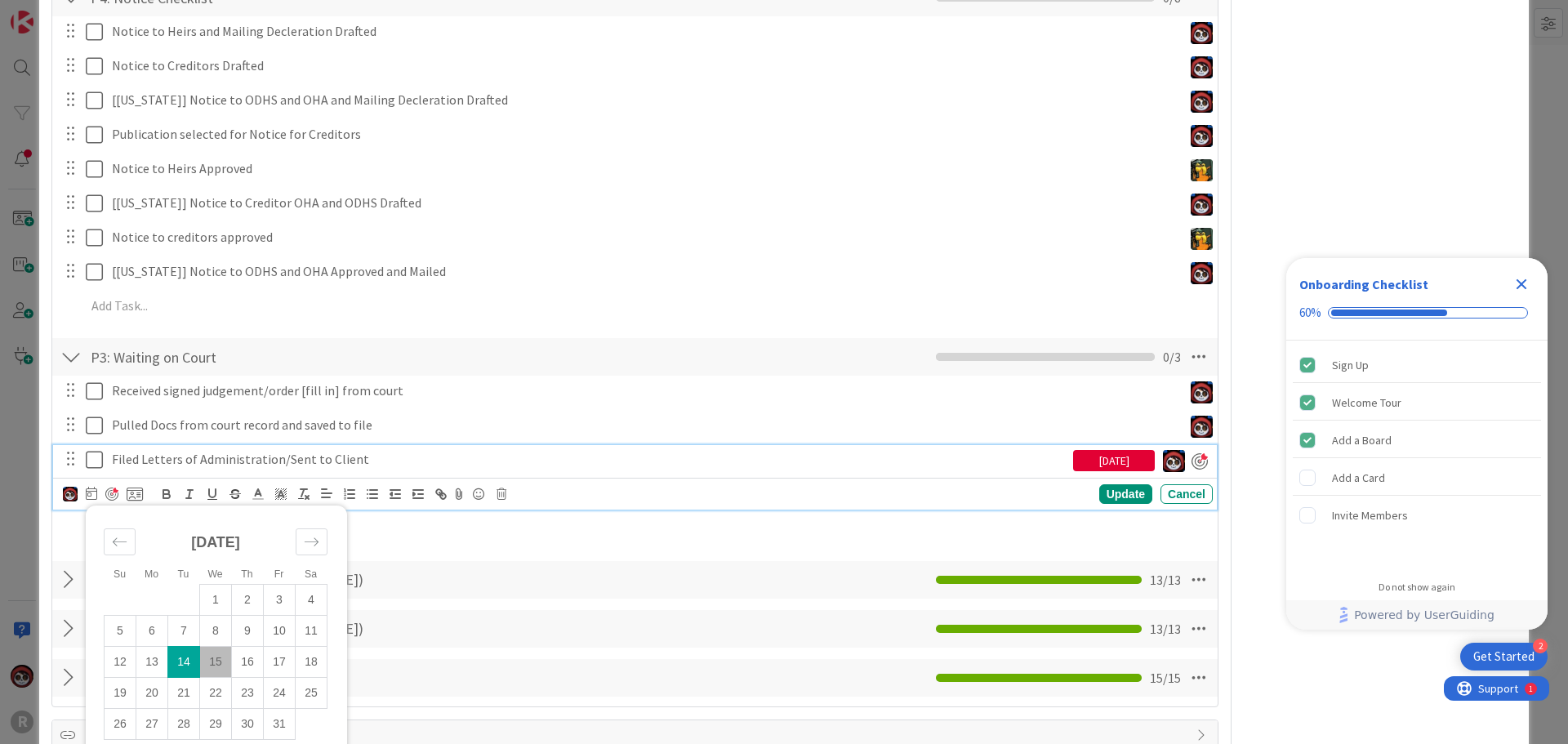
click at [217, 668] on td "15" at bounding box center [216, 662] width 32 height 31
type input "[DATE]"
click at [1105, 490] on div "Update" at bounding box center [1126, 495] width 53 height 20
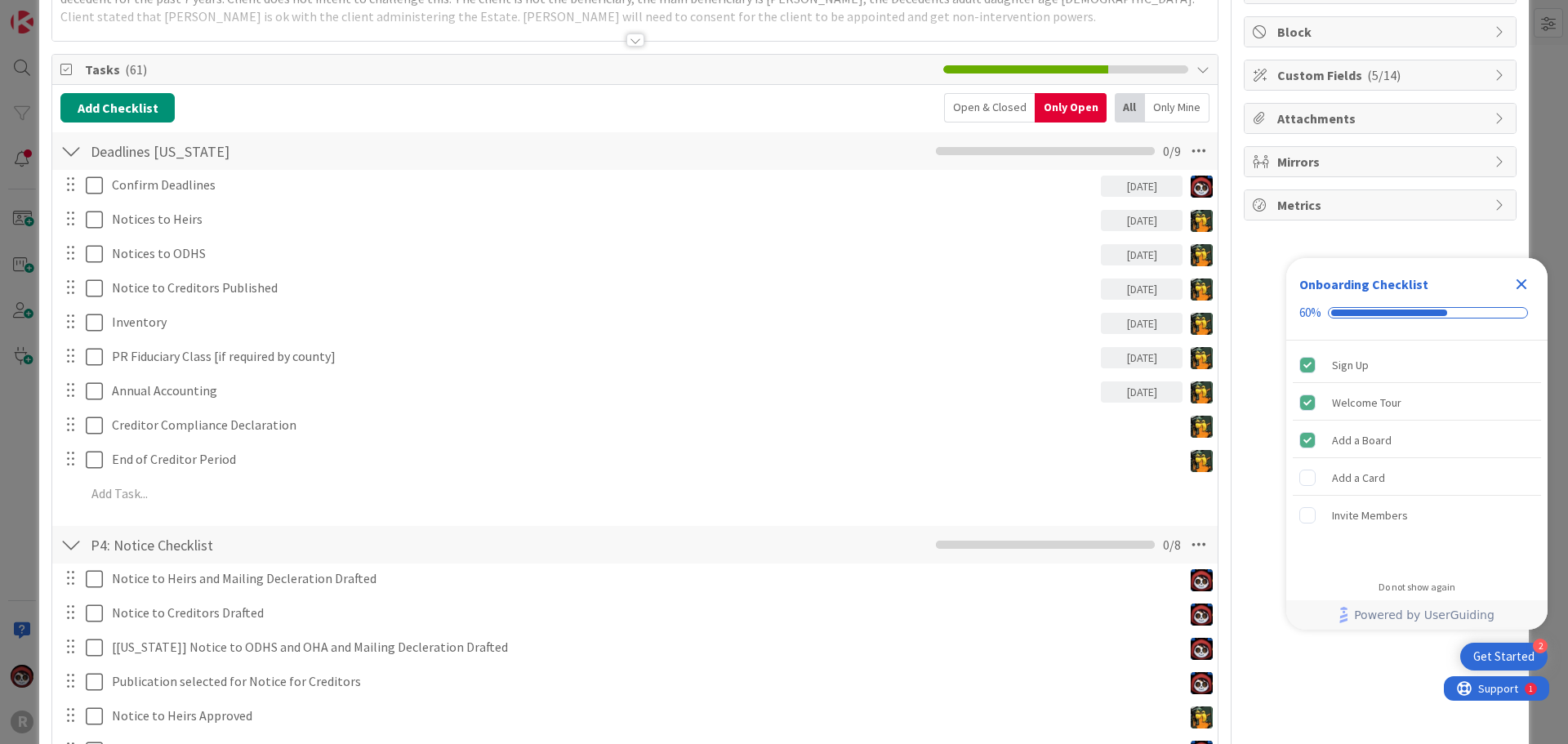
scroll to position [0, 0]
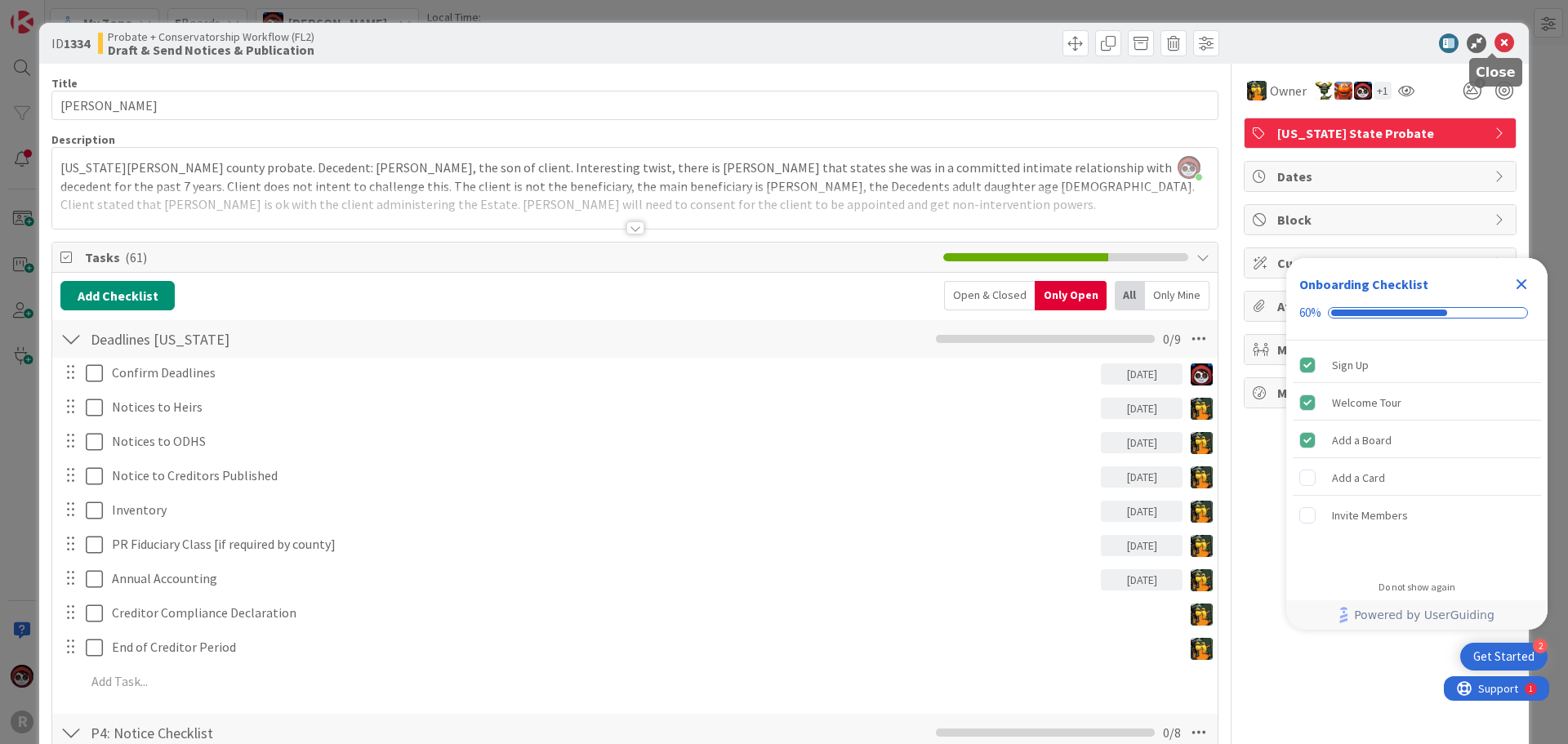
click at [1494, 42] on icon at bounding box center [1504, 44] width 20 height 20
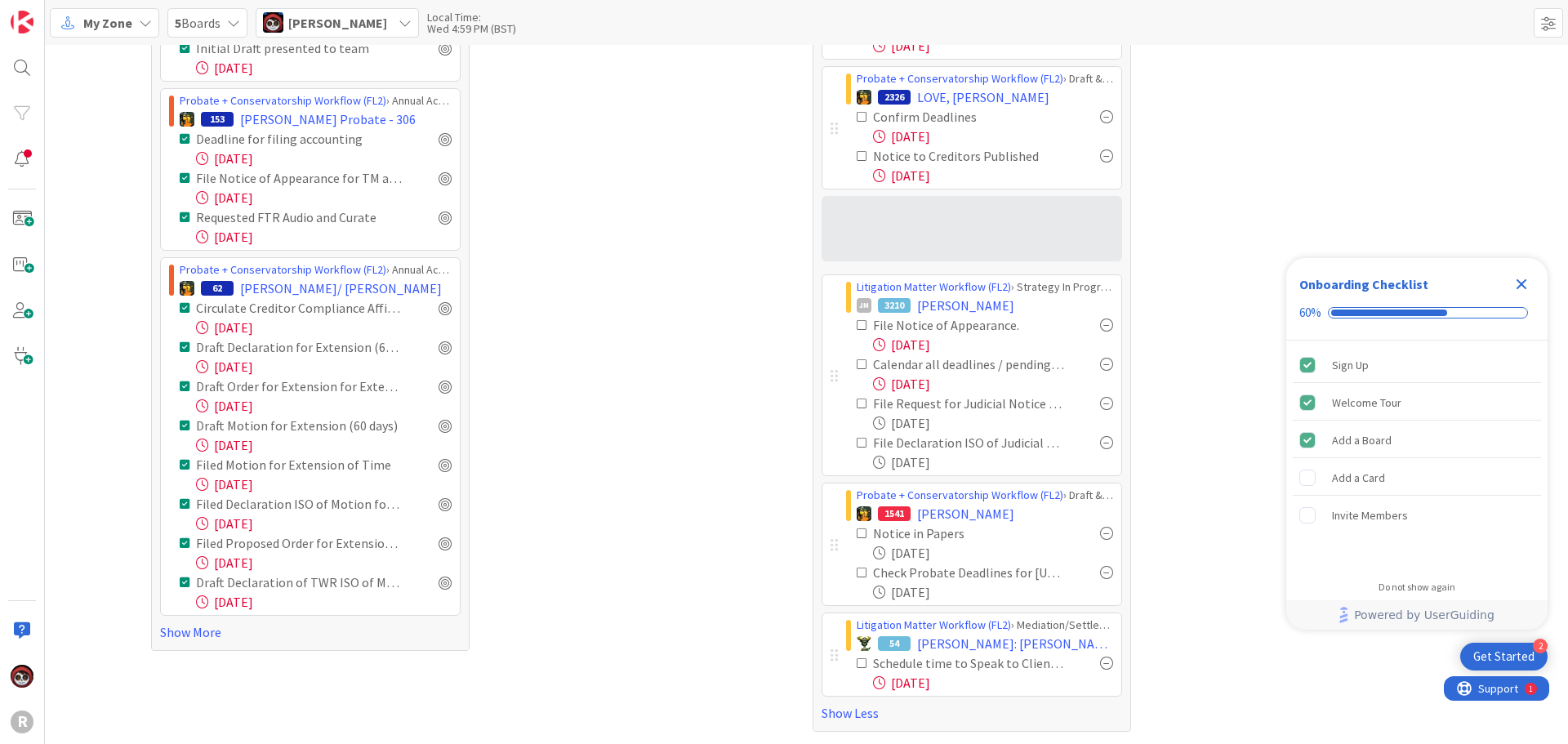
scroll to position [518, 0]
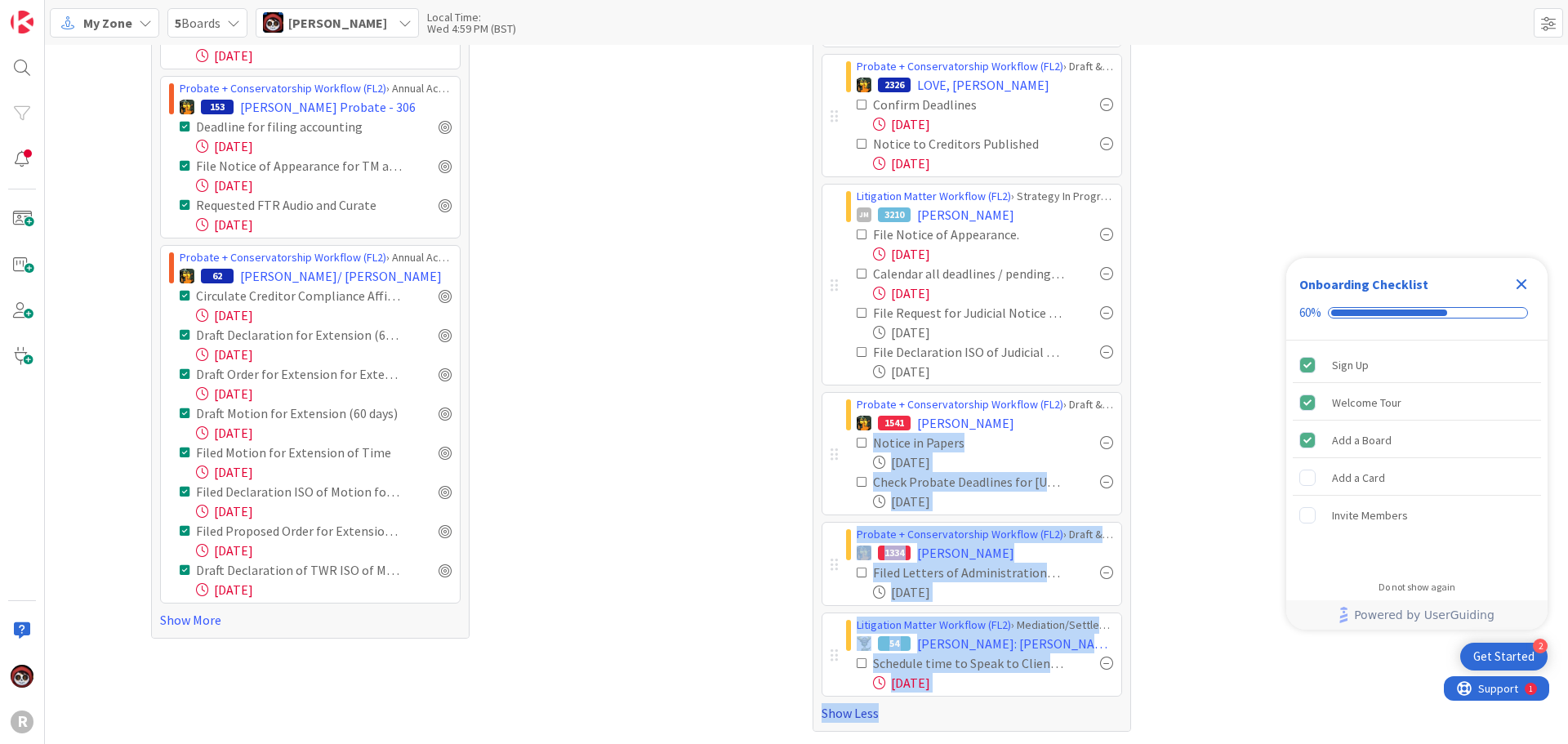
drag, startPoint x: 832, startPoint y: 452, endPoint x: 873, endPoint y: 712, distance: 263.2
click at [873, 712] on div "Litigation Matter Workflow (FL2) › Judgment Queue JM 53 [PERSON_NAME]: Probate …" at bounding box center [972, 165] width 301 height 1118
click at [826, 477] on div "Probate + Conservatorship Workflow (FL2) › Draft & Send Notices & Publication 1…" at bounding box center [972, 453] width 301 height 123
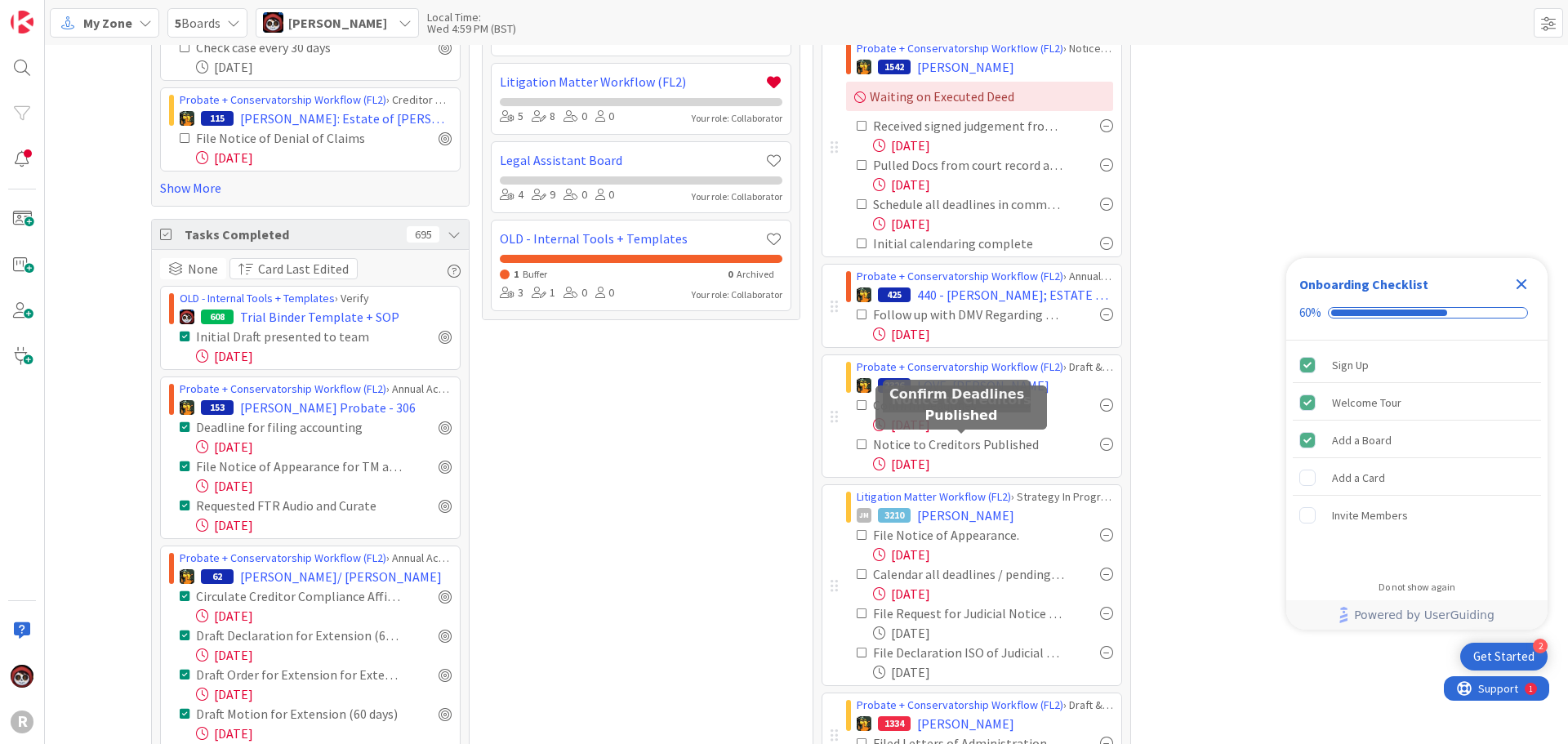
scroll to position [192, 0]
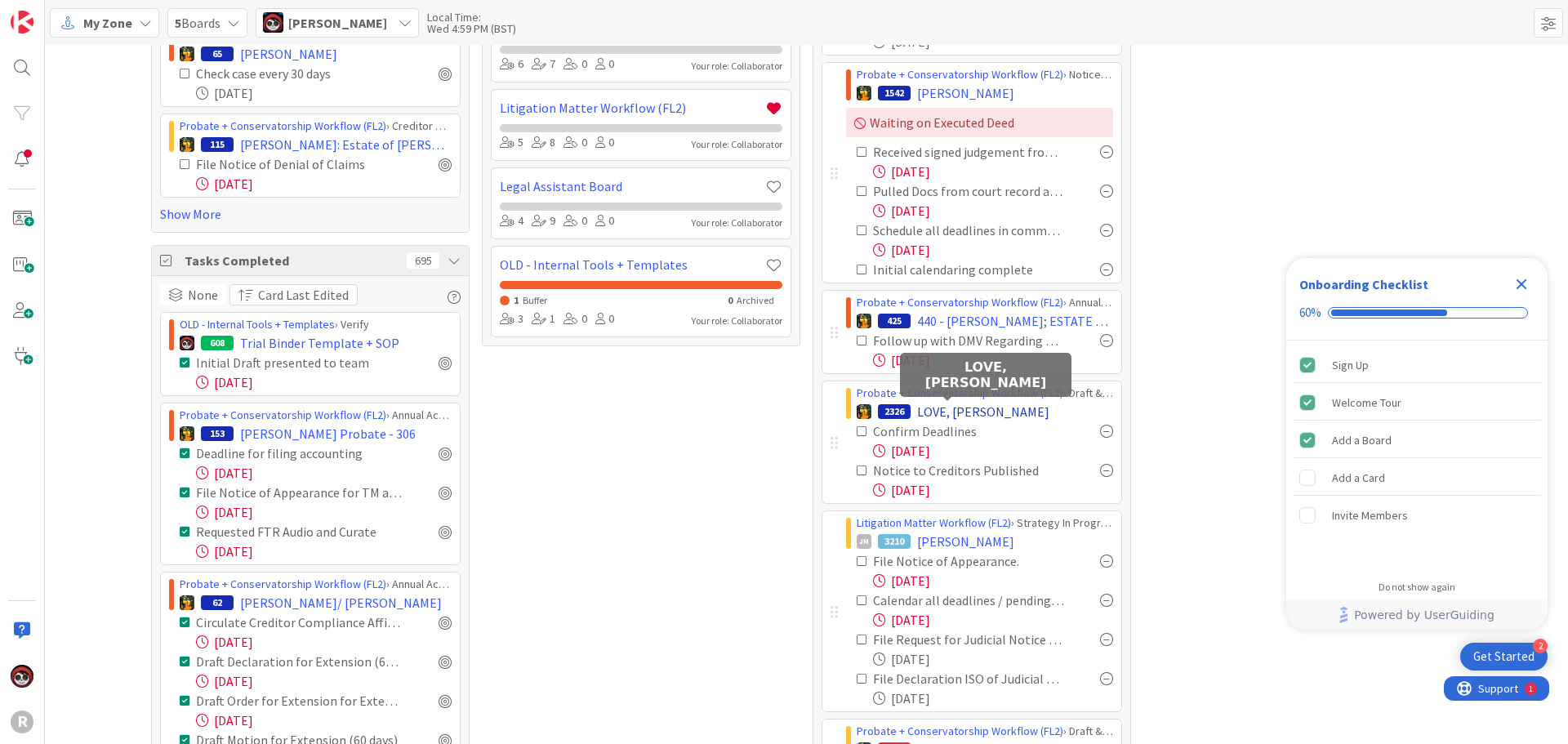
click at [920, 412] on span "LOVE, [PERSON_NAME]" at bounding box center [984, 412] width 132 height 20
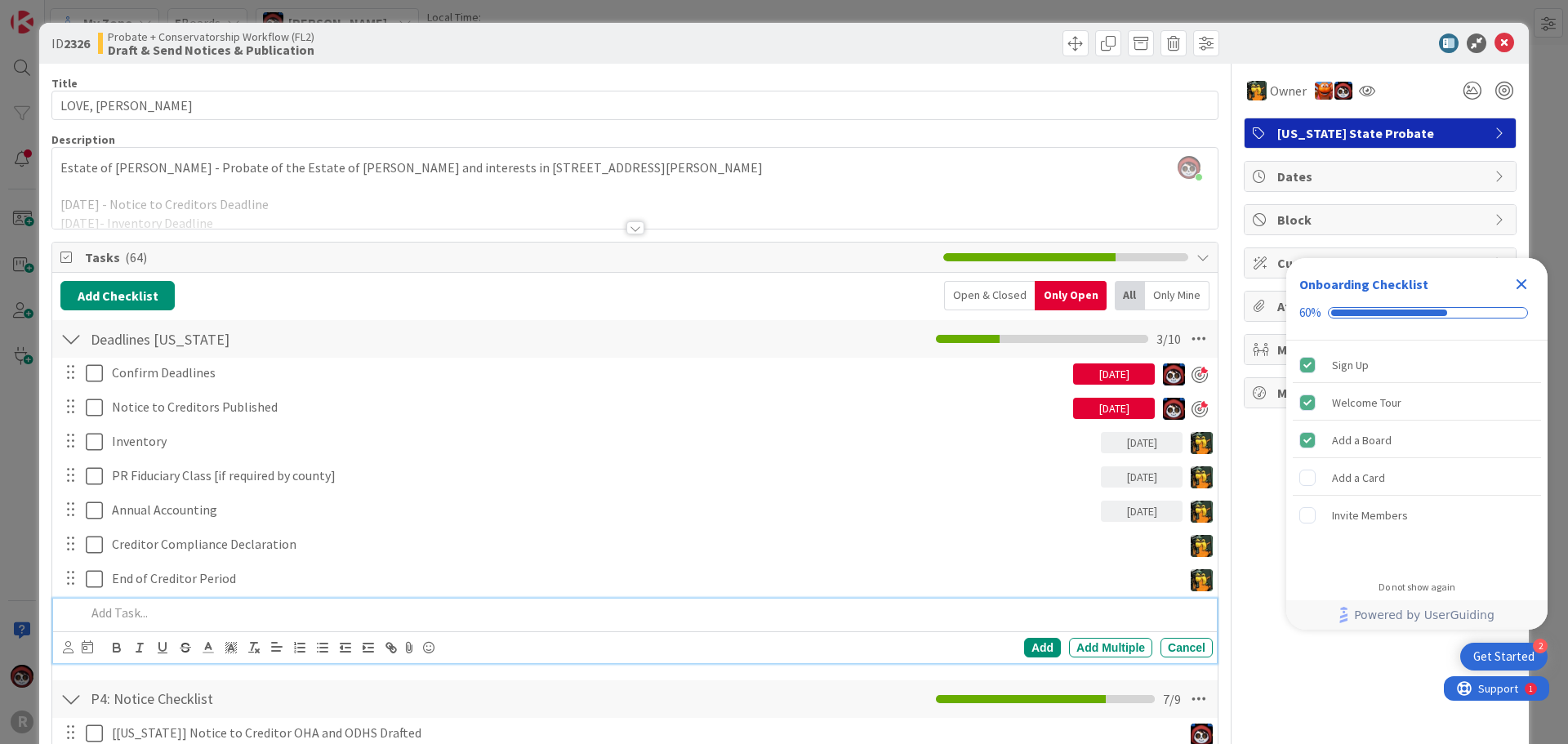
click at [191, 612] on p at bounding box center [646, 613] width 1121 height 19
click at [73, 647] on icon at bounding box center [68, 647] width 11 height 12
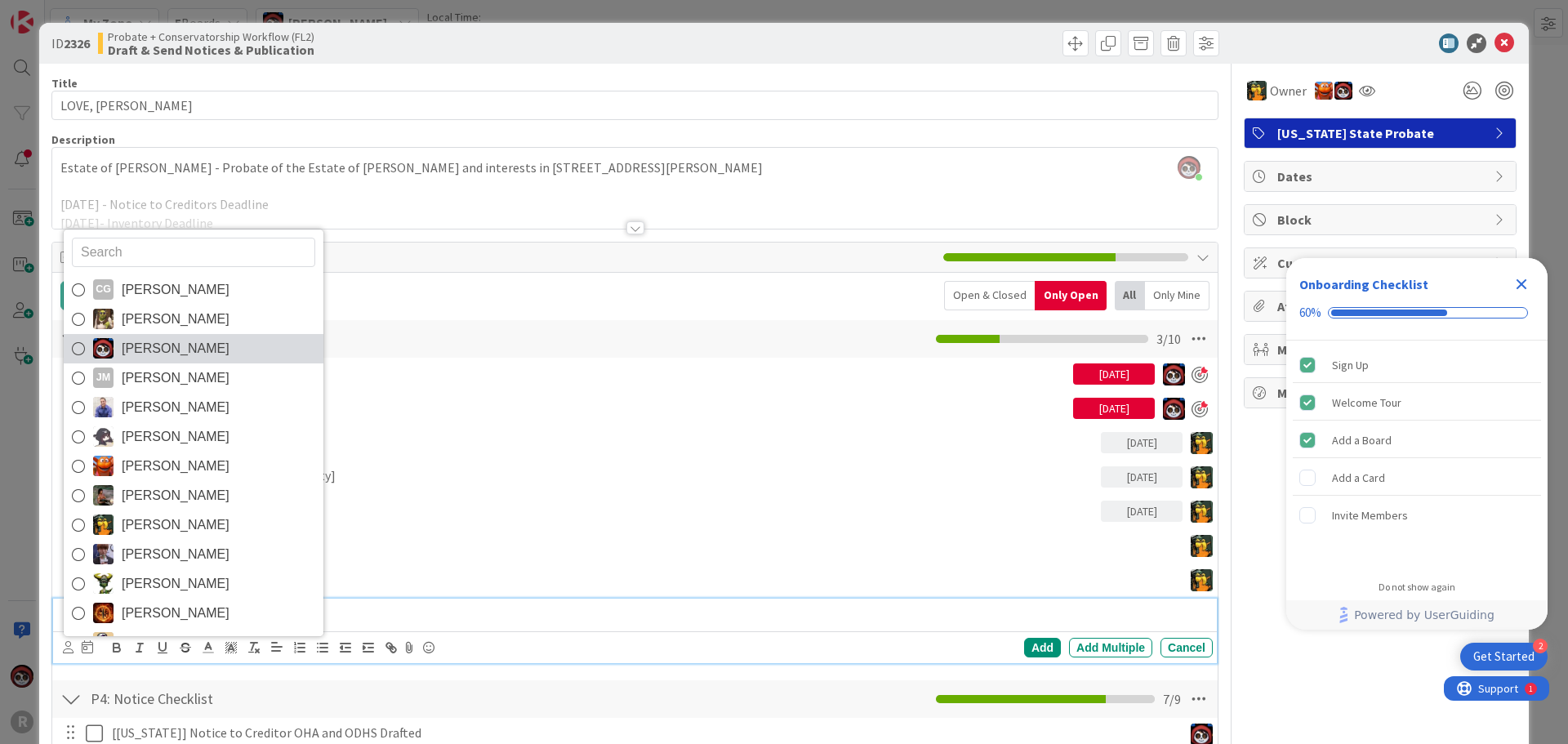
click at [231, 346] on link "[PERSON_NAME]" at bounding box center [193, 349] width 260 height 30
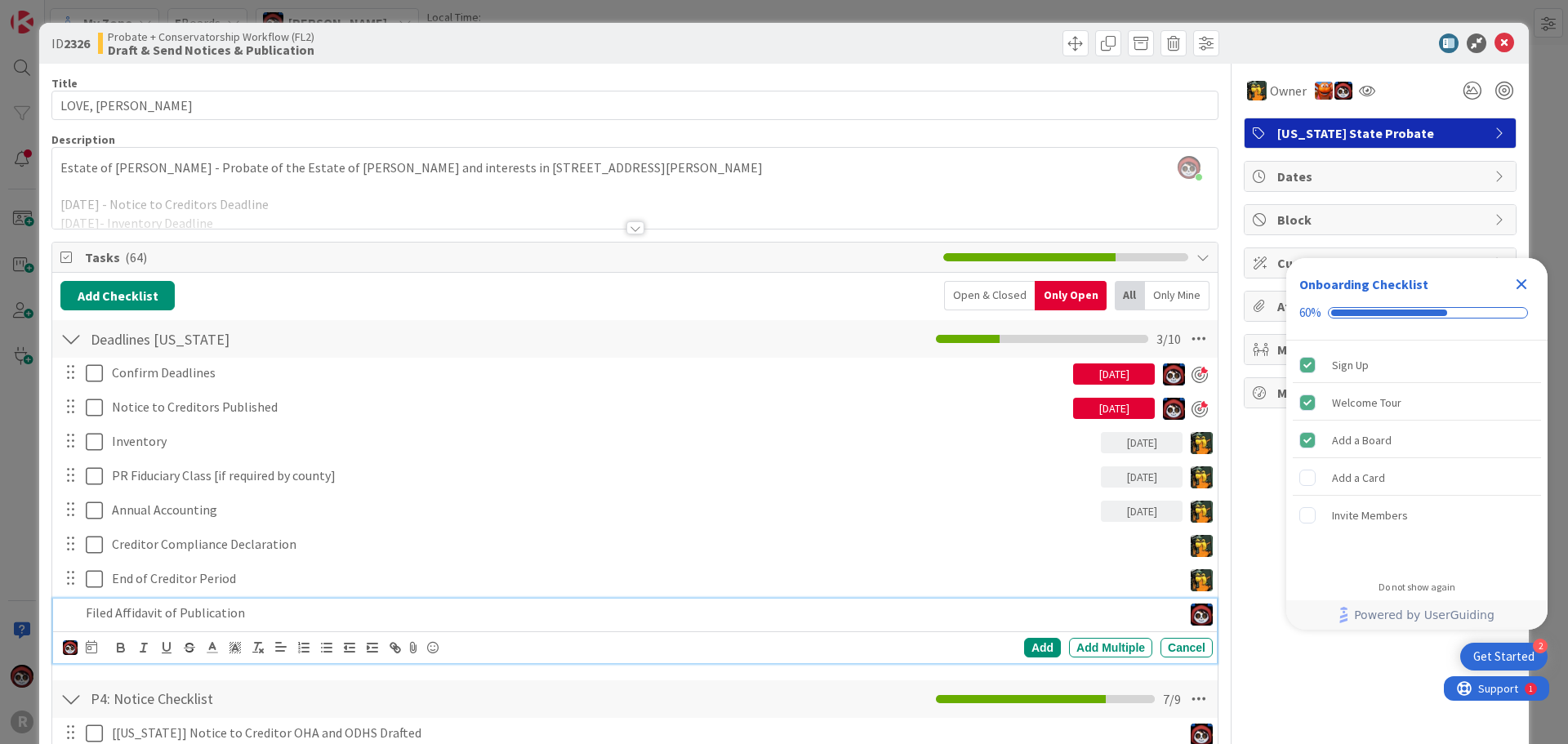
click at [83, 654] on div "CG [PERSON_NAME] [PERSON_NAME] [PERSON_NAME] [PERSON_NAME] [PERSON_NAME] [PERSO…" at bounding box center [80, 648] width 35 height 20
click at [86, 652] on icon at bounding box center [92, 647] width 12 height 13
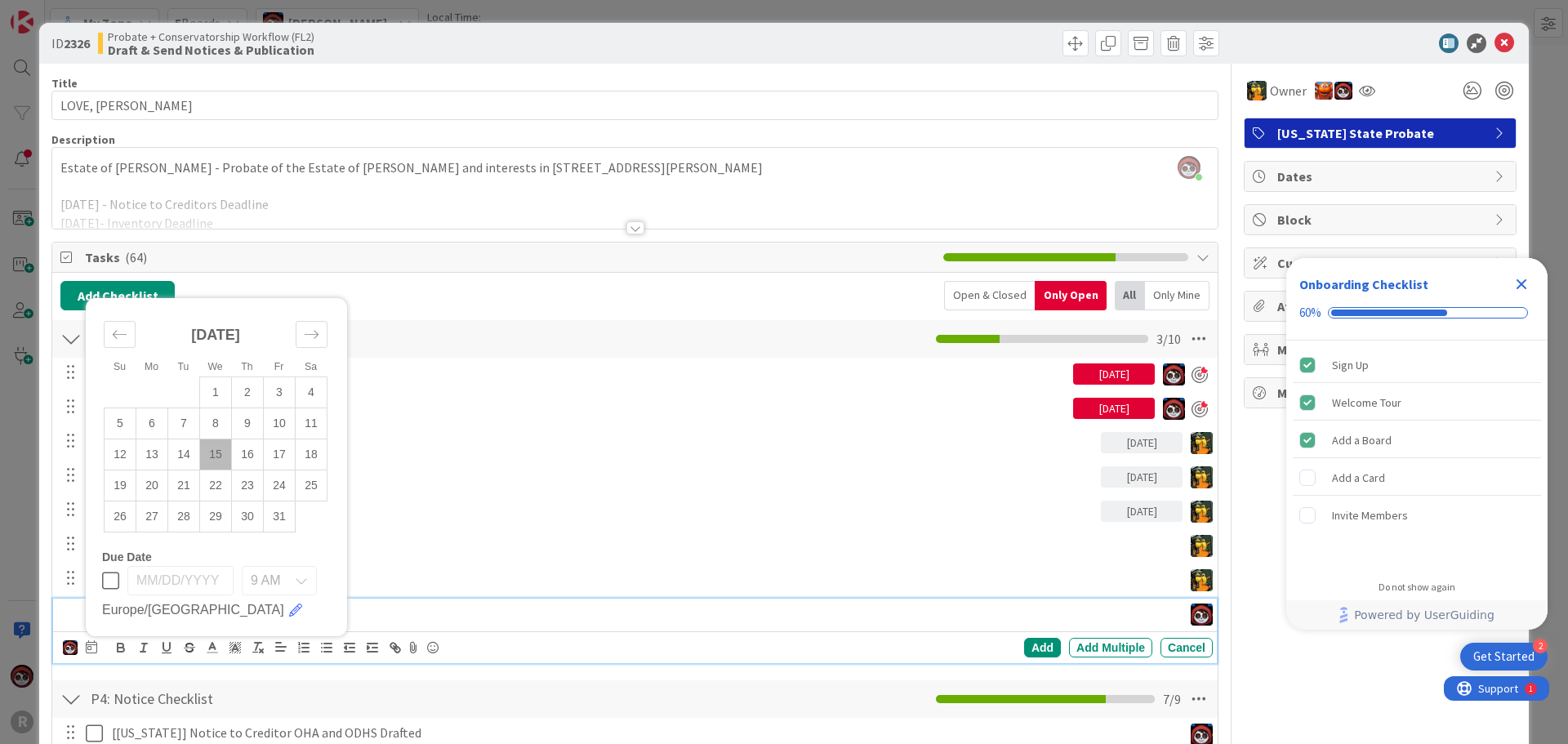
click at [221, 456] on td "15" at bounding box center [216, 455] width 32 height 31
type input "[DATE]"
click at [940, 644] on div "Add Add Multiple Cancel" at bounding box center [979, 648] width 467 height 20
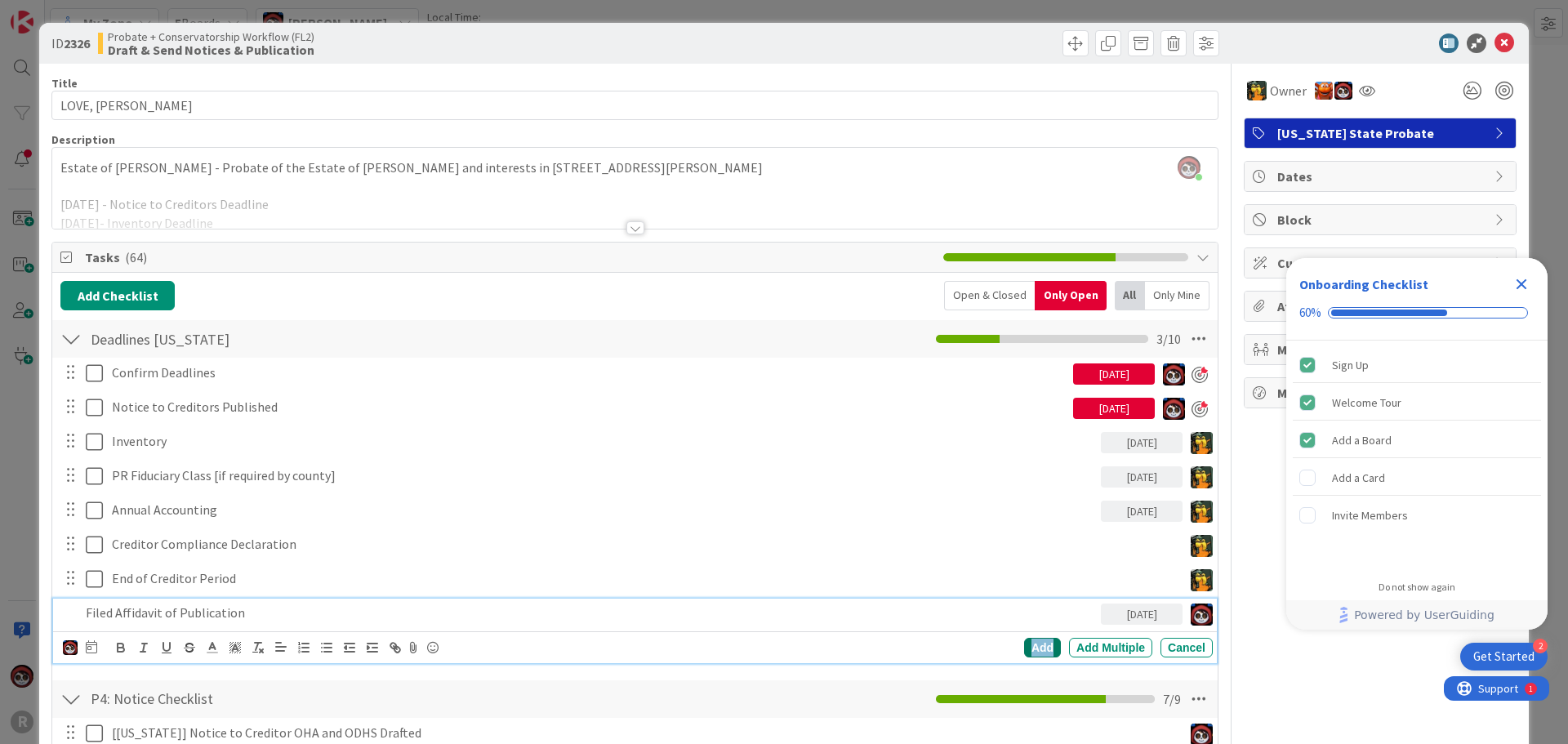
click at [1032, 647] on div "Add" at bounding box center [1042, 648] width 36 height 20
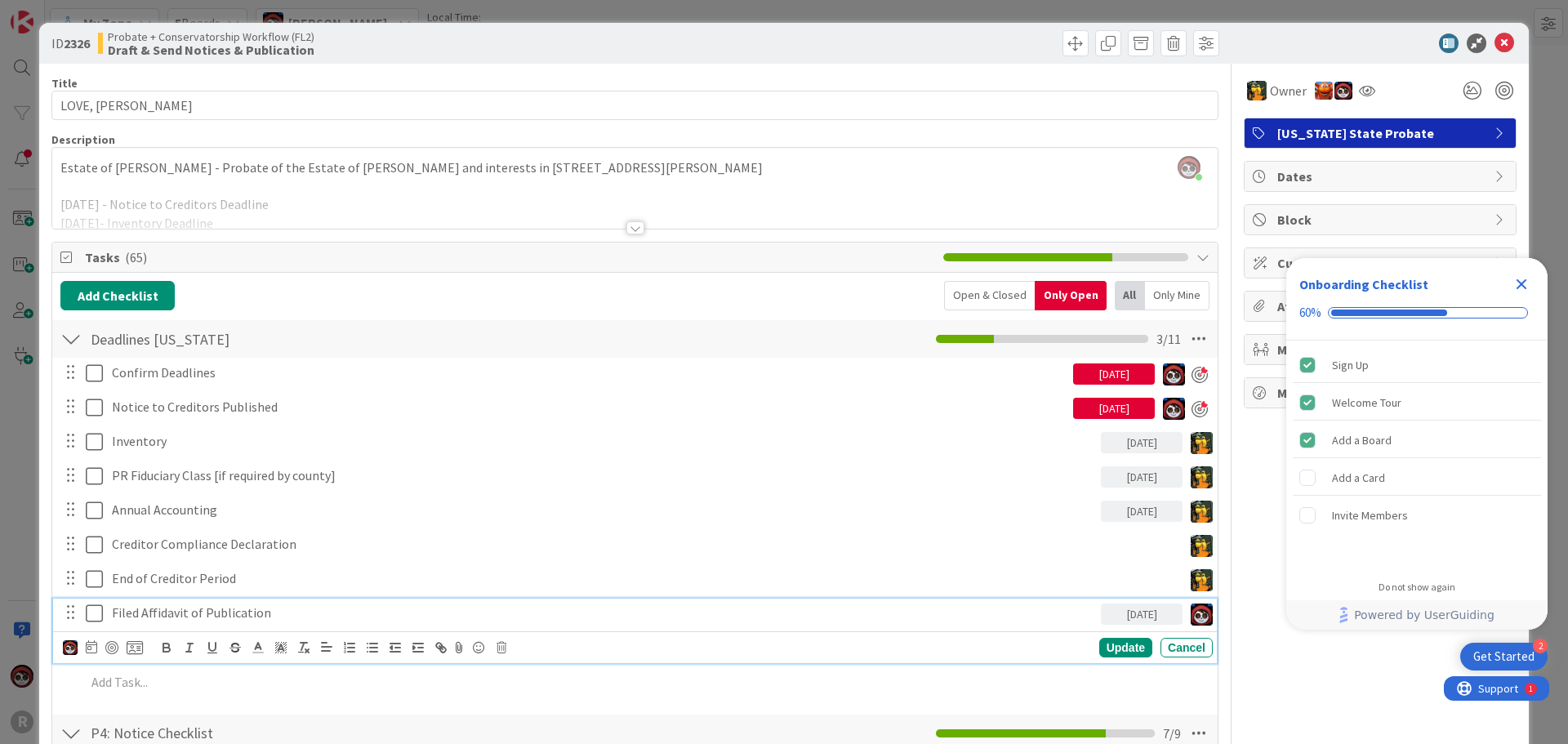
click at [185, 614] on p "Filed Affidavit of Publication" at bounding box center [603, 613] width 983 height 19
click at [110, 651] on div at bounding box center [112, 648] width 13 height 13
click at [1099, 654] on div "Update" at bounding box center [1126, 649] width 53 height 20
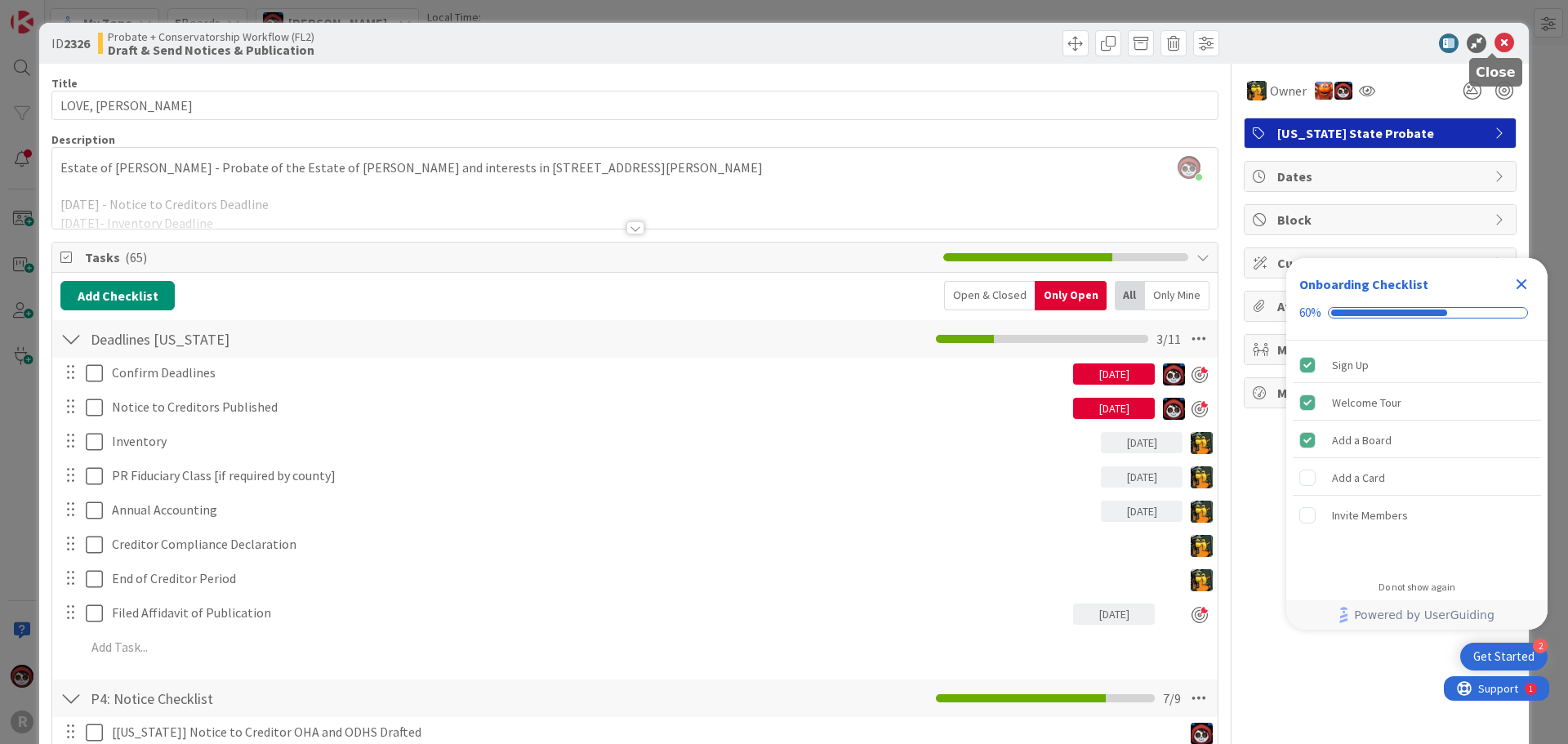
click at [1494, 41] on icon at bounding box center [1504, 44] width 20 height 20
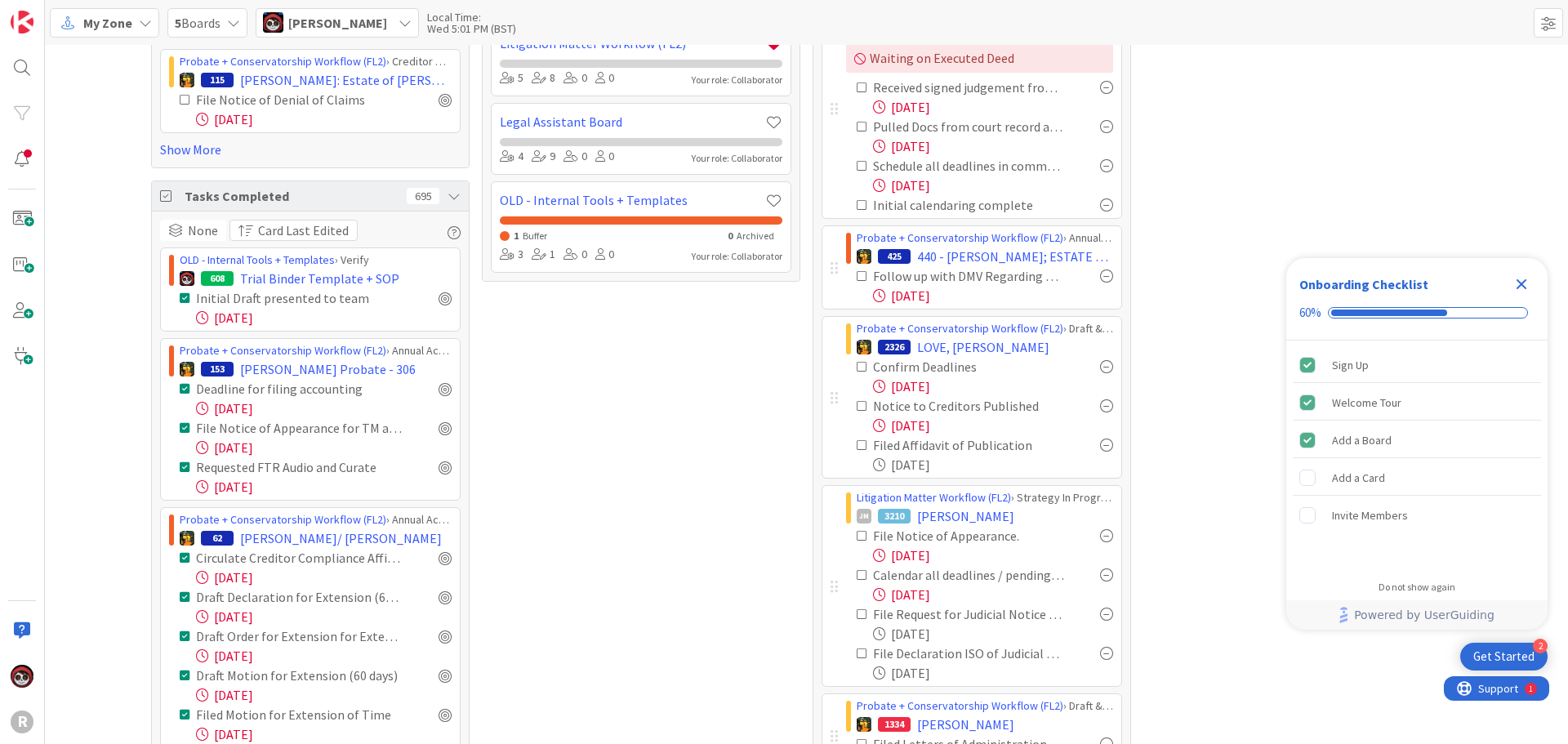
scroll to position [231, 0]
